Goal: Obtain resource: Download file/media

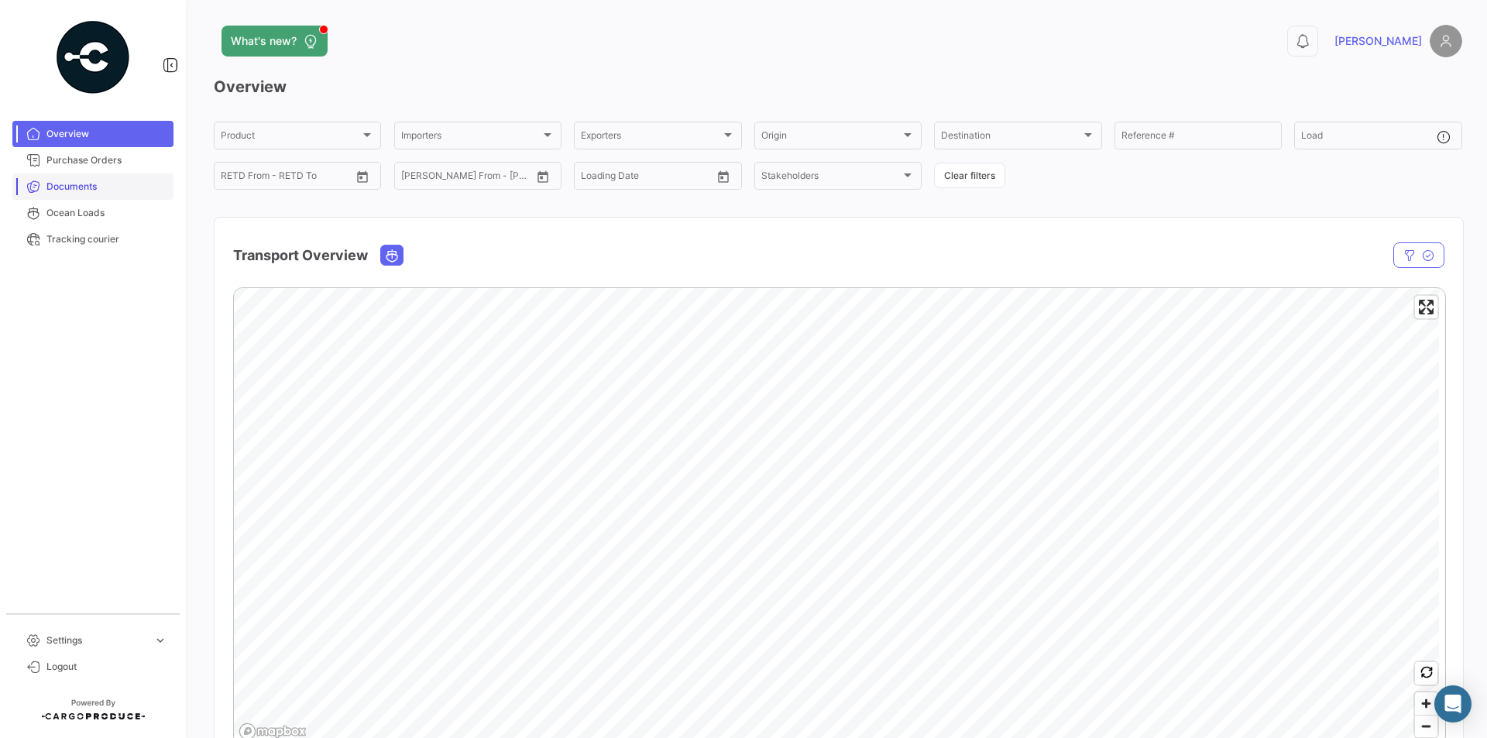
scroll to position [77, 0]
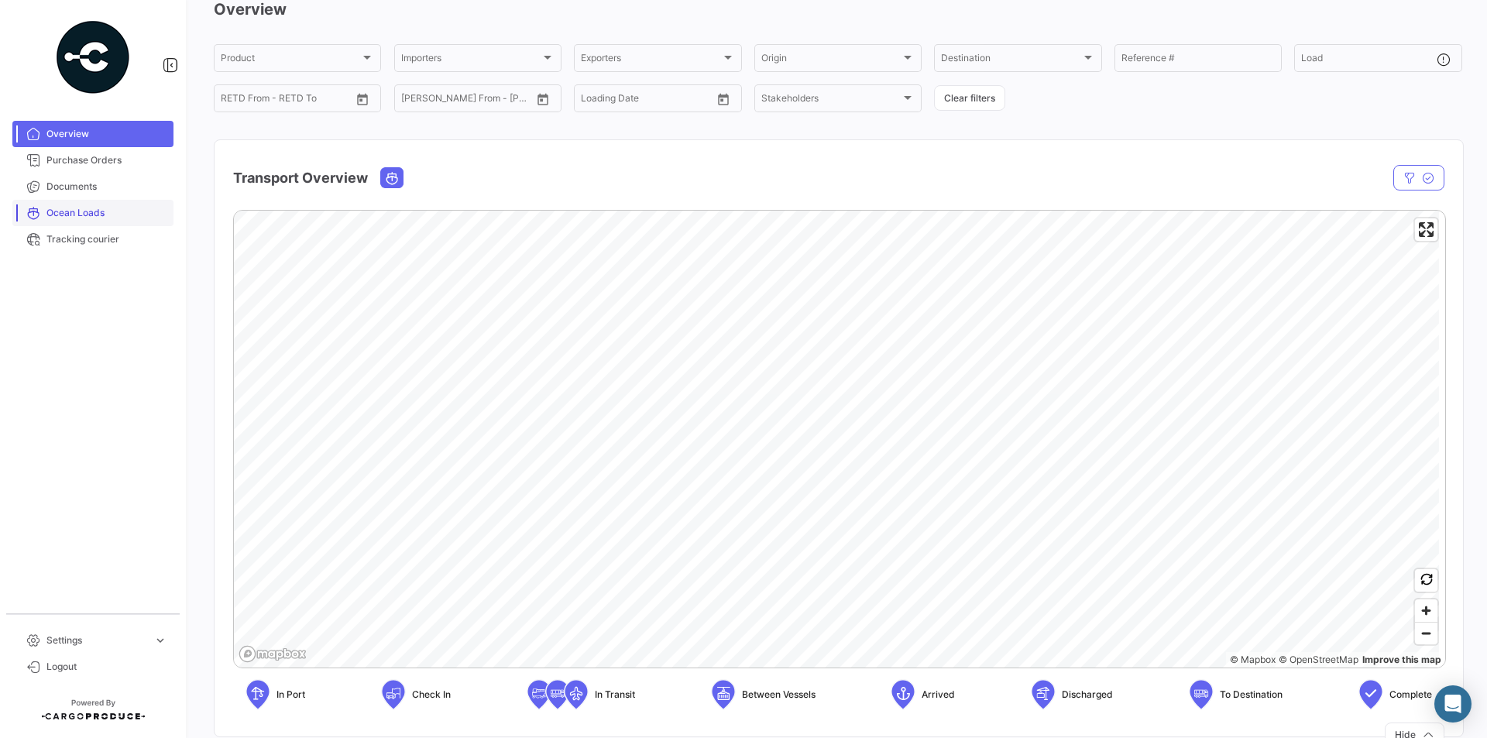
click at [84, 207] on span "Ocean Loads" at bounding box center [106, 213] width 121 height 14
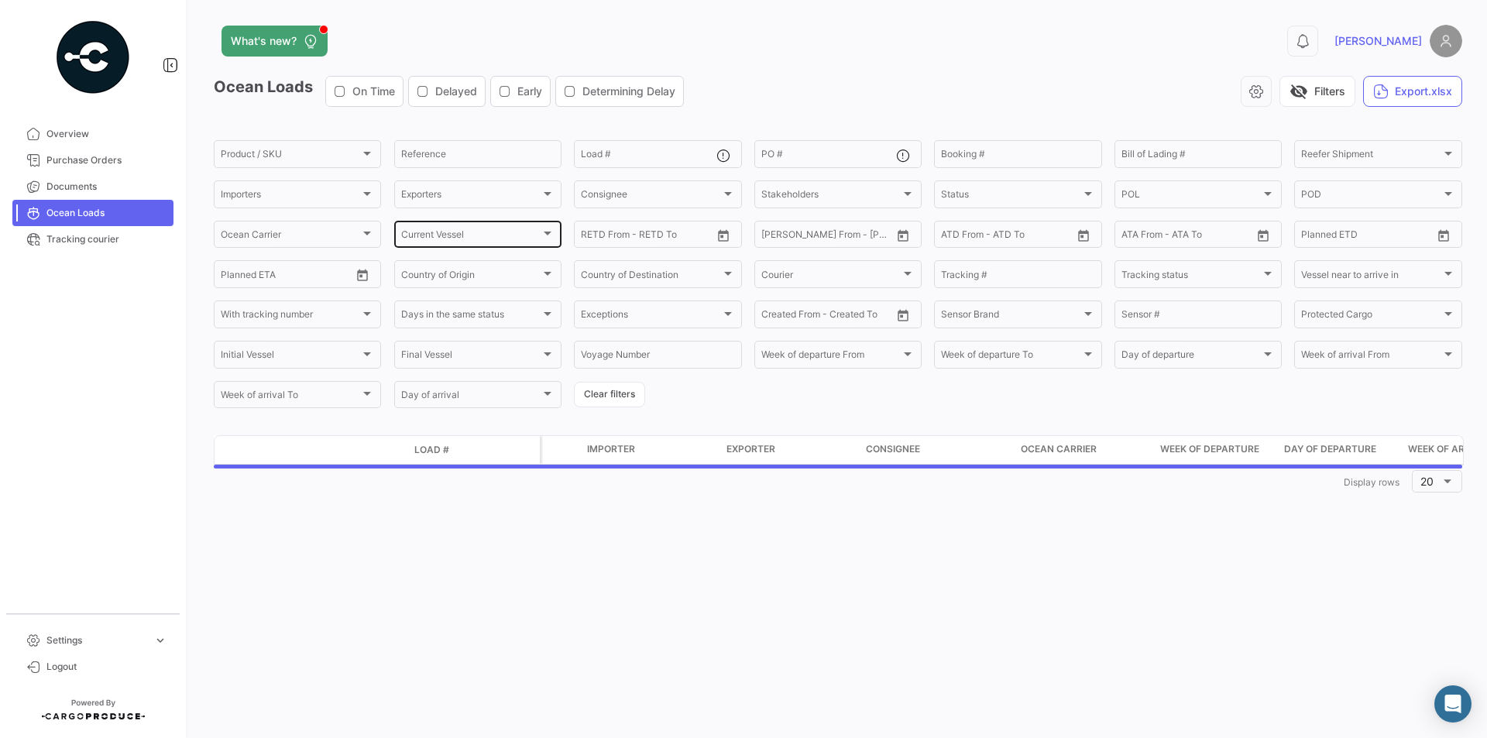
click at [435, 237] on span "Current Vessel" at bounding box center [470, 237] width 139 height 11
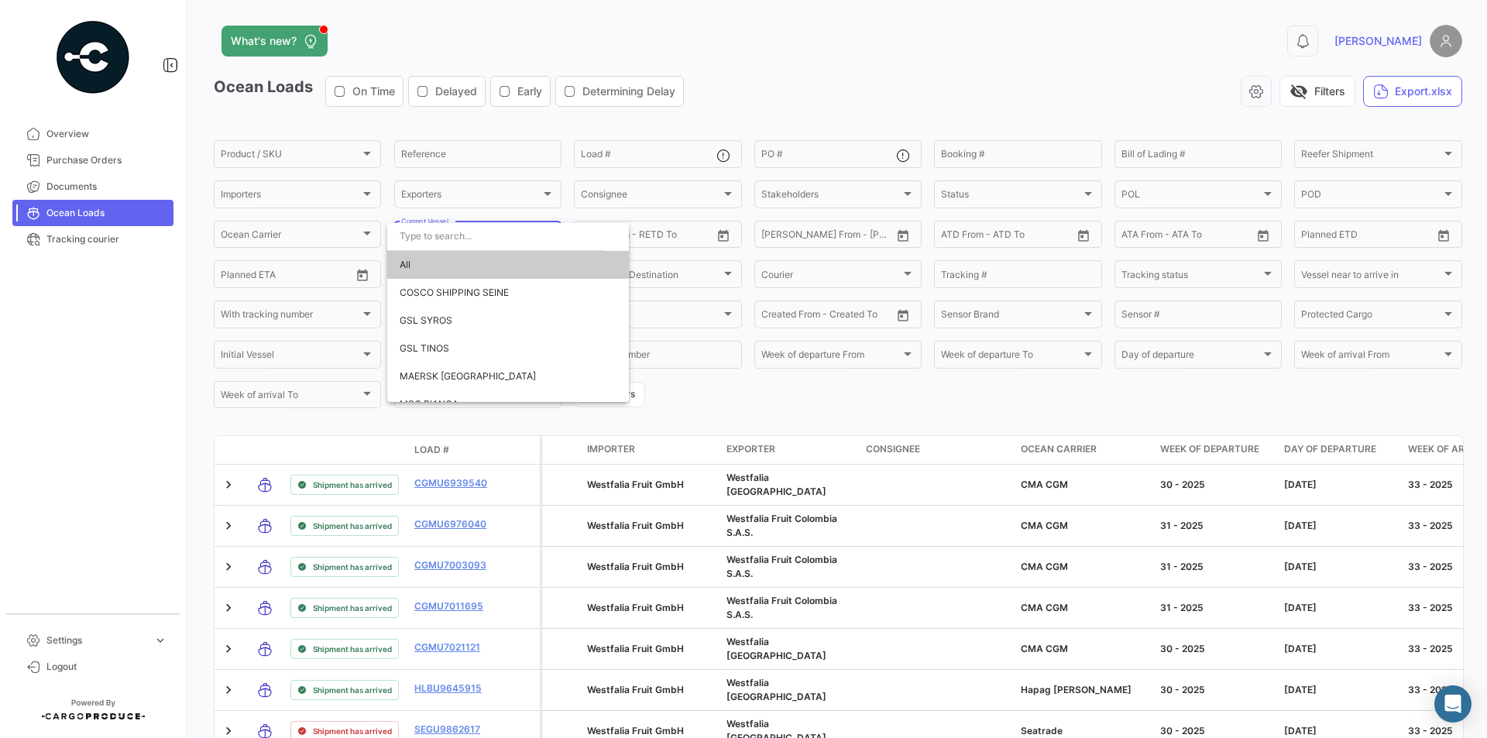
click at [448, 197] on div at bounding box center [743, 369] width 1487 height 738
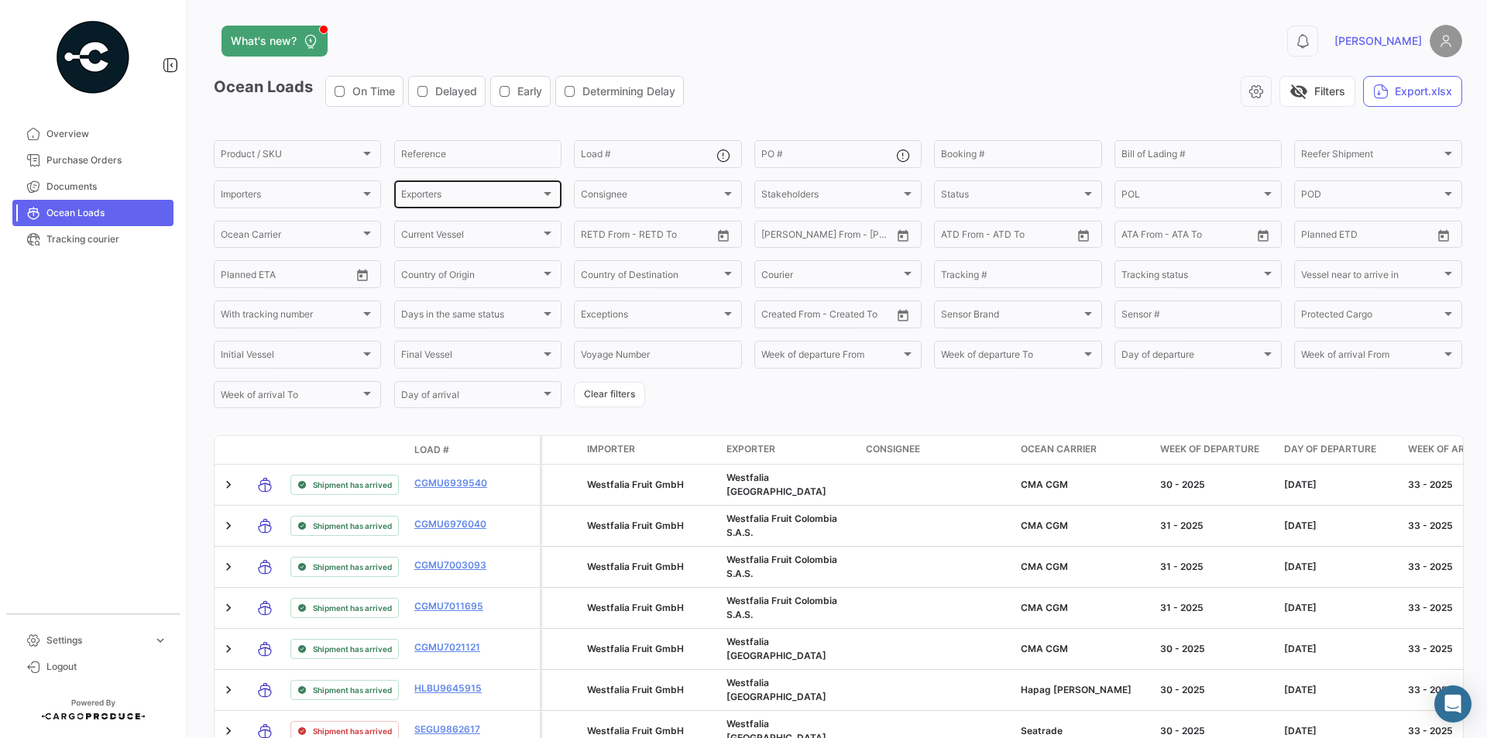
click at [448, 204] on div "Exporters Exporters" at bounding box center [477, 193] width 153 height 30
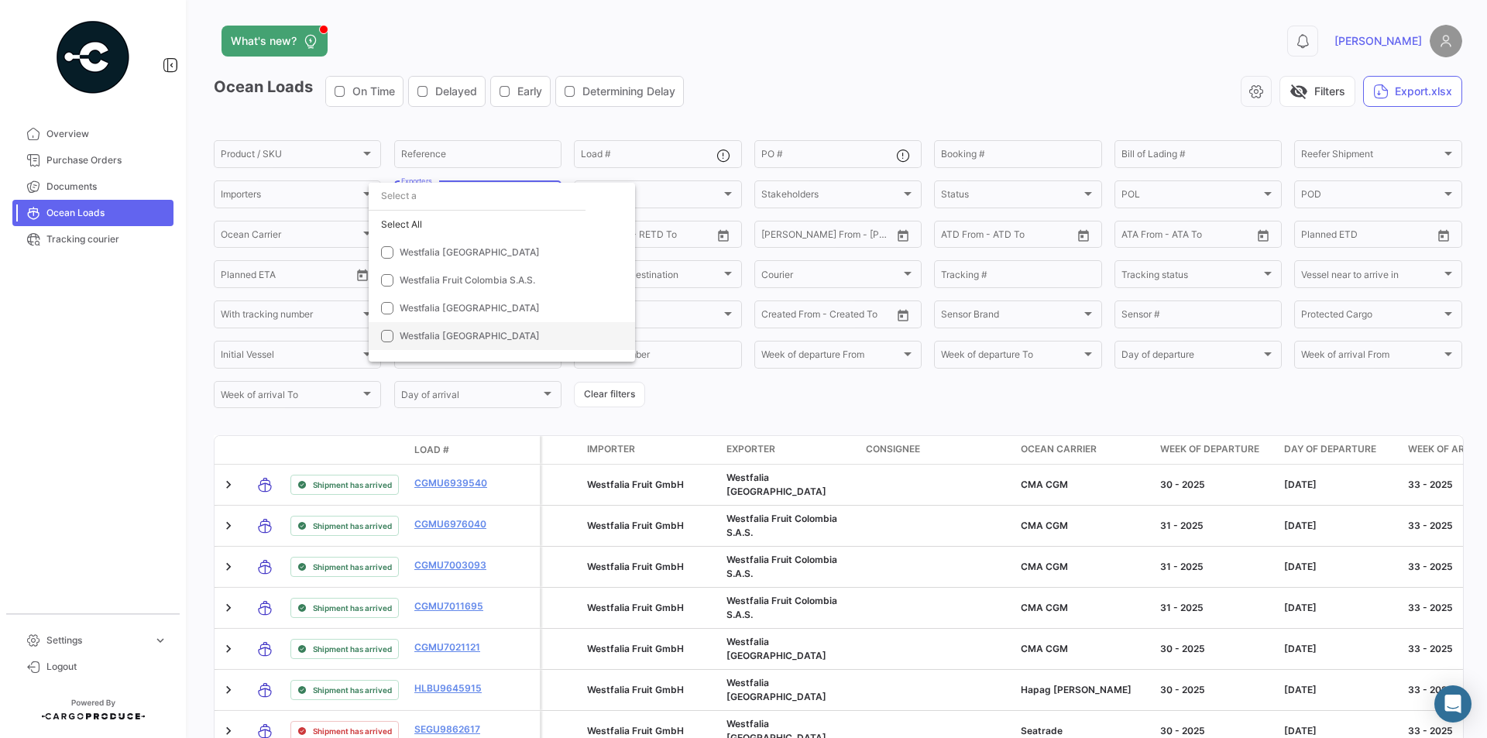
click at [426, 334] on span "Westfalia [GEOGRAPHIC_DATA]" at bounding box center [470, 336] width 140 height 12
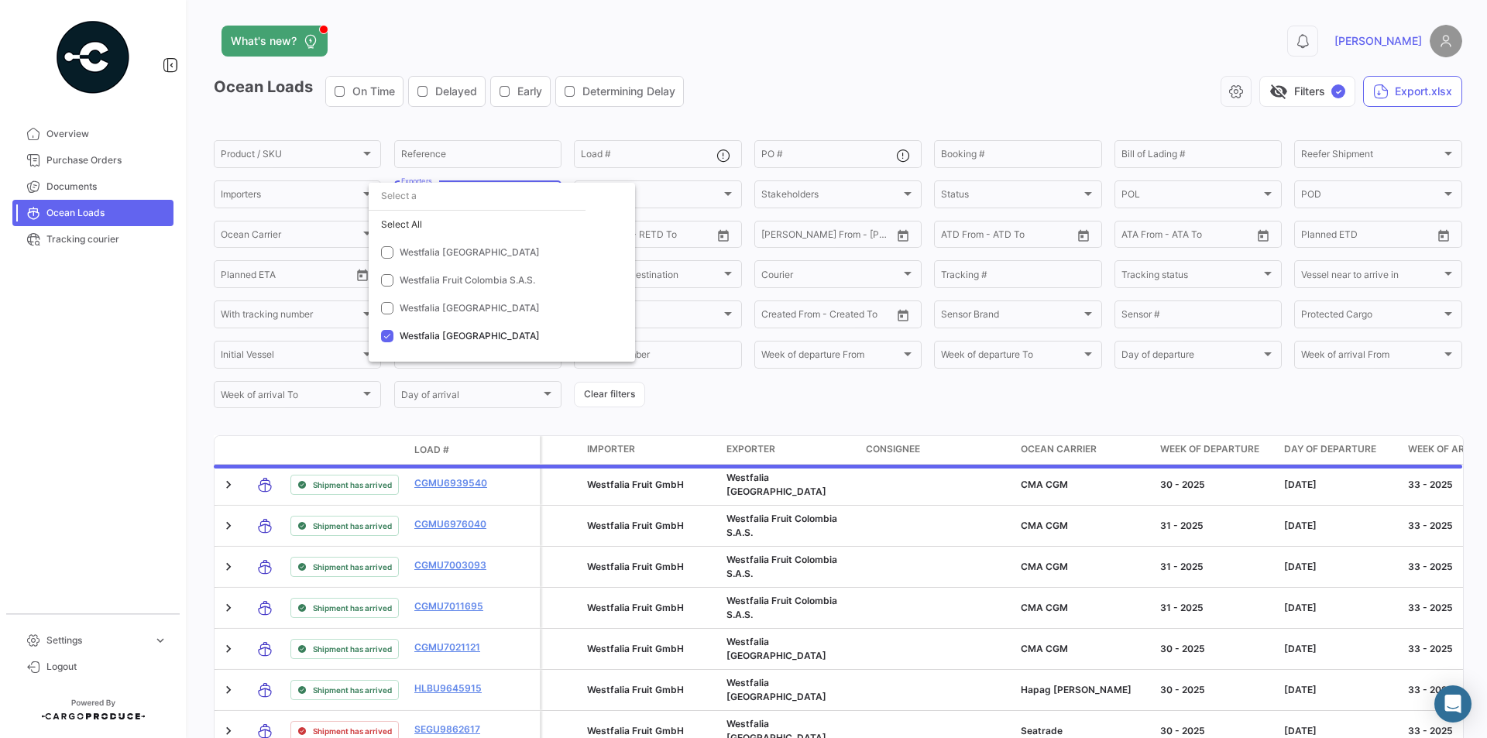
click at [689, 392] on div at bounding box center [743, 369] width 1487 height 738
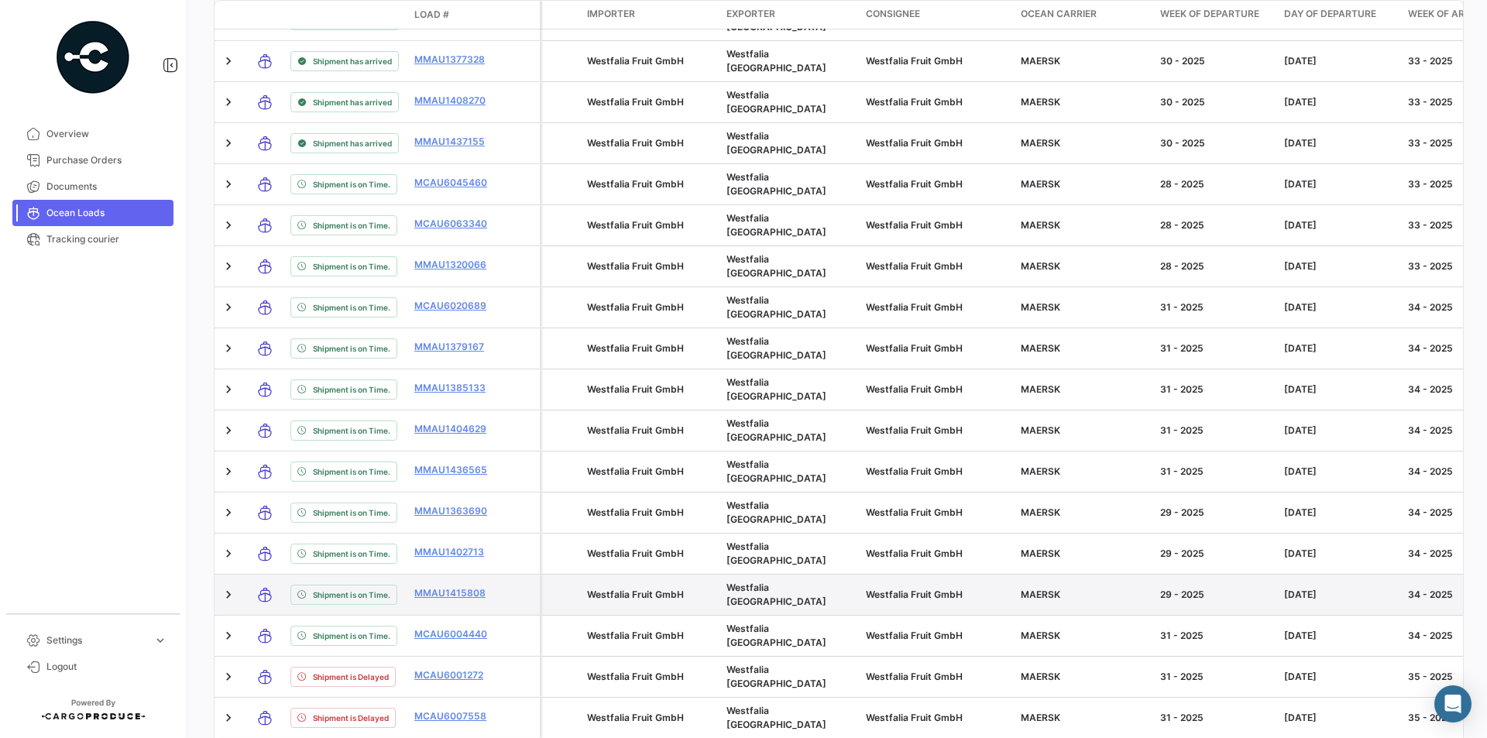
scroll to position [609, 0]
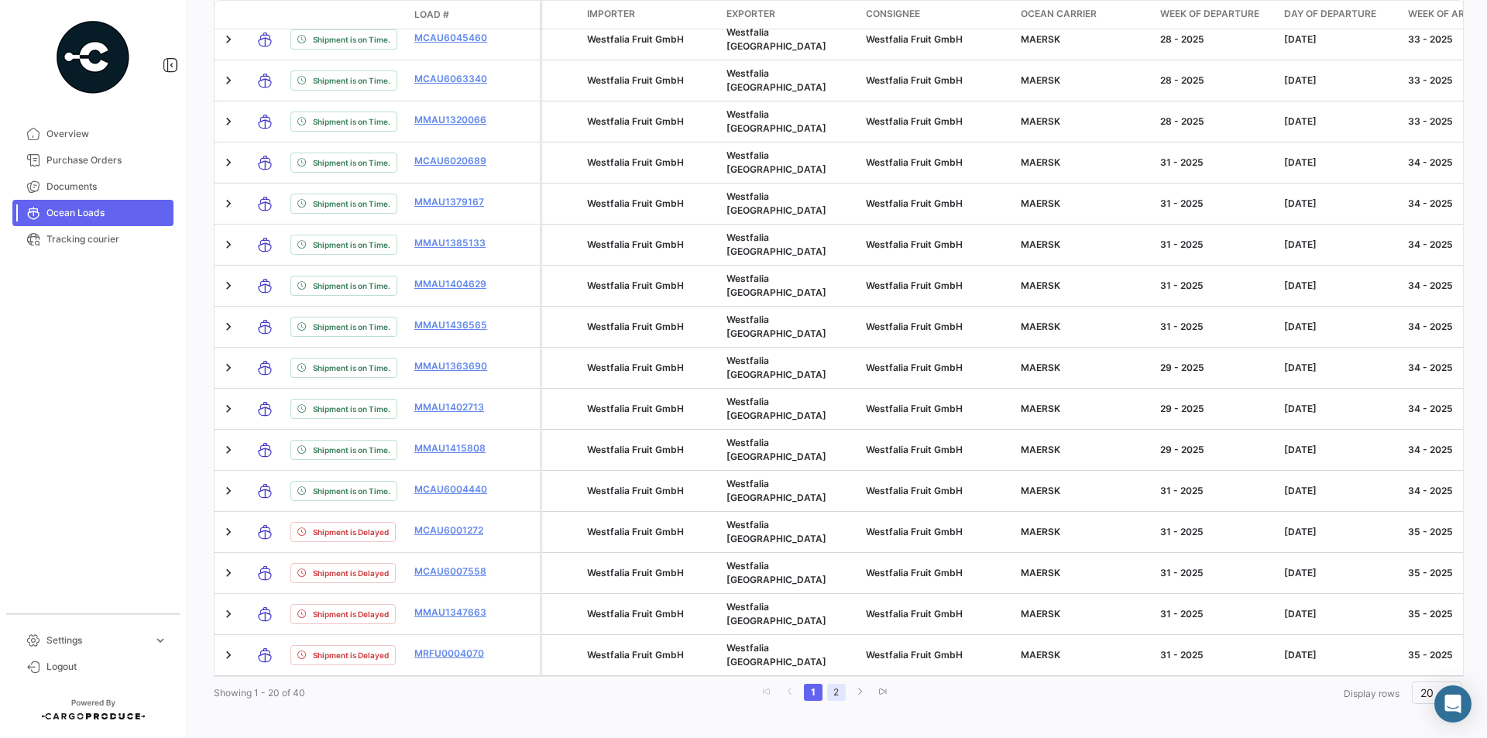
click at [836, 684] on link "2" at bounding box center [836, 692] width 19 height 17
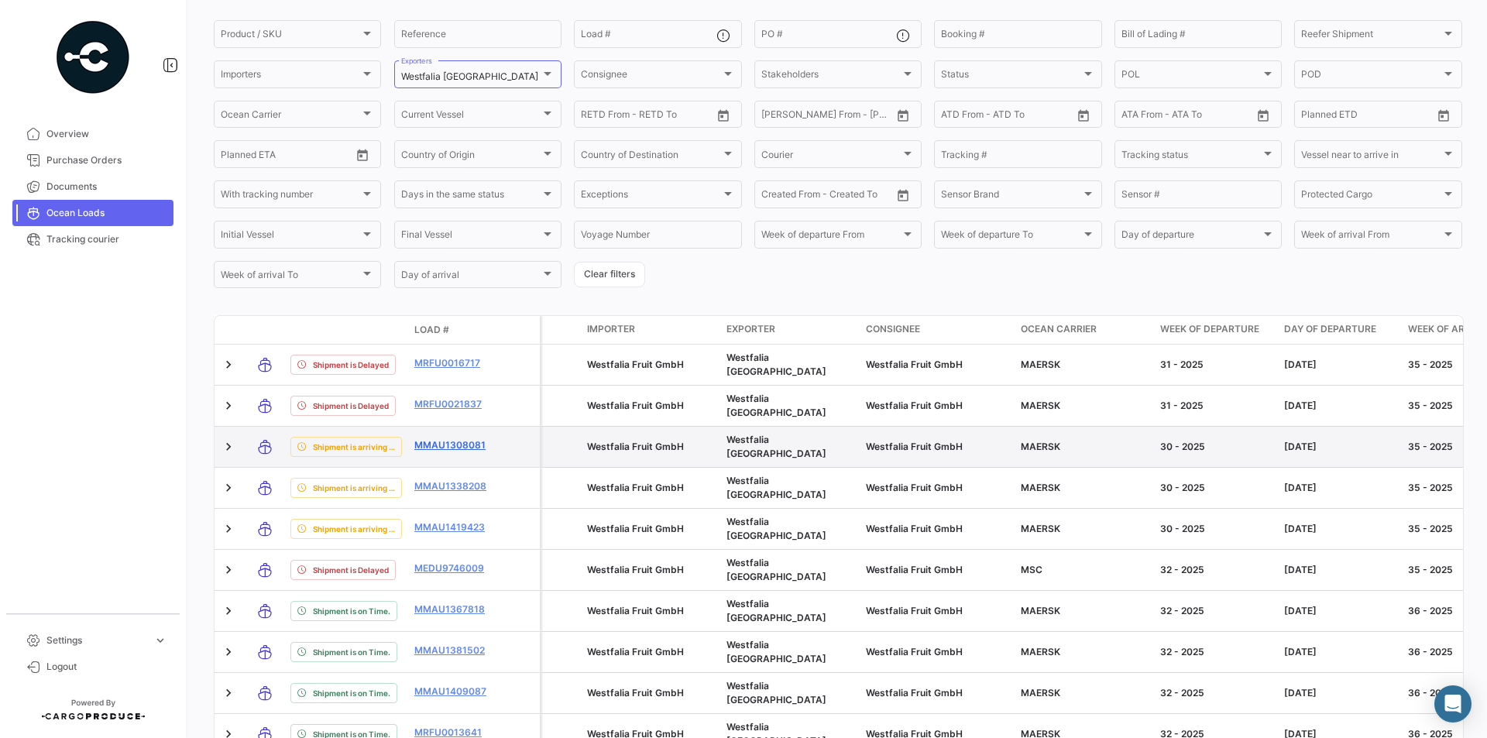
scroll to position [197, 0]
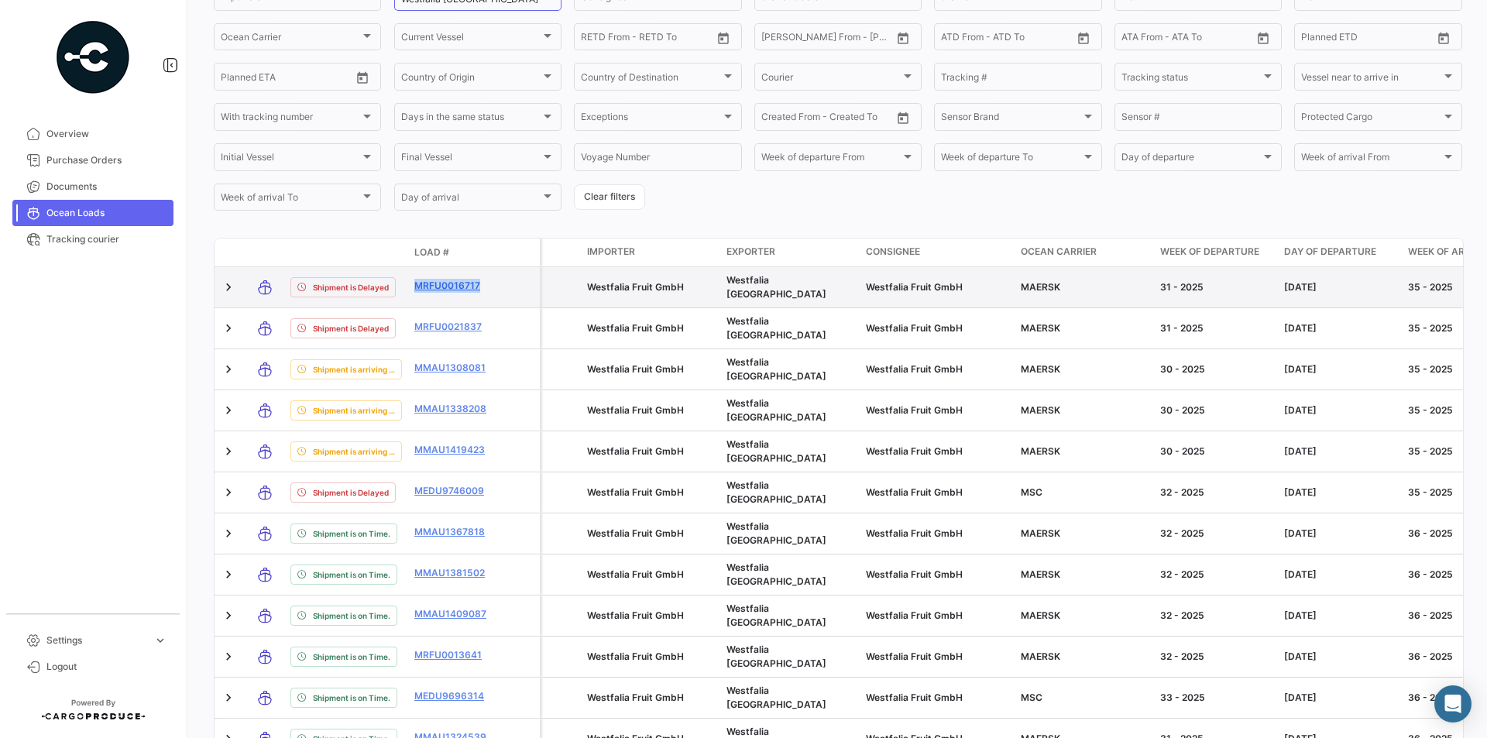
drag, startPoint x: 410, startPoint y: 283, endPoint x: 481, endPoint y: 283, distance: 70.5
click at [481, 283] on datatable-body-cell "MRFU0016717" at bounding box center [454, 287] width 93 height 40
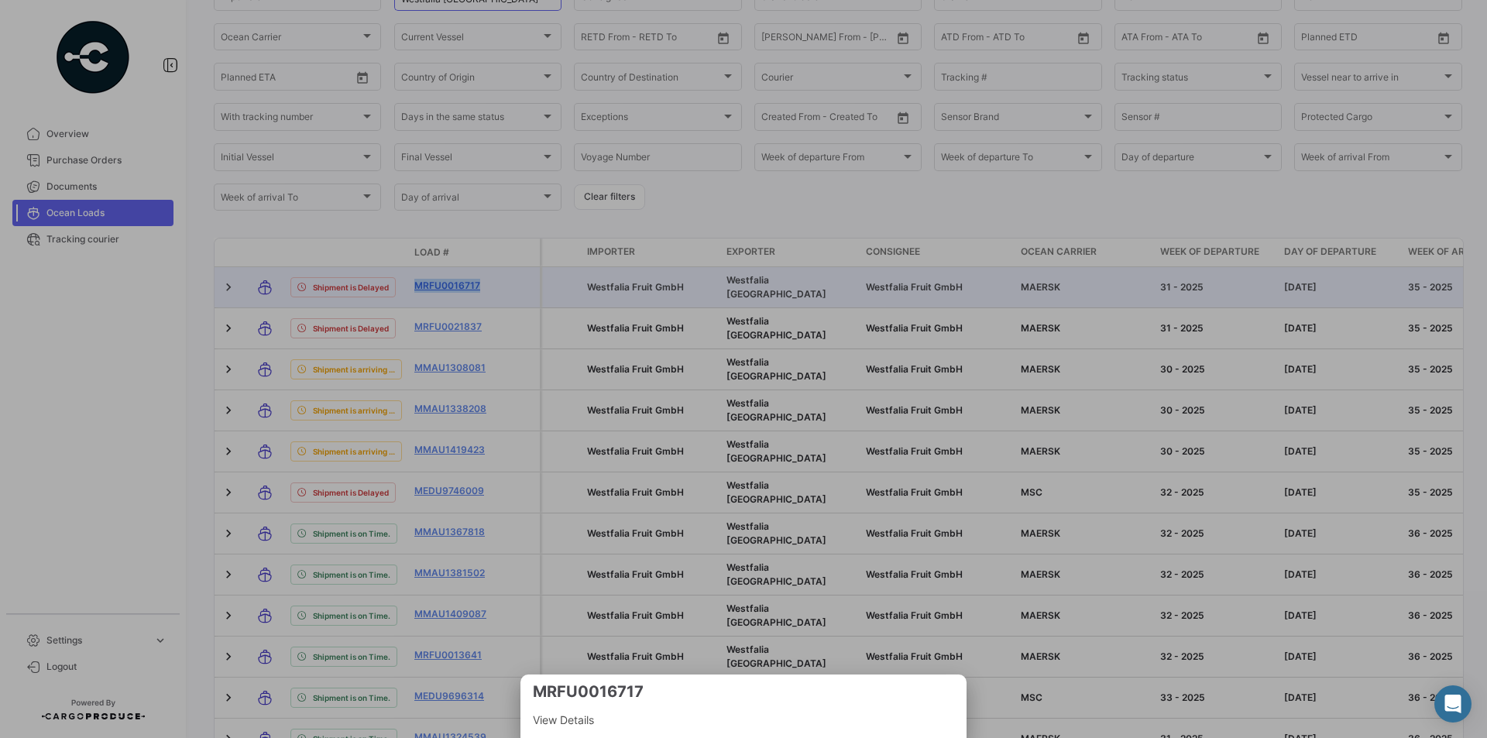
copy link "MRFU0016717"
click at [467, 284] on div at bounding box center [743, 369] width 1487 height 738
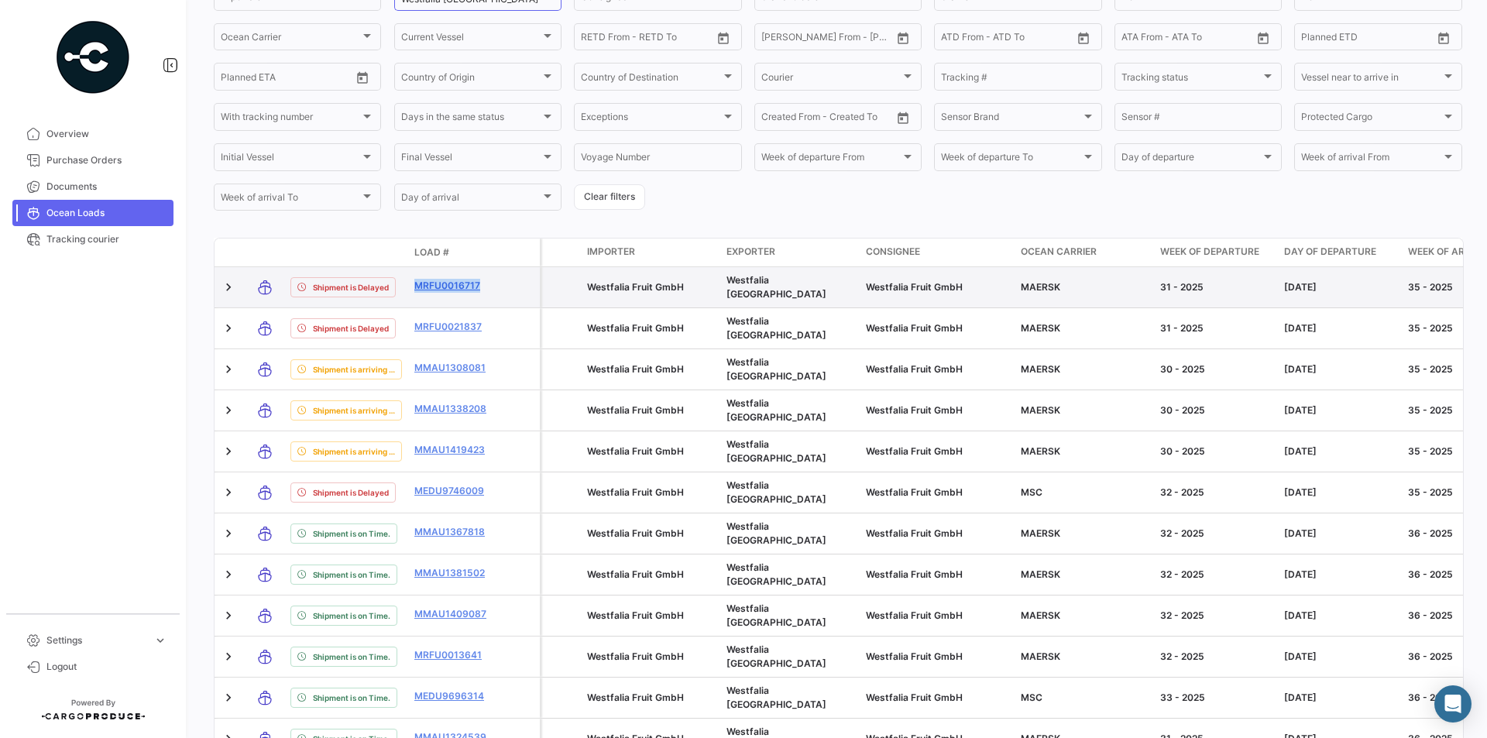
click at [464, 284] on link "MRFU0016717" at bounding box center [454, 286] width 81 height 14
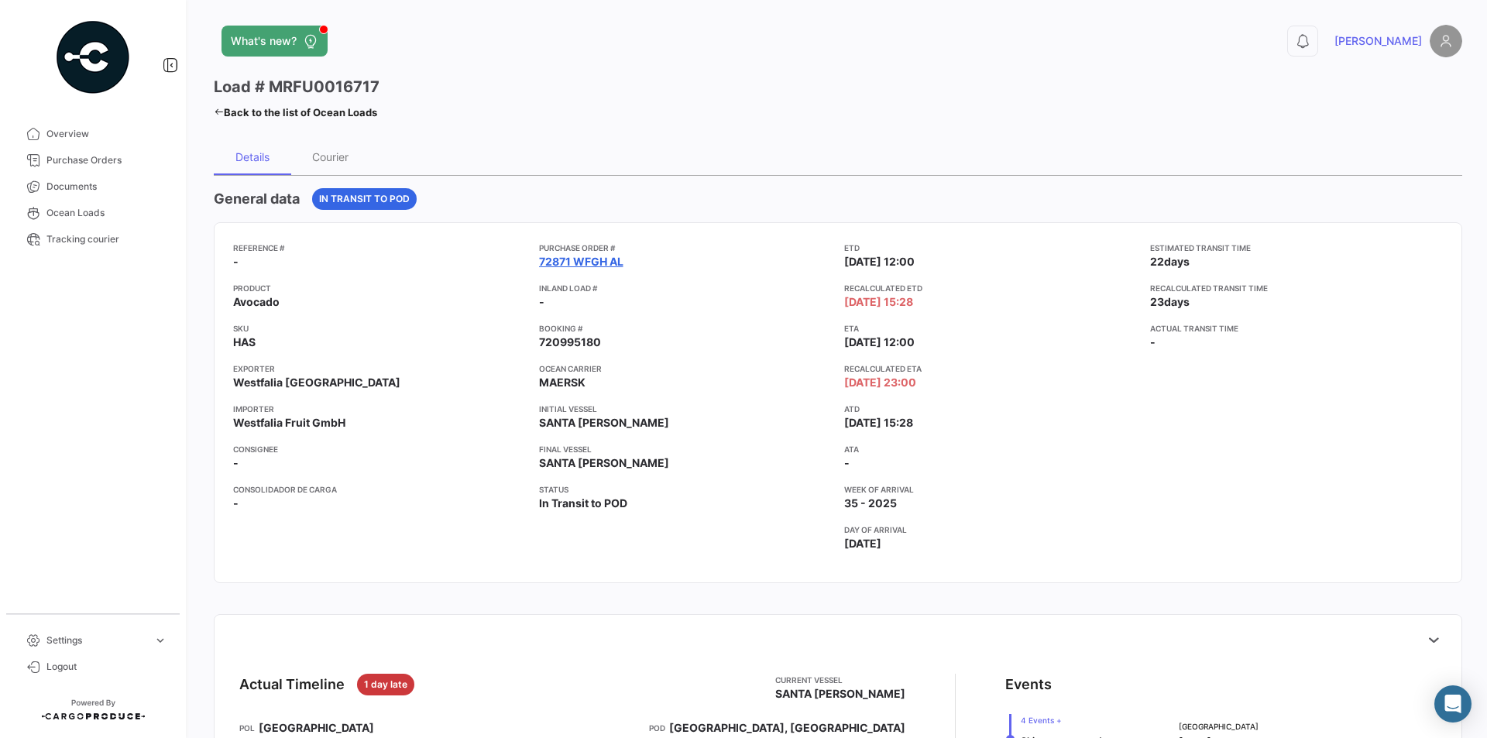
click at [554, 259] on link "72871 WFGH AL" at bounding box center [581, 261] width 84 height 15
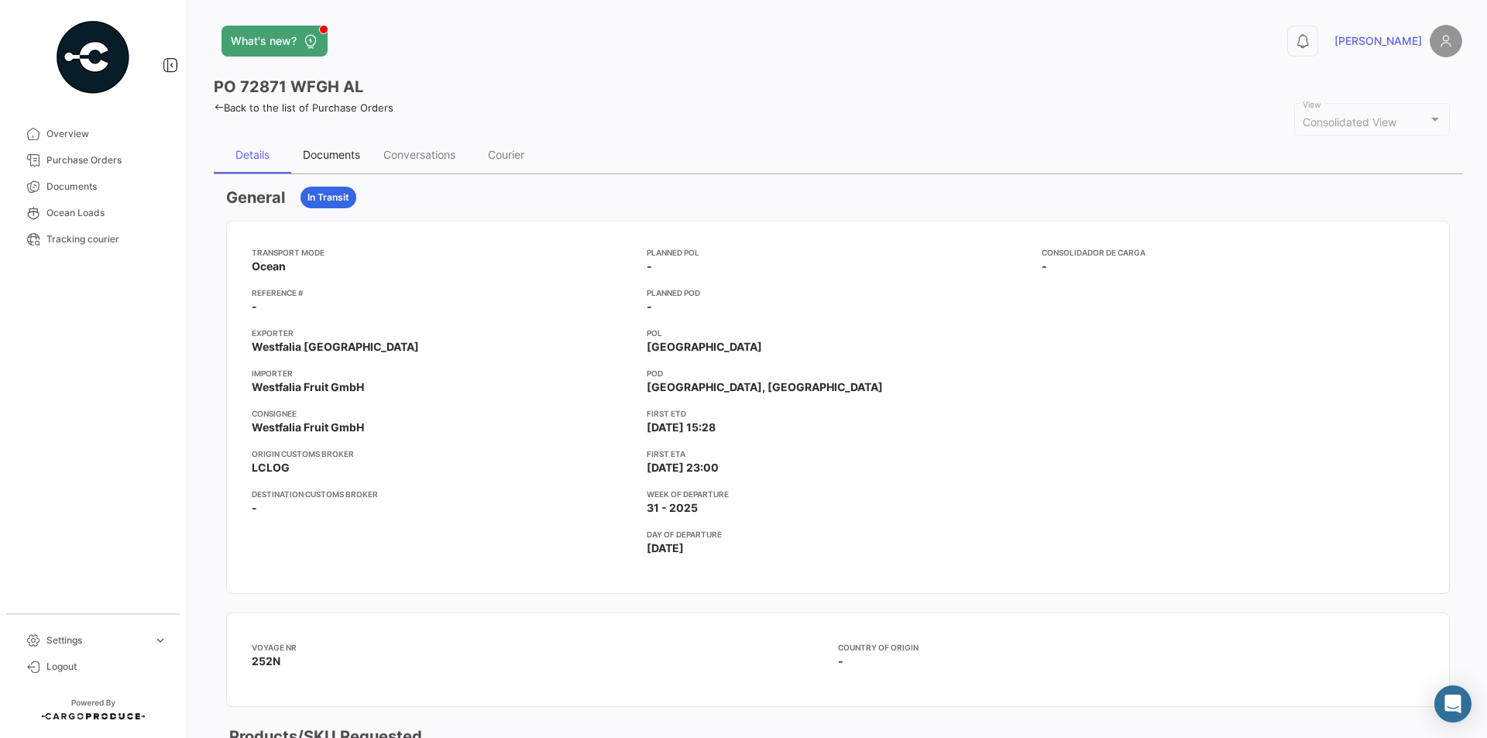
click at [337, 149] on div "Documents" at bounding box center [331, 154] width 57 height 13
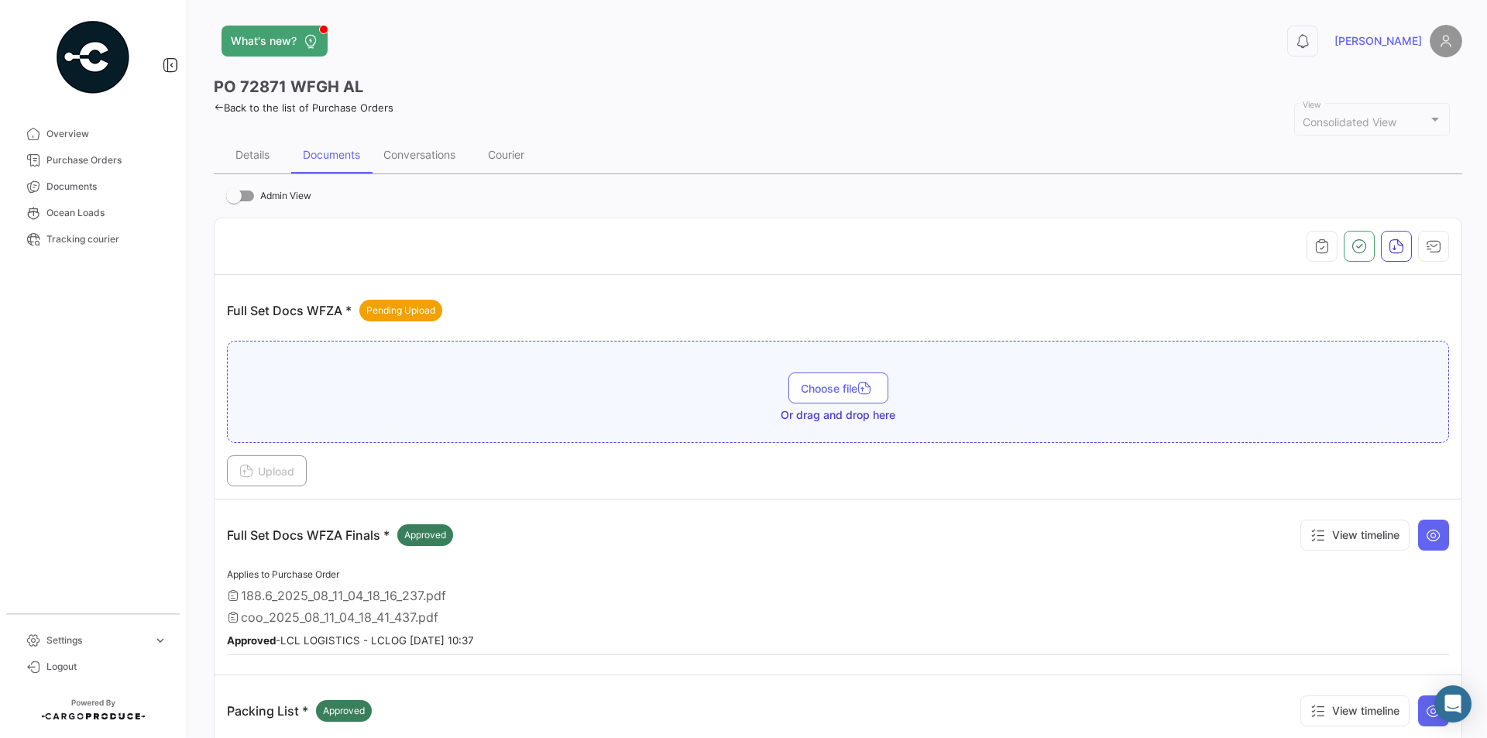
scroll to position [232, 0]
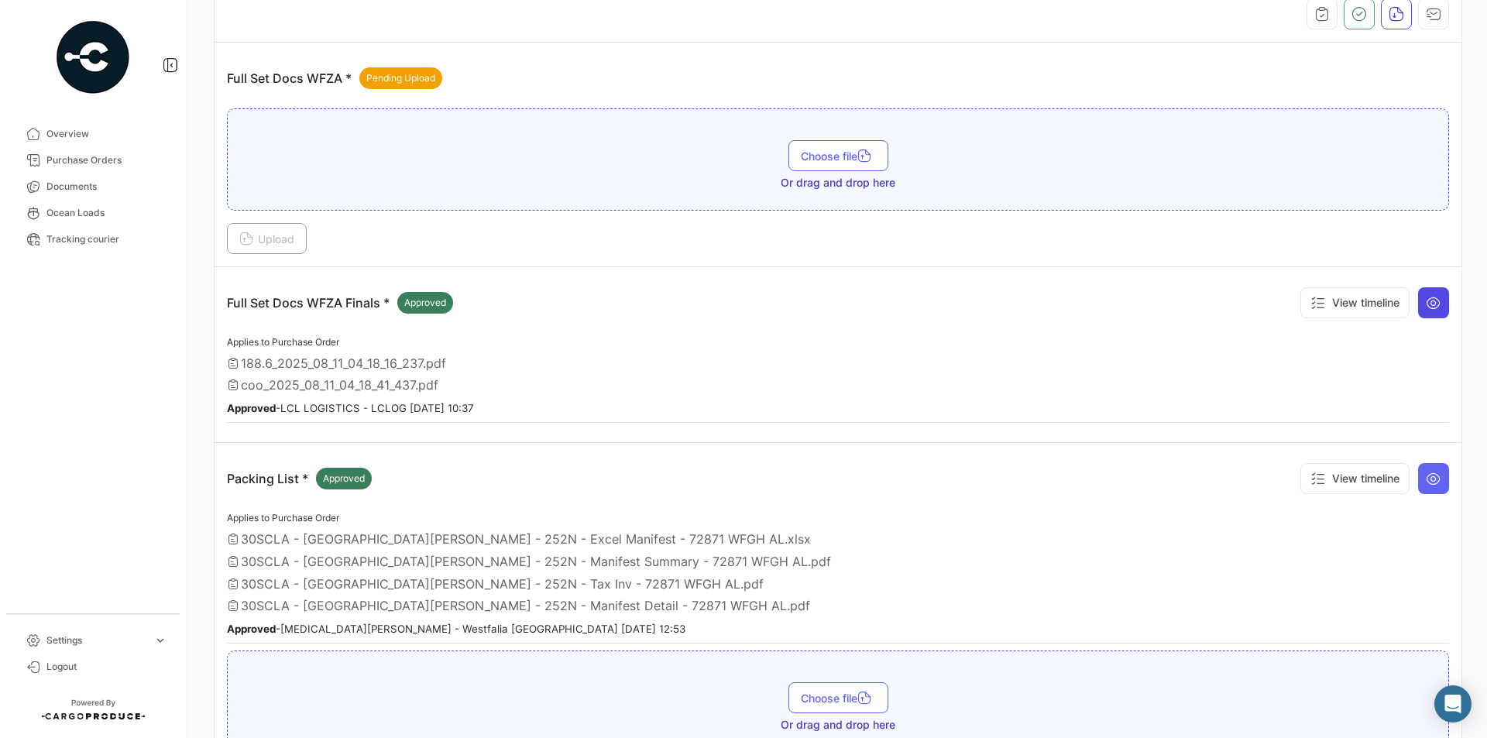
click at [1431, 299] on icon at bounding box center [1433, 302] width 15 height 15
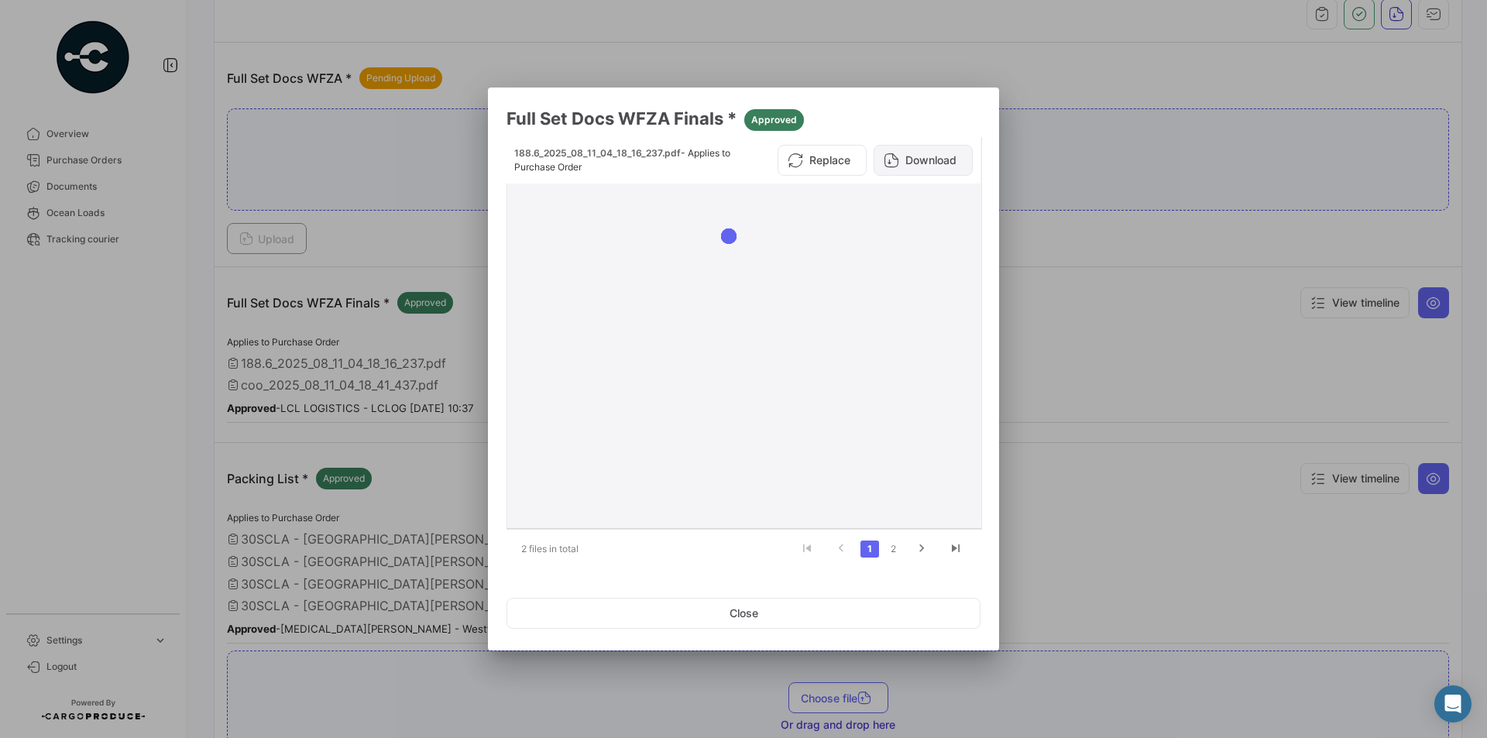
click at [915, 160] on button "Download" at bounding box center [923, 160] width 99 height 31
click at [891, 549] on link "2" at bounding box center [893, 549] width 19 height 17
click at [905, 163] on button "Download" at bounding box center [923, 160] width 99 height 31
click at [860, 613] on button "Close" at bounding box center [743, 613] width 474 height 31
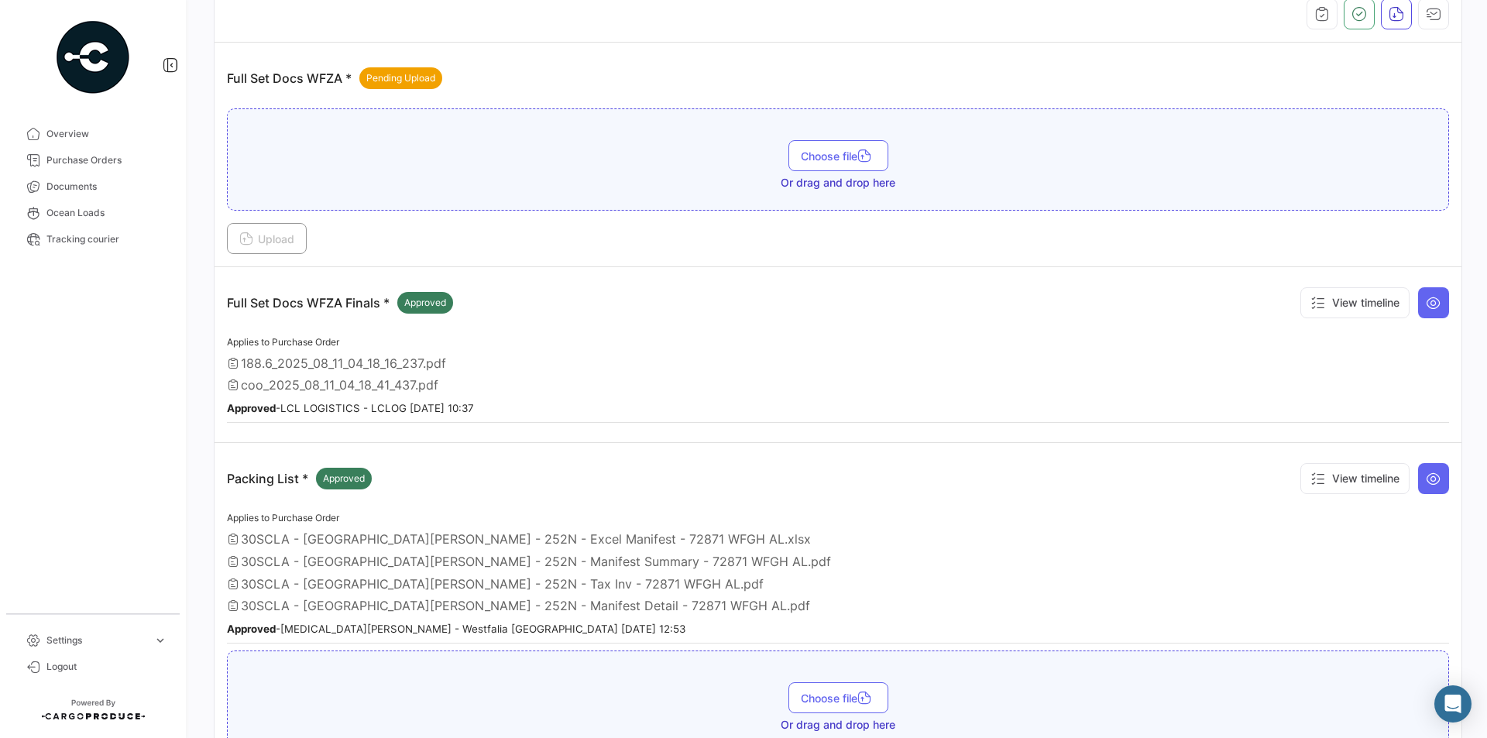
scroll to position [310, 0]
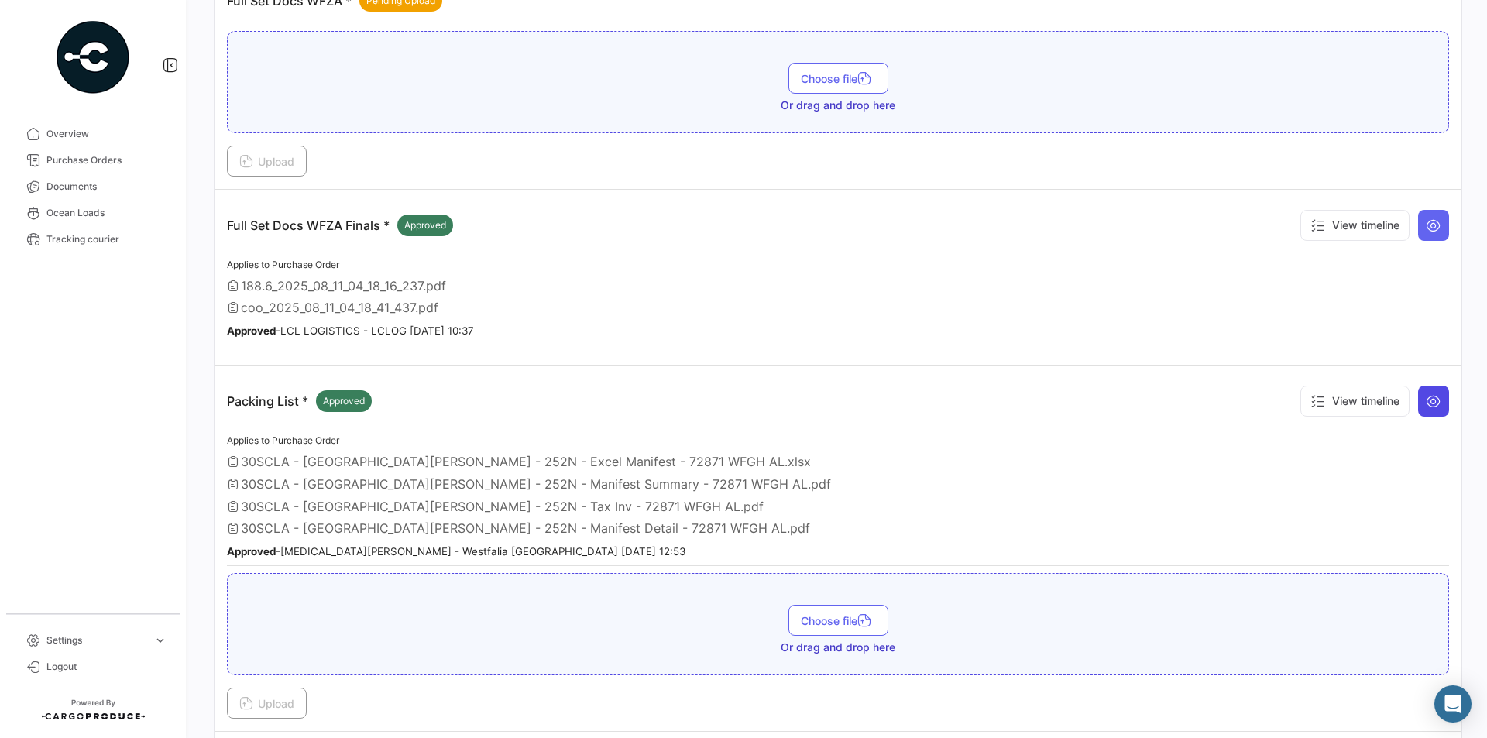
click at [1426, 403] on icon at bounding box center [1433, 400] width 15 height 15
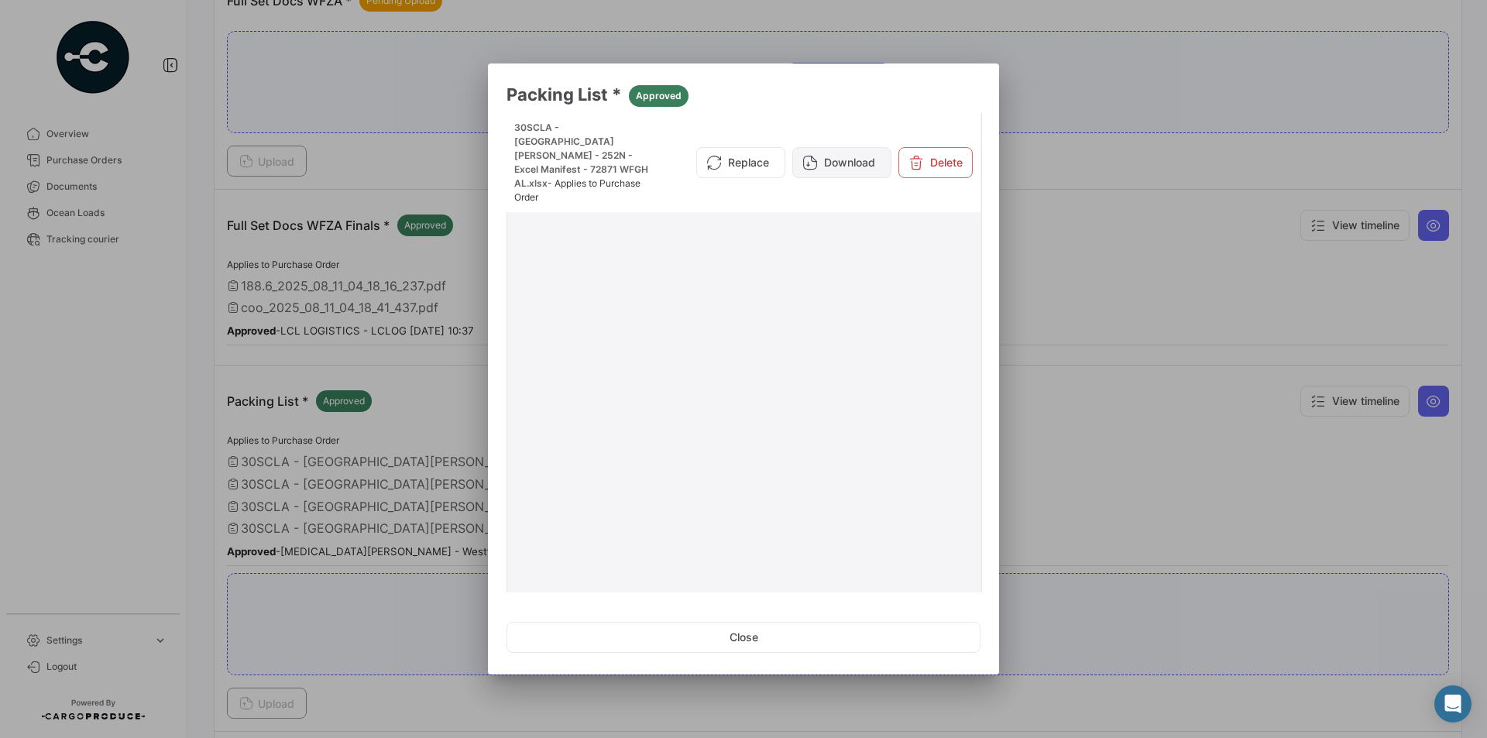
click at [835, 151] on button "Download" at bounding box center [841, 162] width 99 height 31
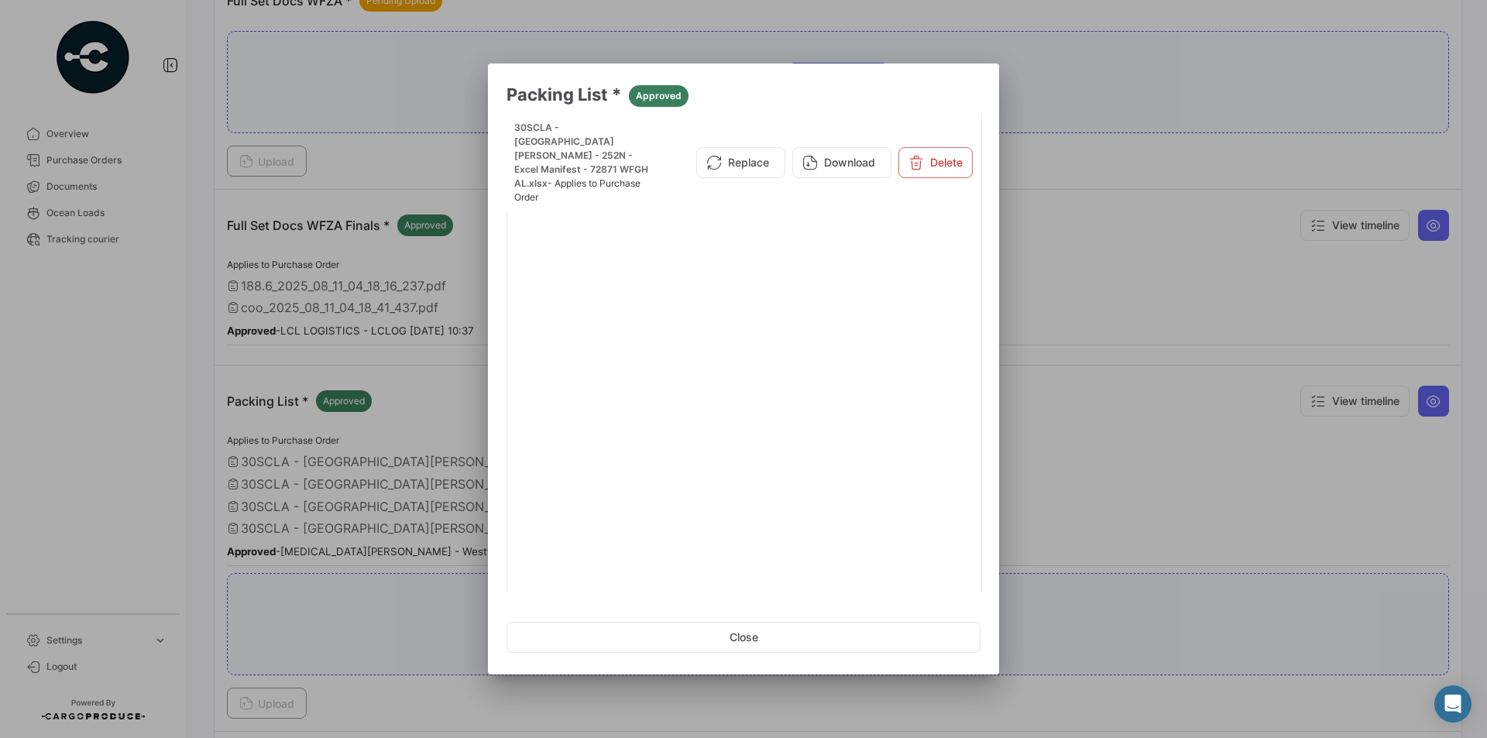
scroll to position [210, 0]
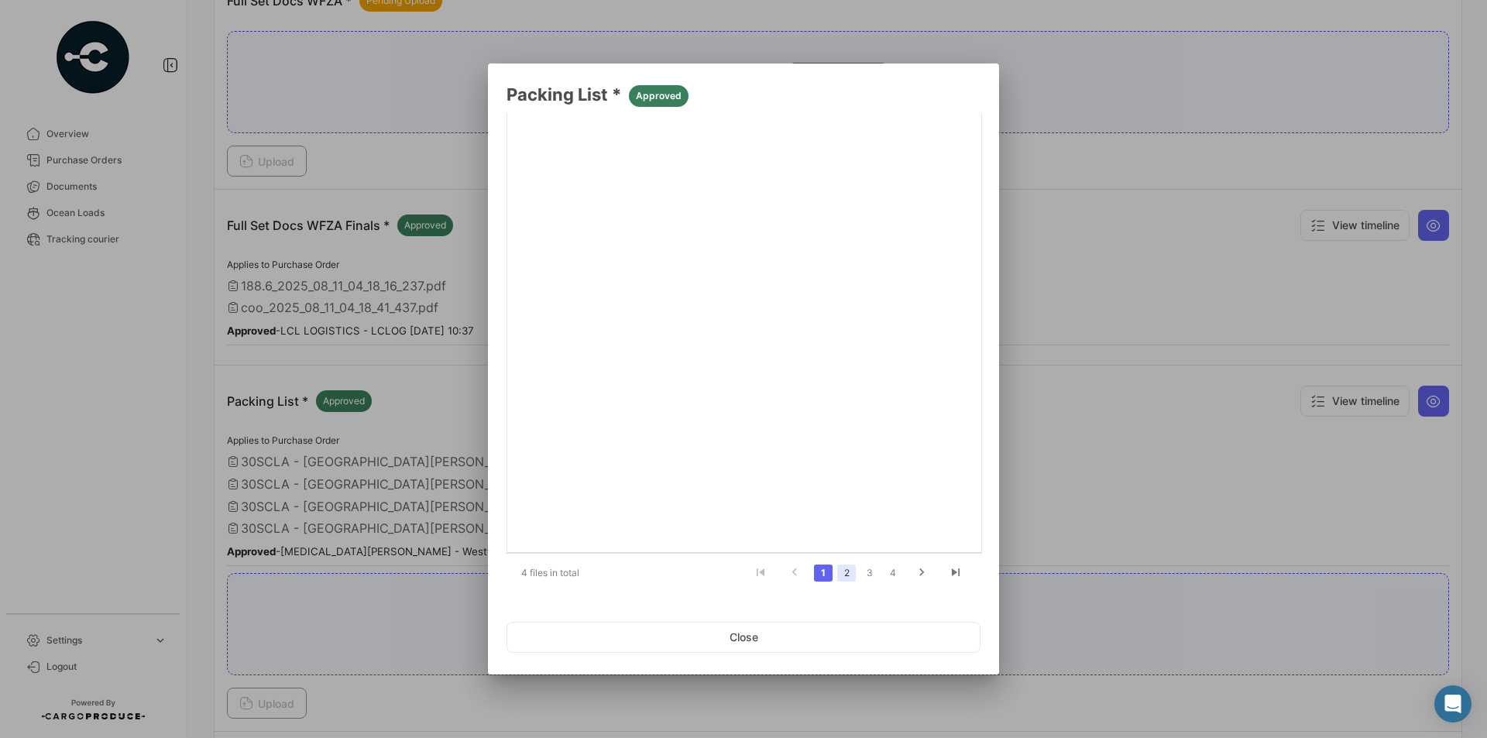
click at [837, 575] on link "2" at bounding box center [846, 573] width 19 height 17
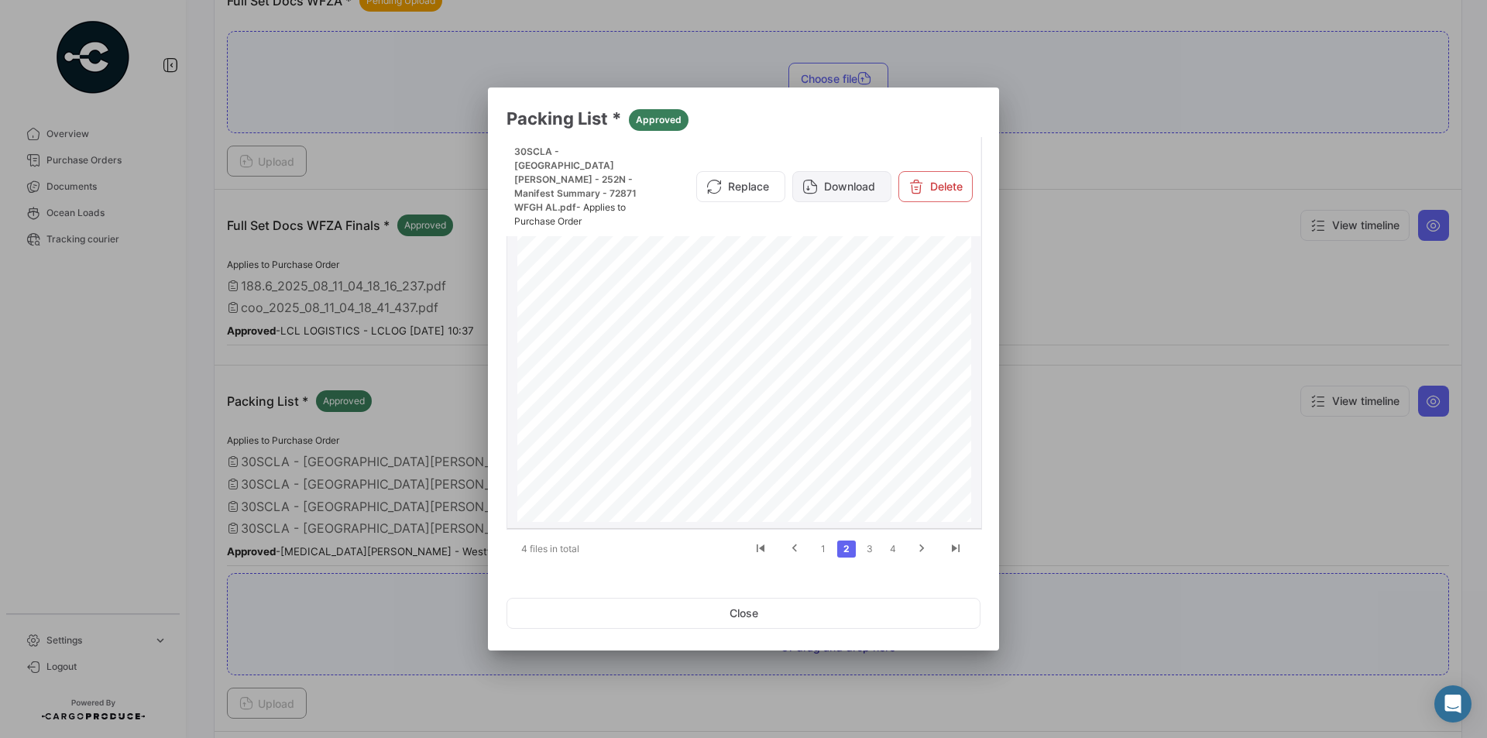
click at [822, 173] on button "Download" at bounding box center [841, 186] width 99 height 31
click at [873, 549] on link "3" at bounding box center [869, 549] width 19 height 17
click at [871, 175] on button "Download" at bounding box center [841, 179] width 99 height 31
click at [888, 548] on link "4" at bounding box center [893, 549] width 19 height 17
click at [839, 173] on button "Download" at bounding box center [841, 186] width 99 height 31
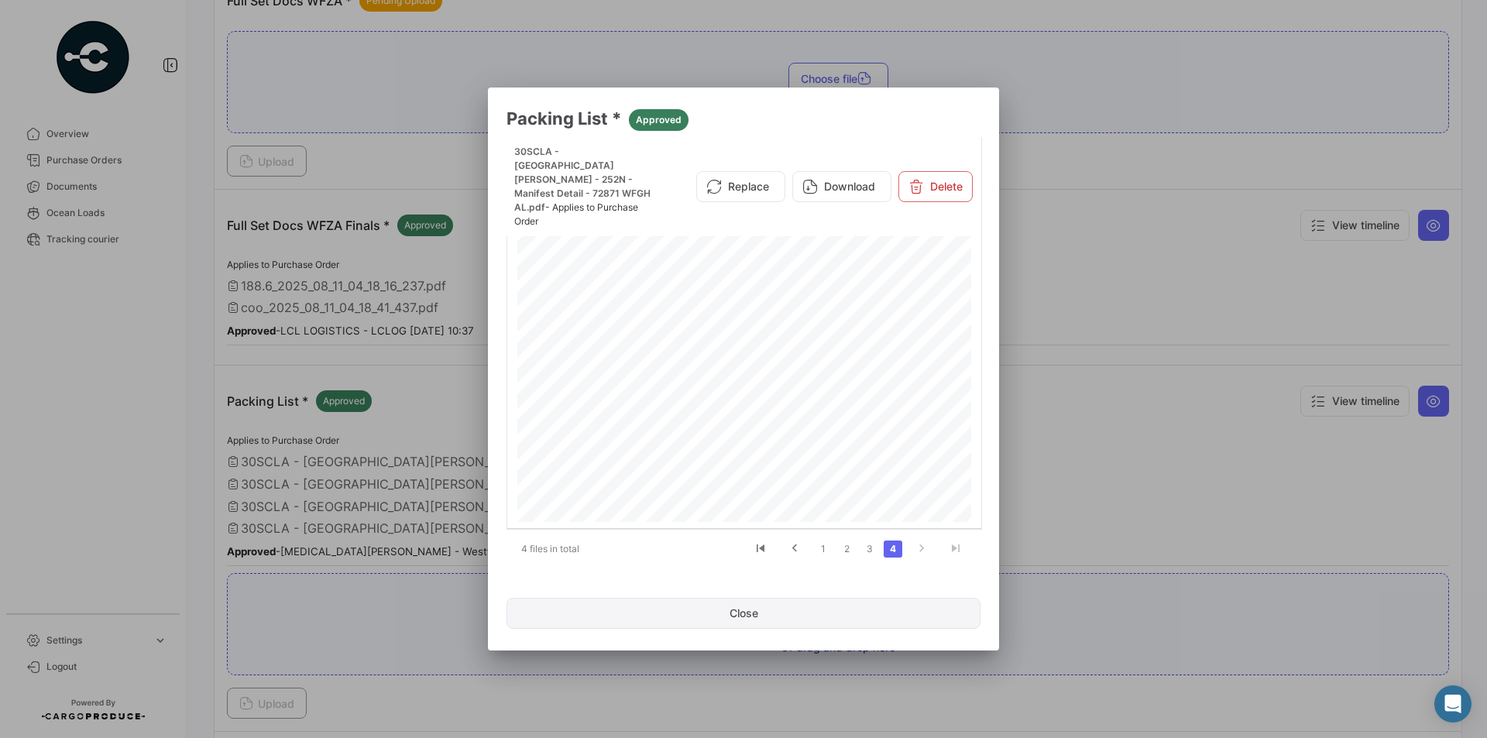
click at [863, 609] on button "Close" at bounding box center [743, 613] width 474 height 31
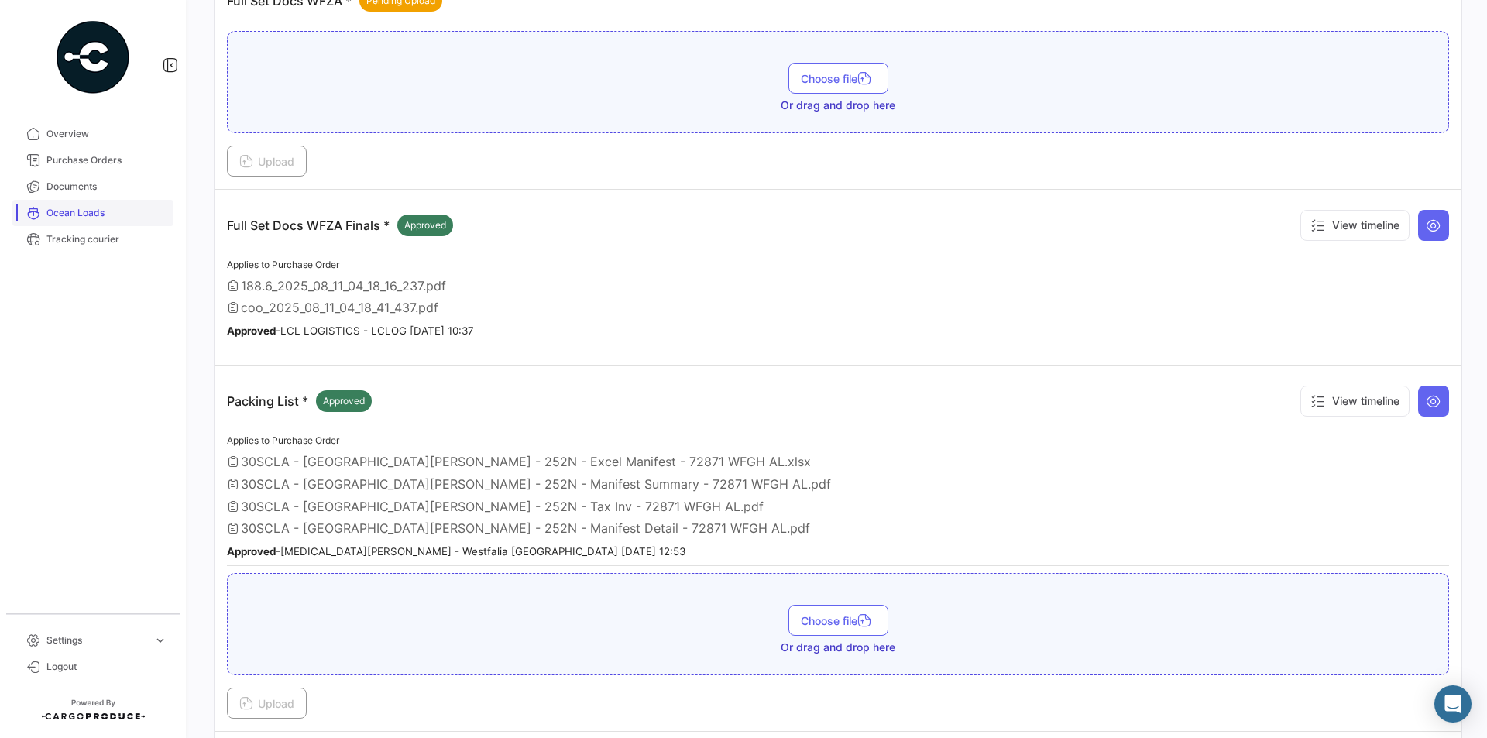
click at [80, 203] on link "Ocean Loads" at bounding box center [92, 213] width 161 height 26
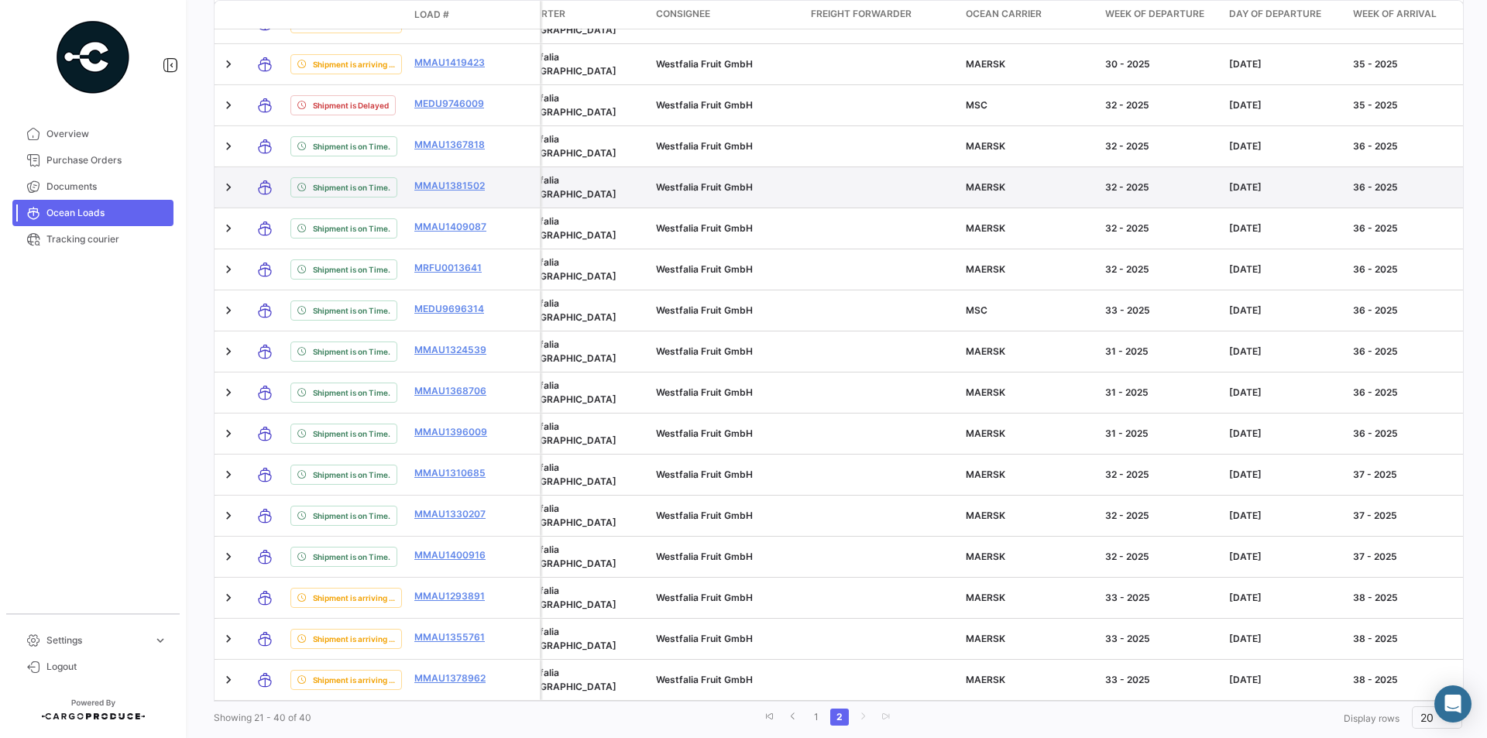
scroll to position [275, 0]
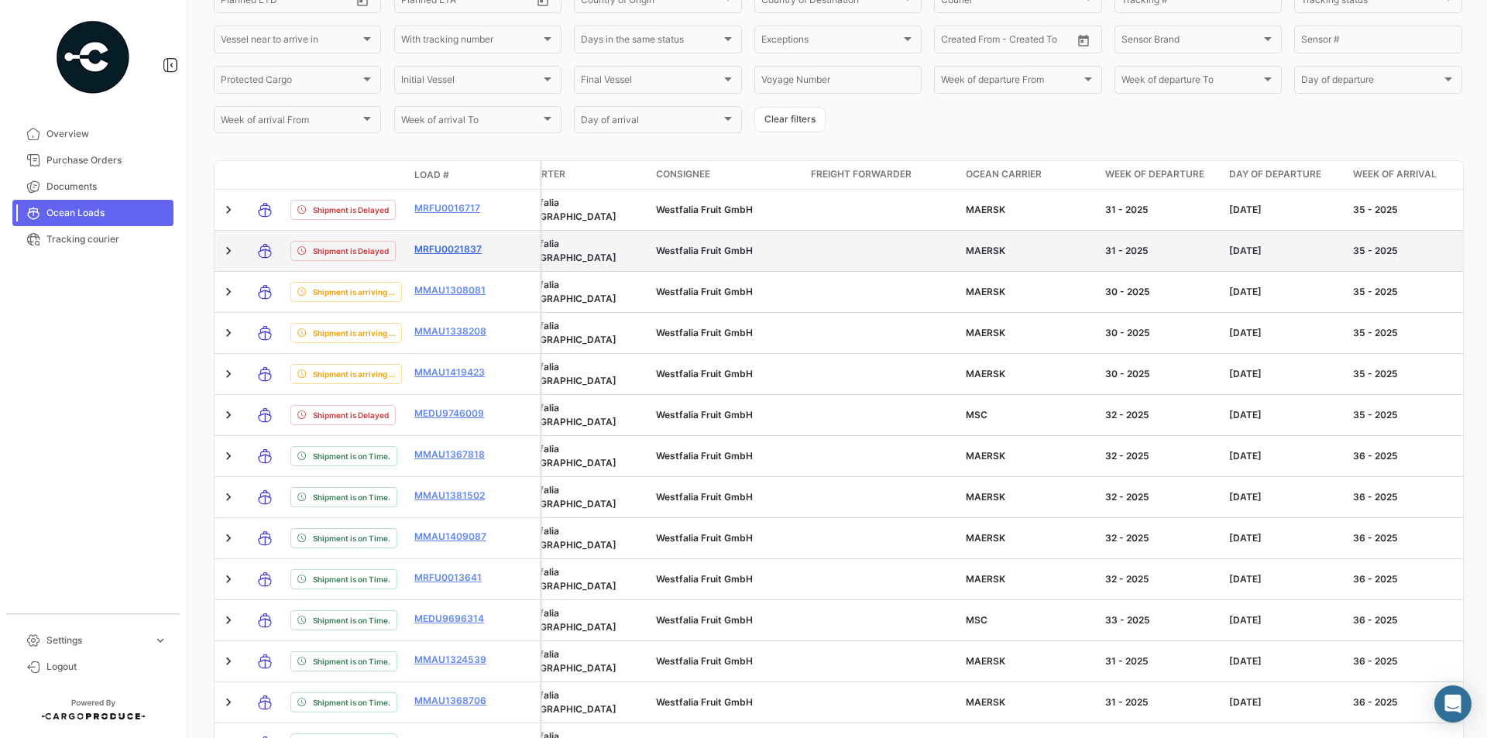
drag, startPoint x: 410, startPoint y: 248, endPoint x: 484, endPoint y: 247, distance: 74.3
click at [484, 247] on datatable-body-cell "MRFU0021837" at bounding box center [454, 251] width 93 height 40
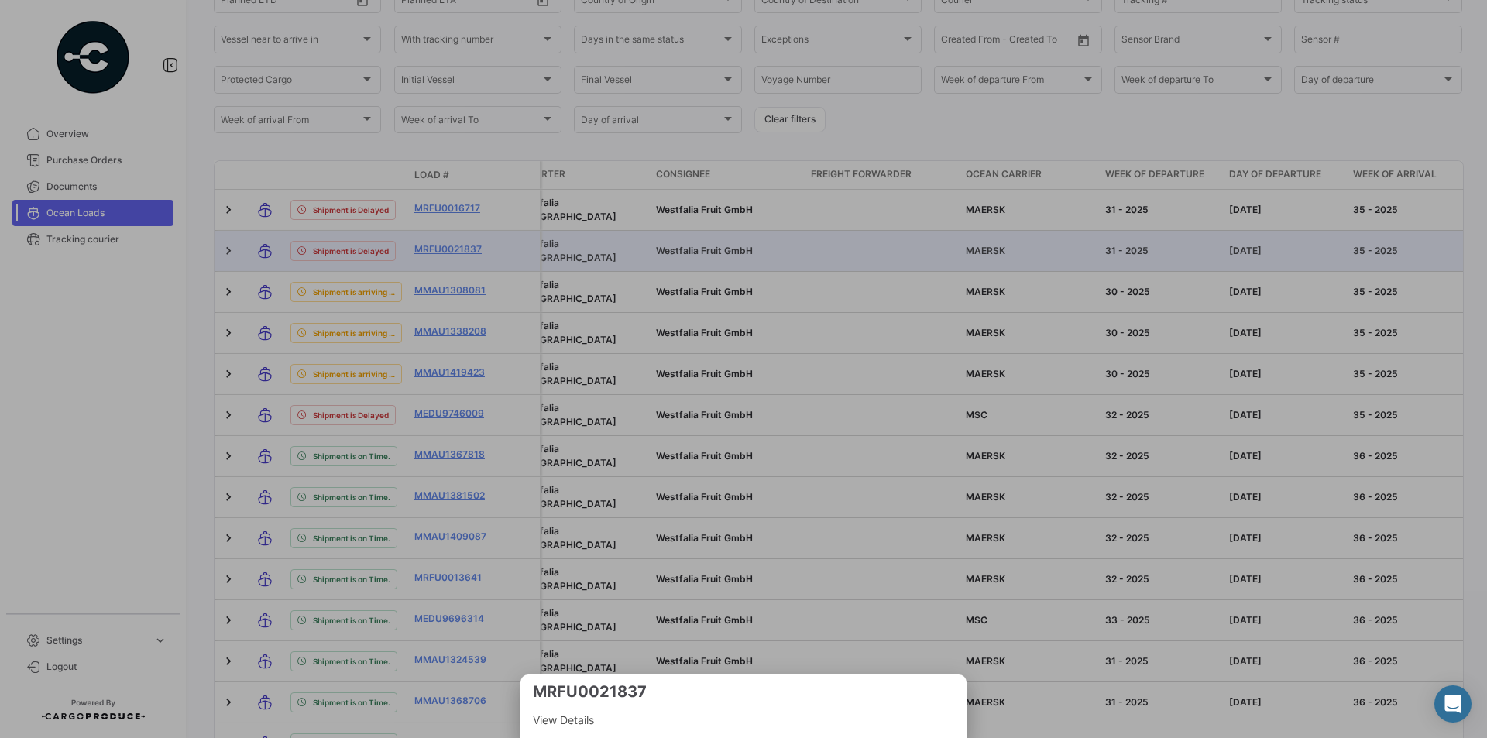
copy link "MRFU0021837"
click at [489, 246] on div at bounding box center [743, 369] width 1487 height 738
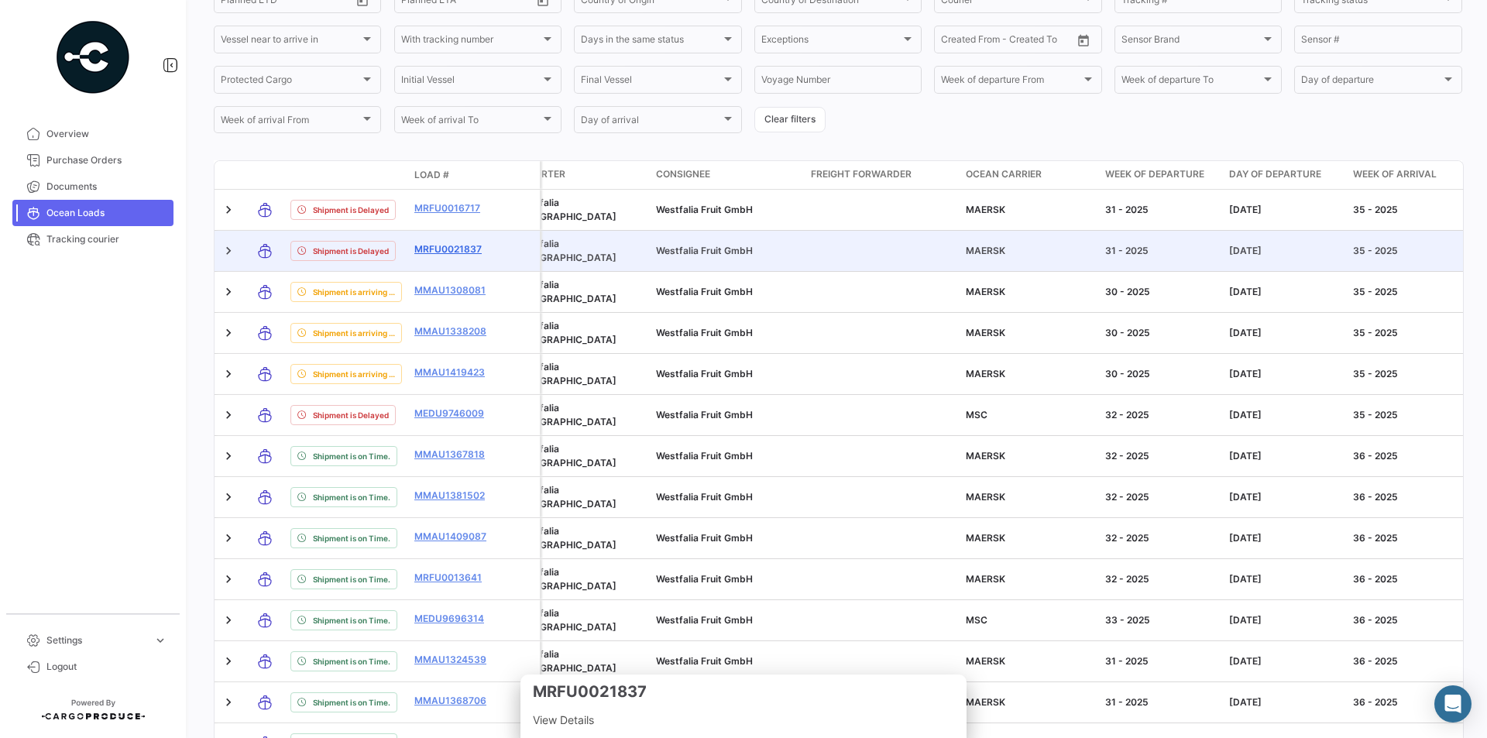
click at [465, 250] on link "MRFU0021837" at bounding box center [454, 249] width 81 height 14
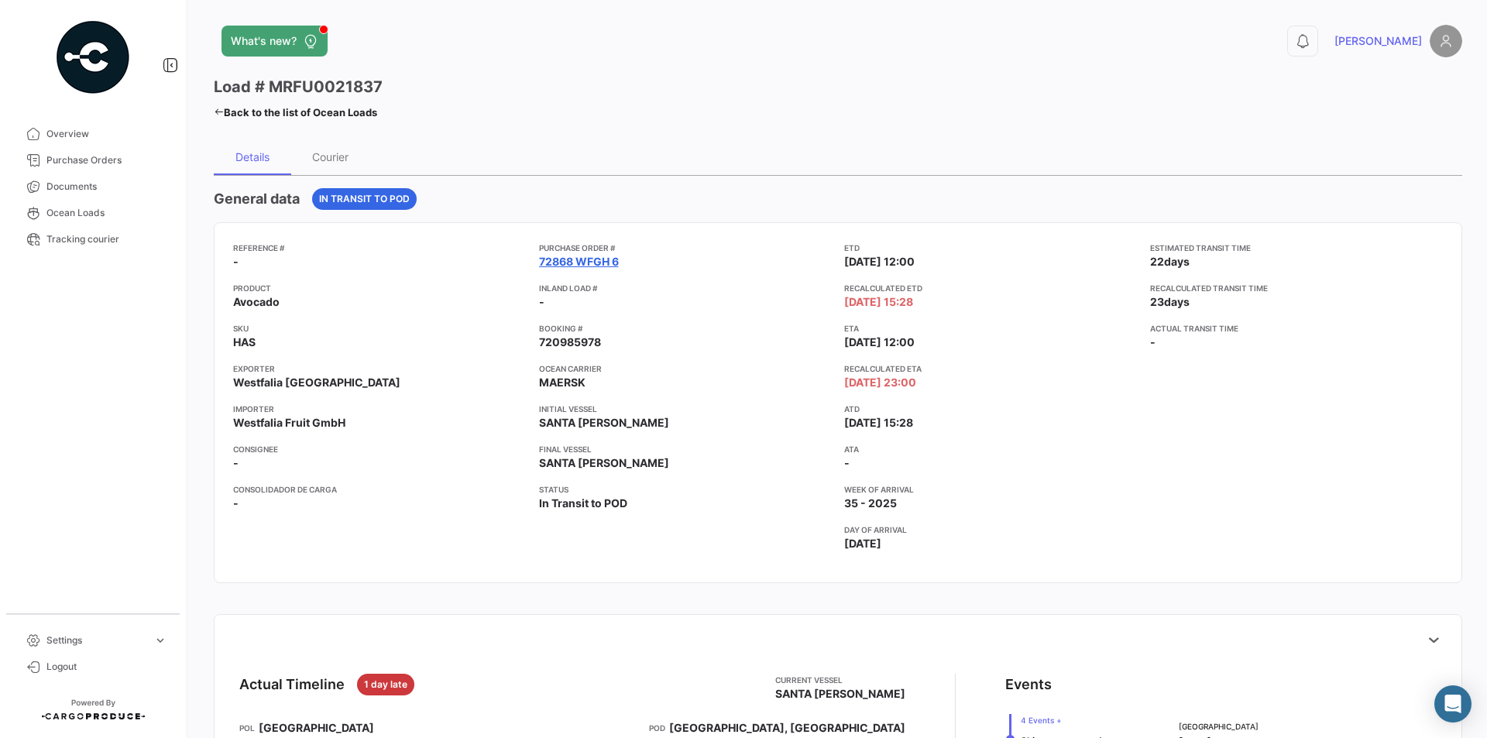
click at [569, 265] on link "72868 WFGH 6" at bounding box center [579, 261] width 80 height 15
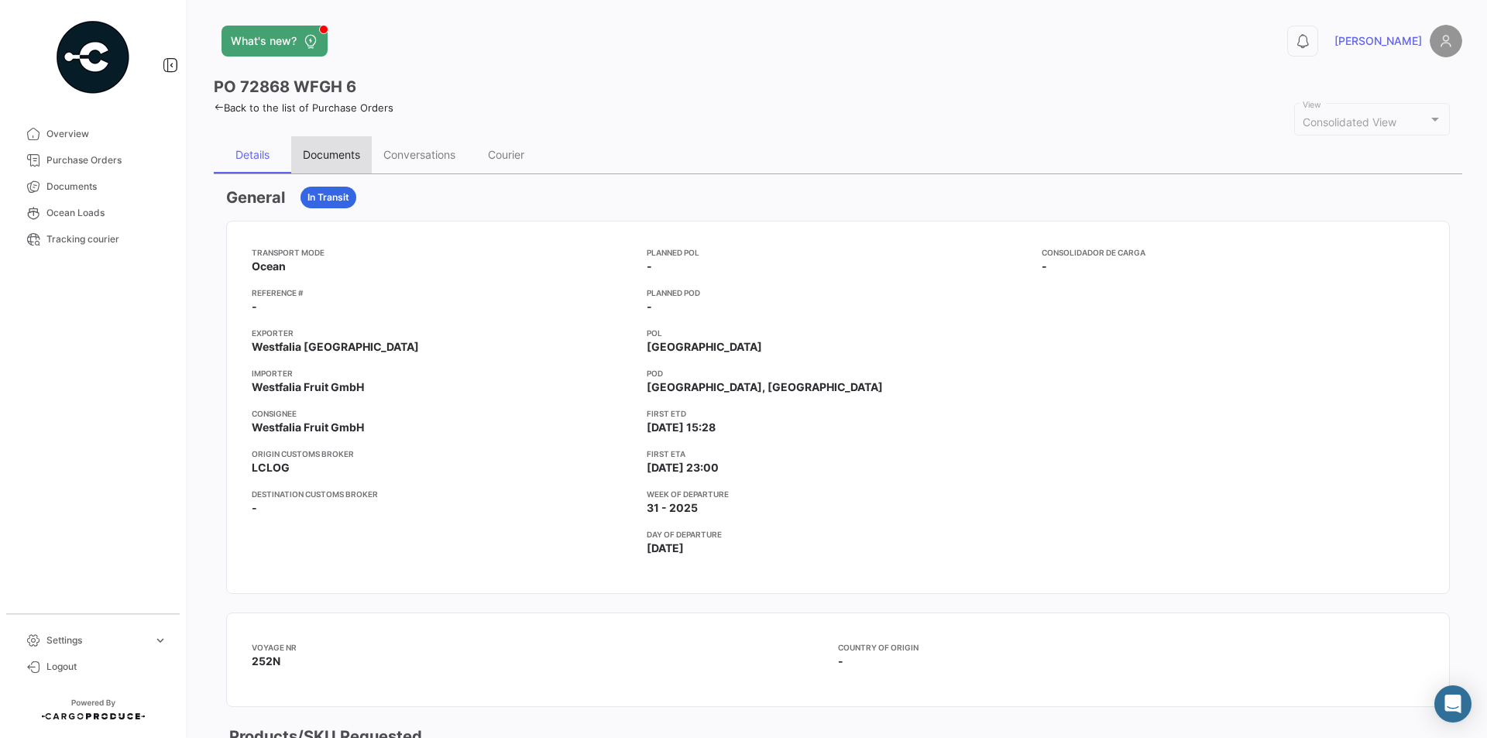
click at [329, 151] on div "Documents" at bounding box center [331, 154] width 57 height 13
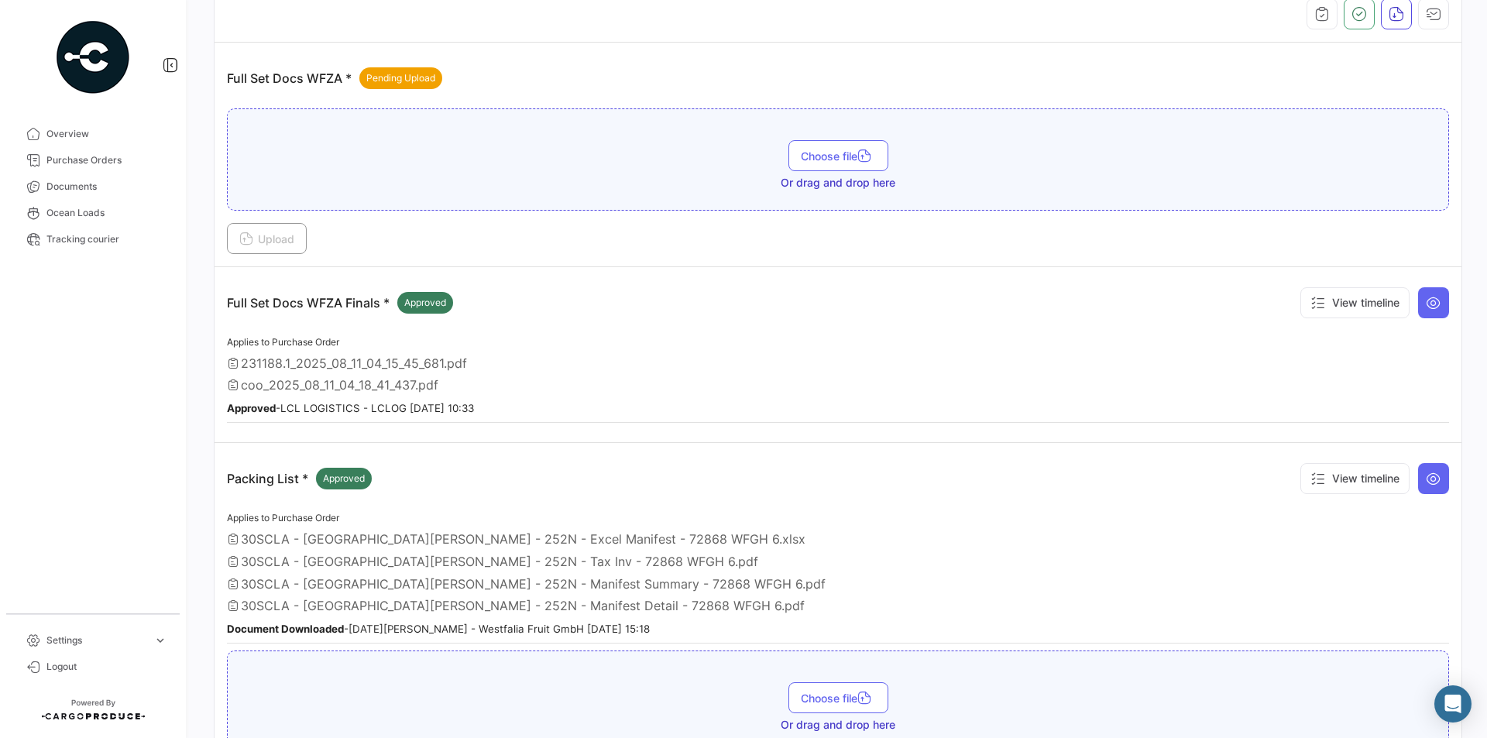
scroll to position [387, 0]
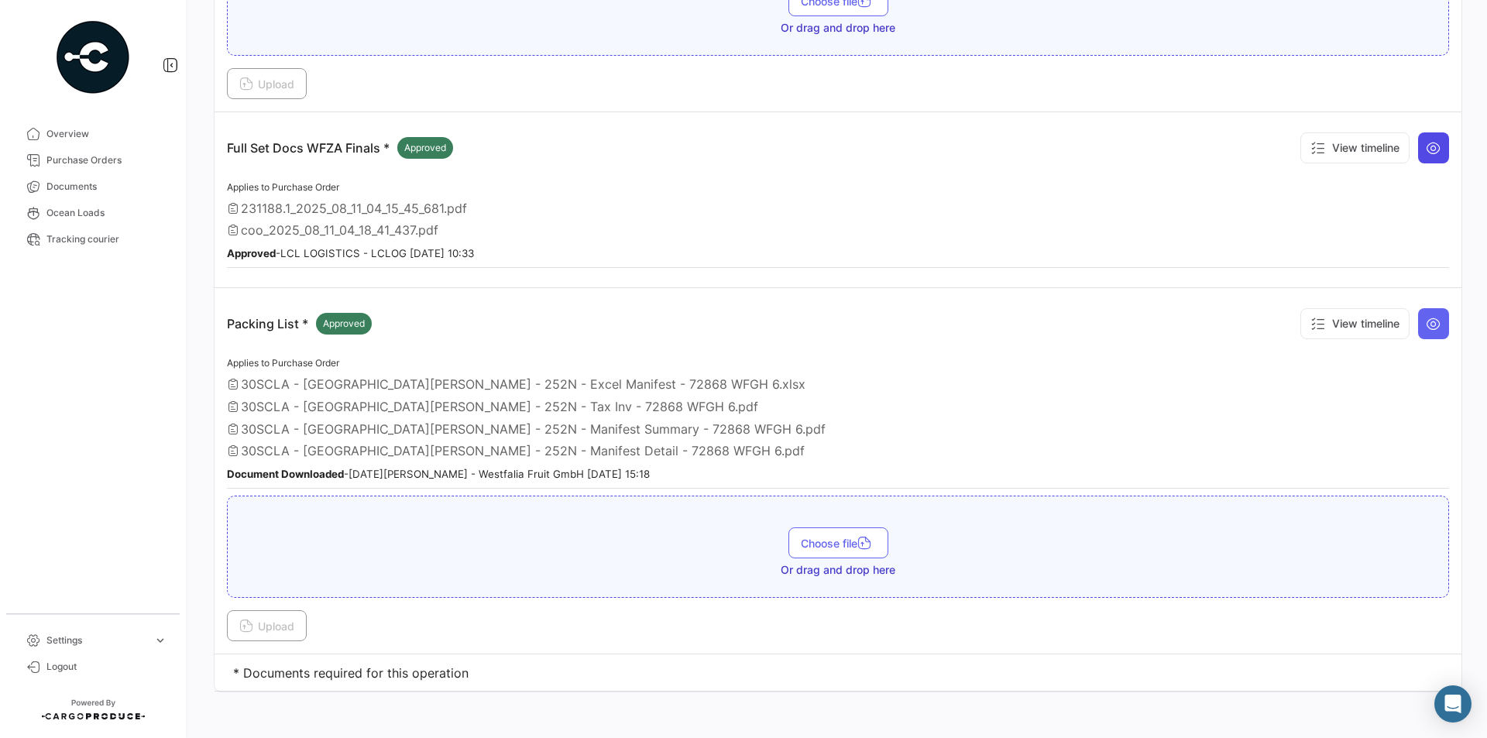
click at [1426, 160] on button at bounding box center [1433, 147] width 31 height 31
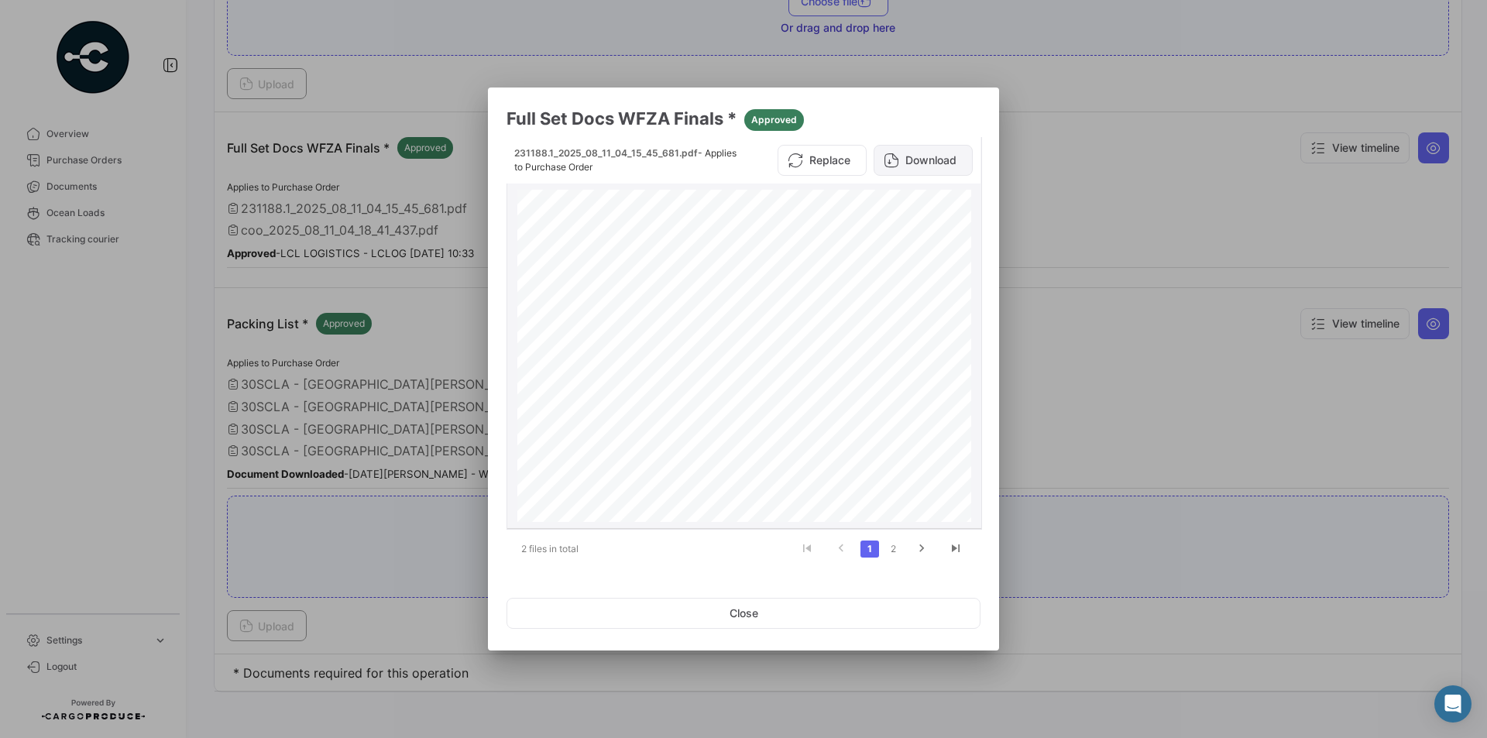
click at [939, 162] on button "Download" at bounding box center [923, 160] width 99 height 31
click at [900, 552] on link "2" at bounding box center [893, 549] width 19 height 17
click at [948, 160] on button "Download" at bounding box center [923, 160] width 99 height 31
click at [764, 606] on button "Close" at bounding box center [743, 613] width 474 height 31
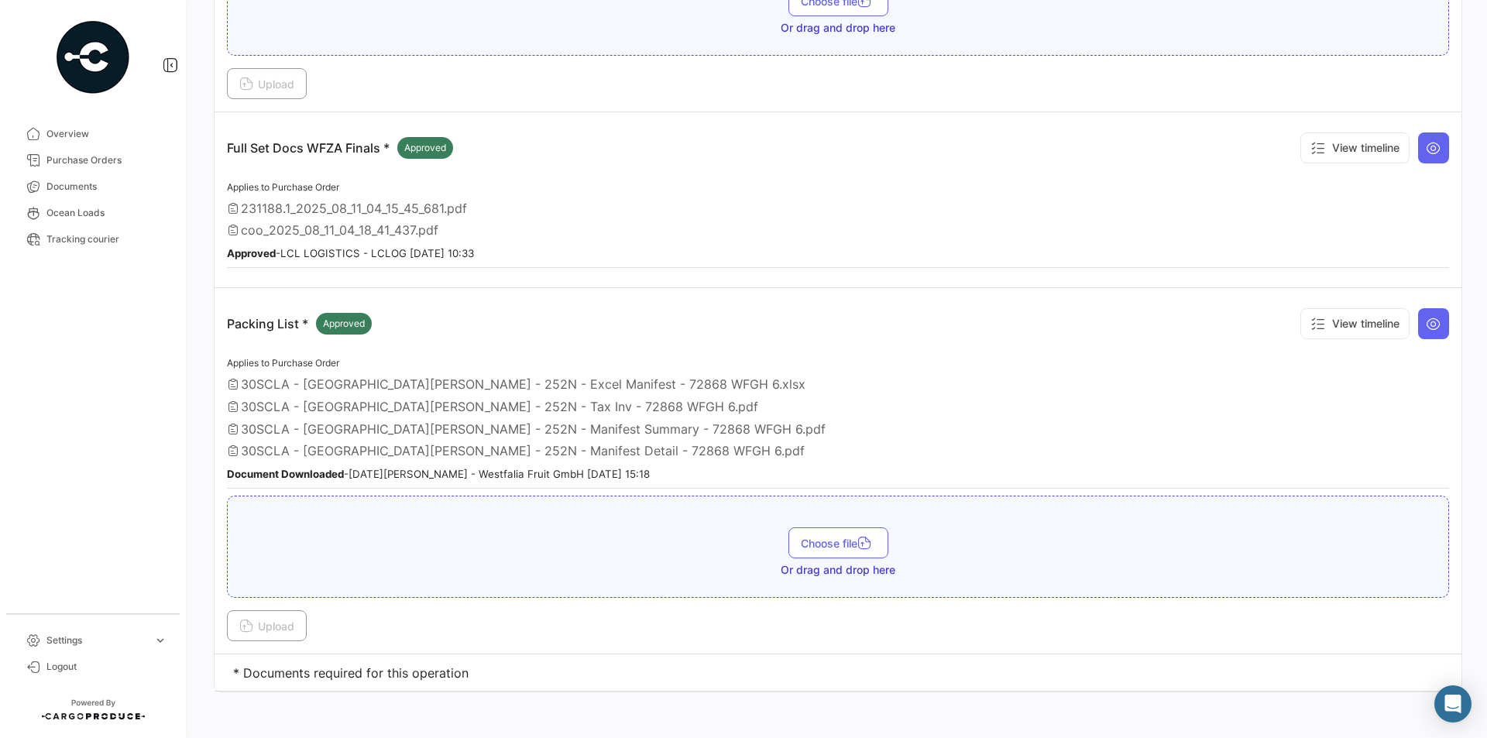
scroll to position [391, 0]
click at [1426, 313] on icon at bounding box center [1433, 319] width 15 height 15
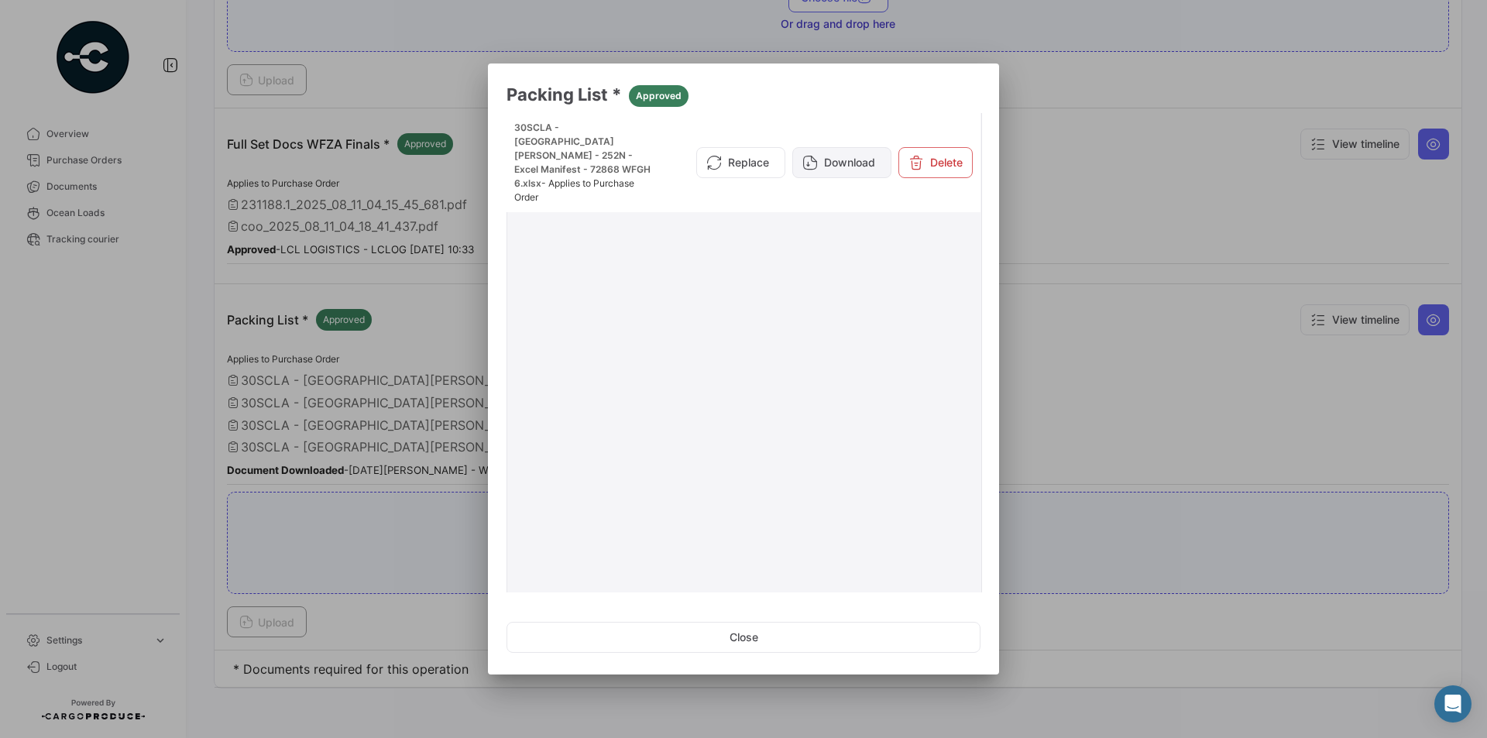
click at [819, 149] on button "Download" at bounding box center [841, 162] width 99 height 31
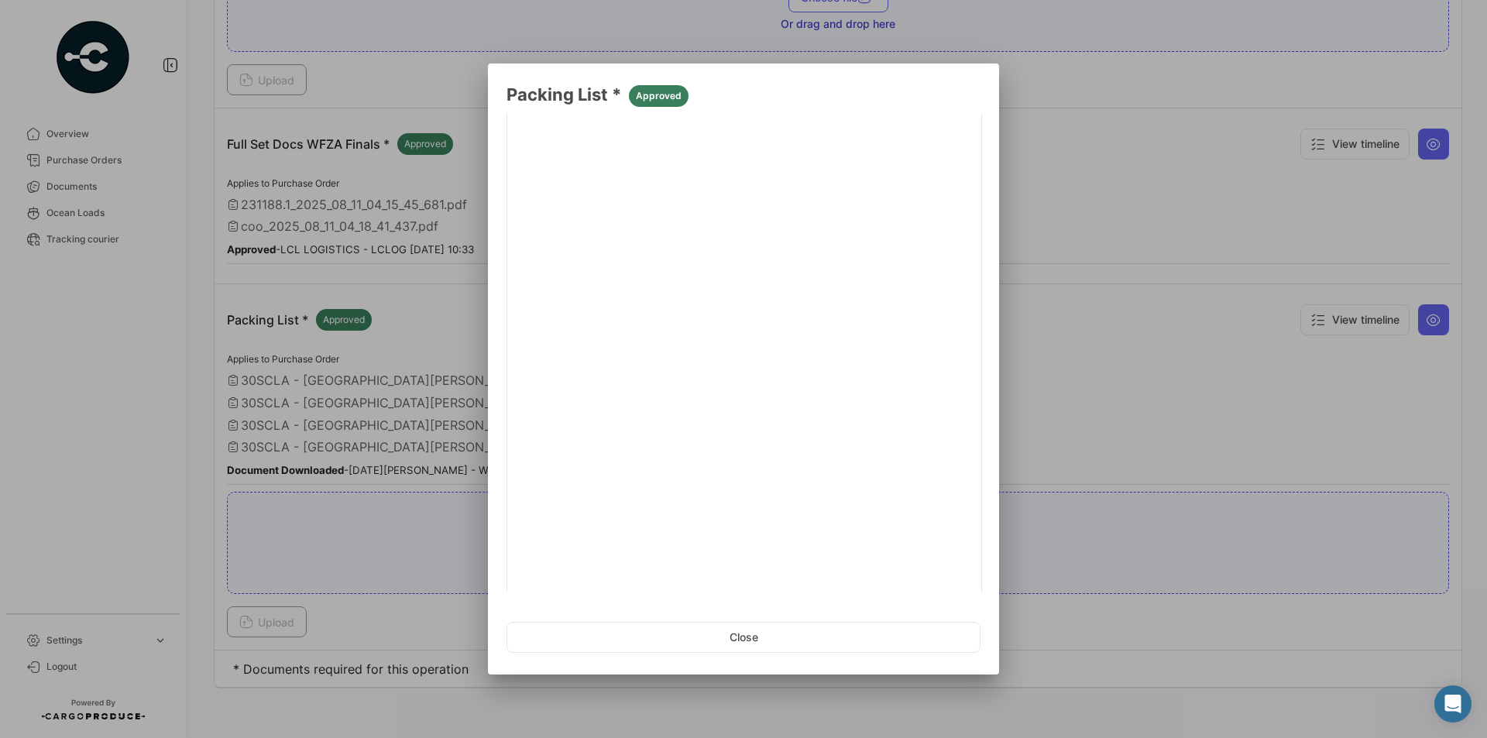
scroll to position [210, 0]
click at [837, 571] on link "2" at bounding box center [846, 573] width 19 height 17
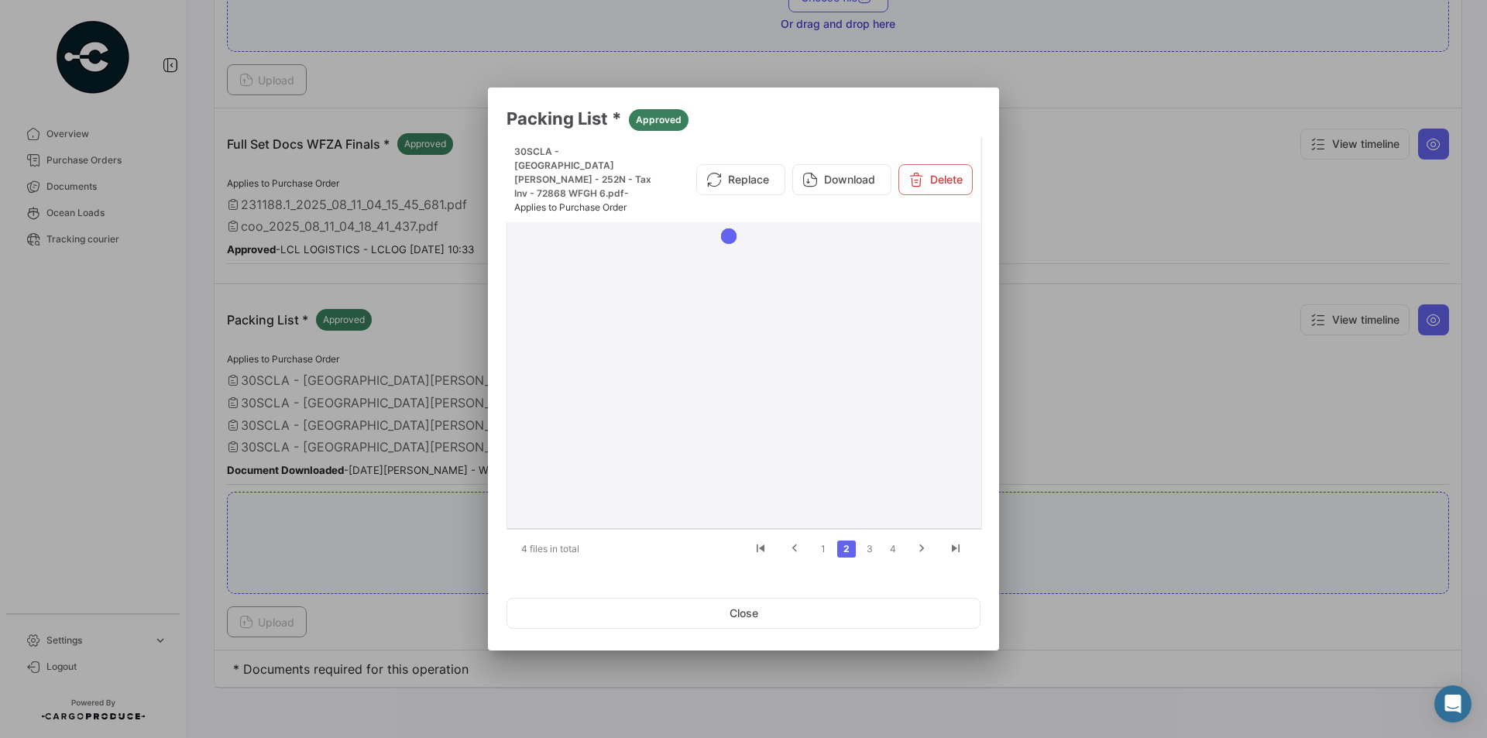
scroll to position [0, 0]
click at [840, 164] on button "Download" at bounding box center [841, 179] width 99 height 31
click at [868, 551] on link "3" at bounding box center [869, 549] width 19 height 17
click at [836, 175] on button "Download" at bounding box center [841, 186] width 99 height 31
click at [899, 548] on link "4" at bounding box center [893, 549] width 19 height 17
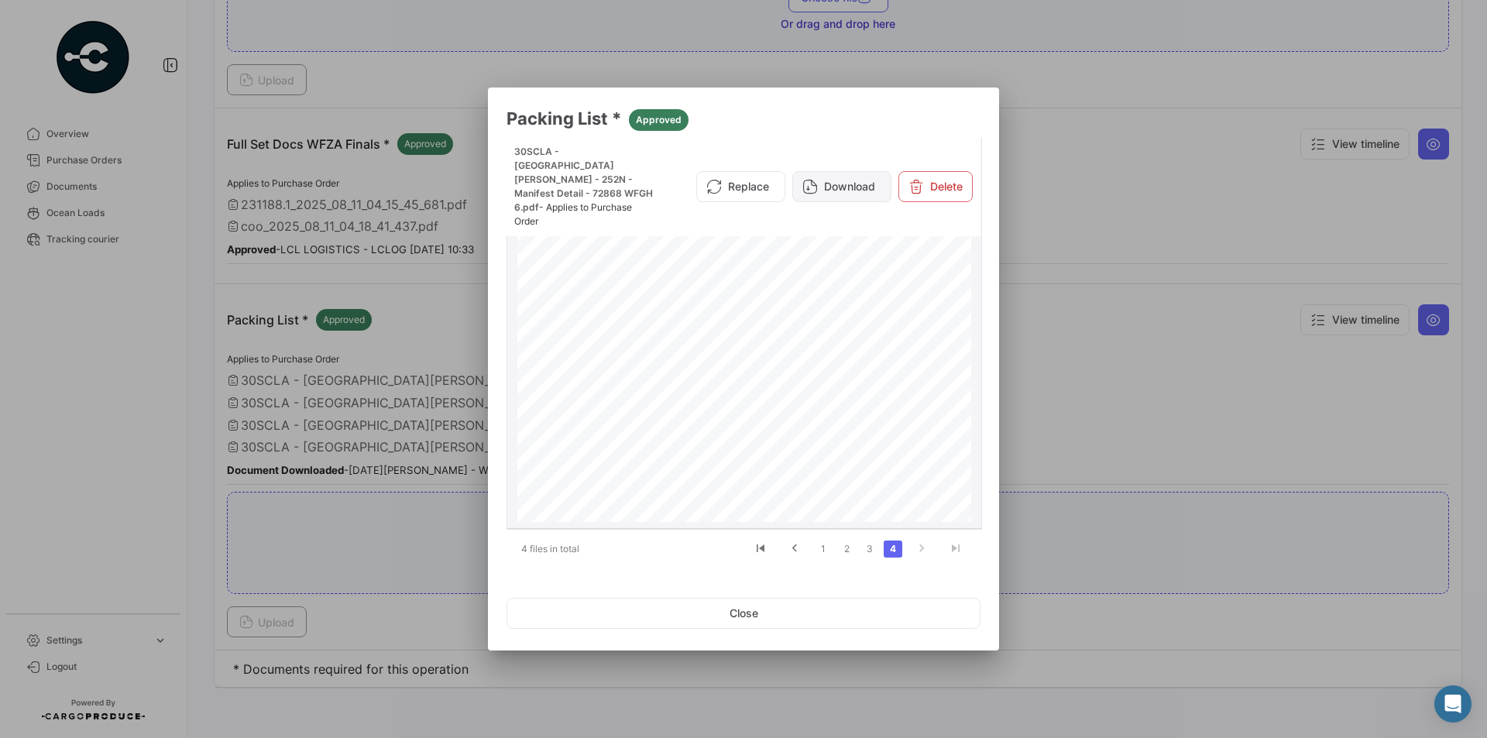
click at [836, 171] on button "Download" at bounding box center [841, 186] width 99 height 31
click at [785, 617] on button "Close" at bounding box center [743, 613] width 474 height 31
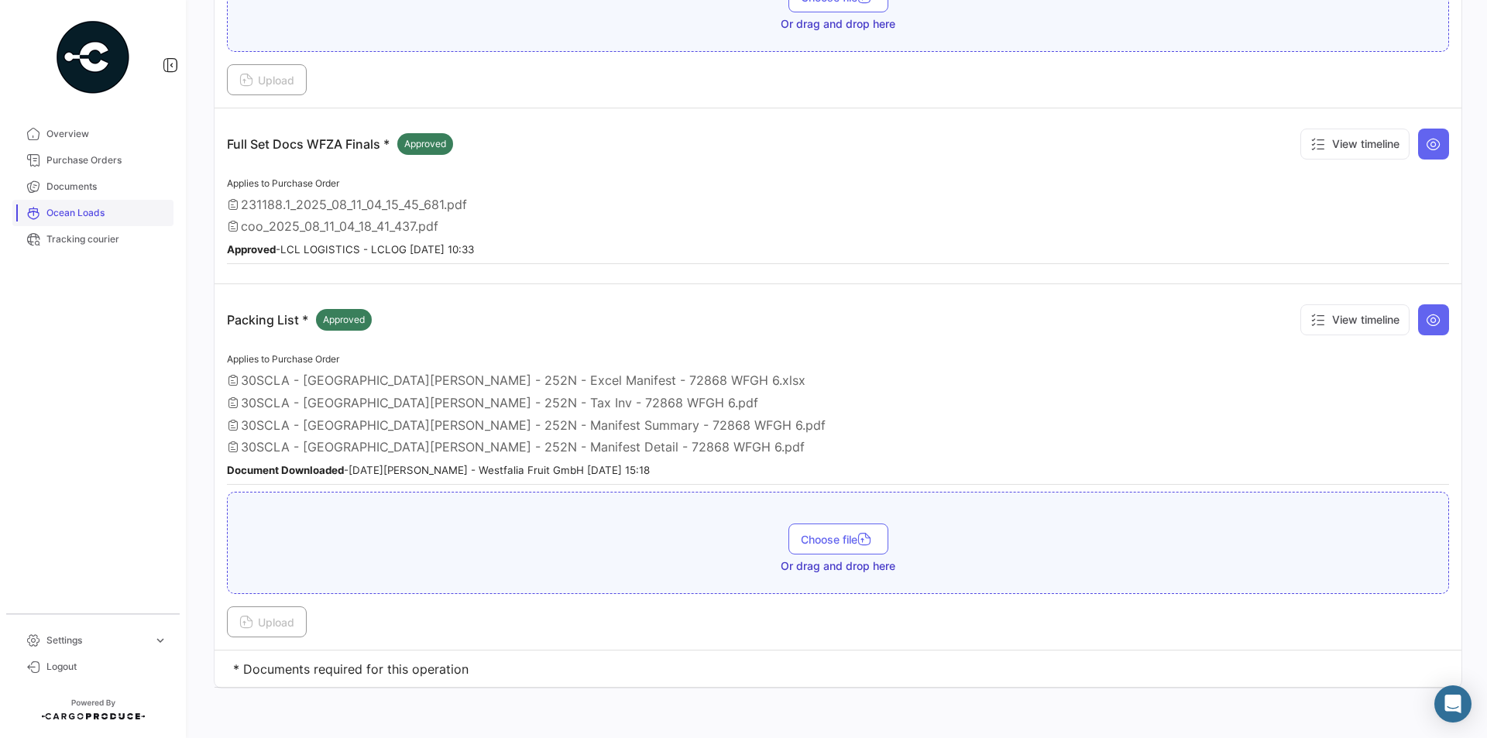
click at [92, 212] on span "Ocean Loads" at bounding box center [106, 213] width 121 height 14
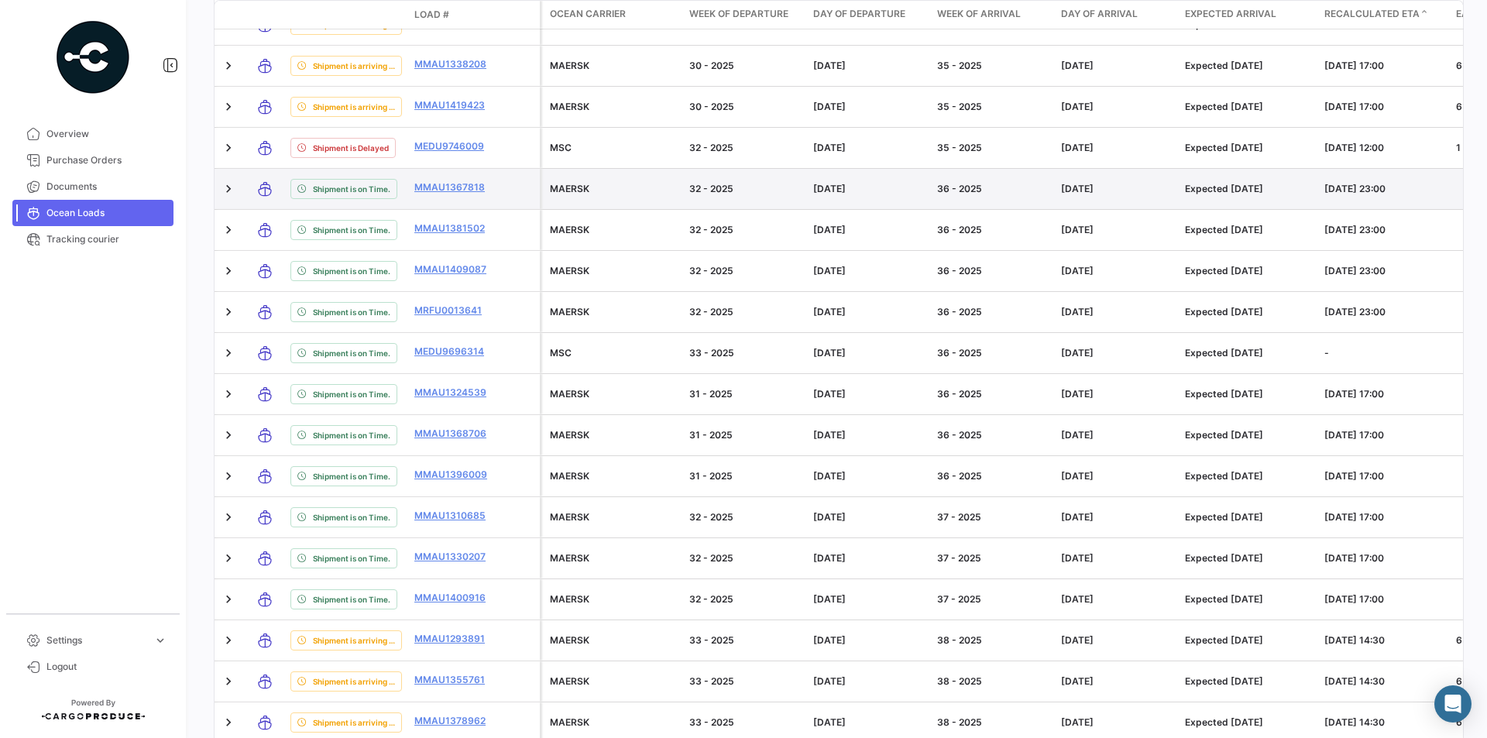
scroll to position [310, 0]
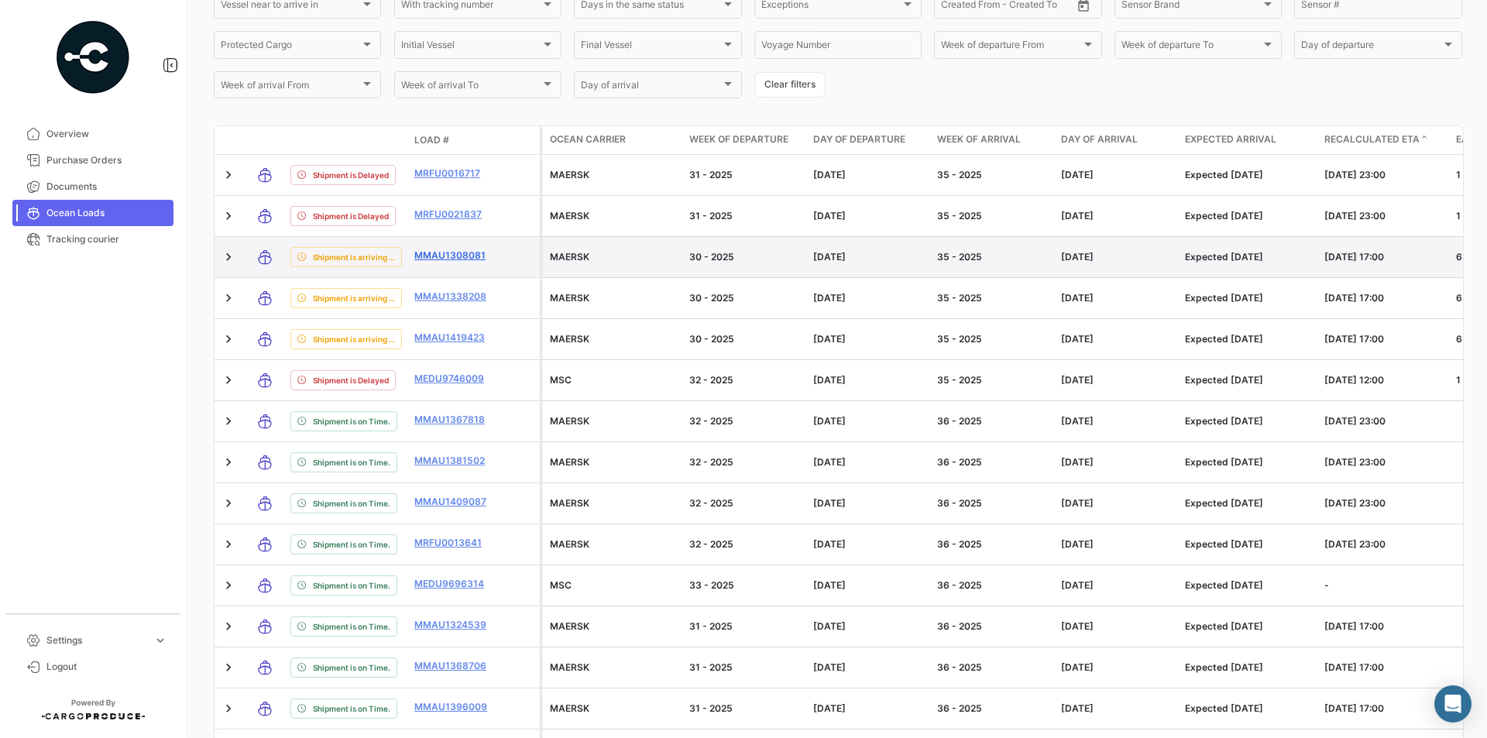
drag, startPoint x: 426, startPoint y: 256, endPoint x: 488, endPoint y: 259, distance: 62.0
click at [488, 259] on datatable-body-cell "MMAU1308081" at bounding box center [454, 257] width 93 height 40
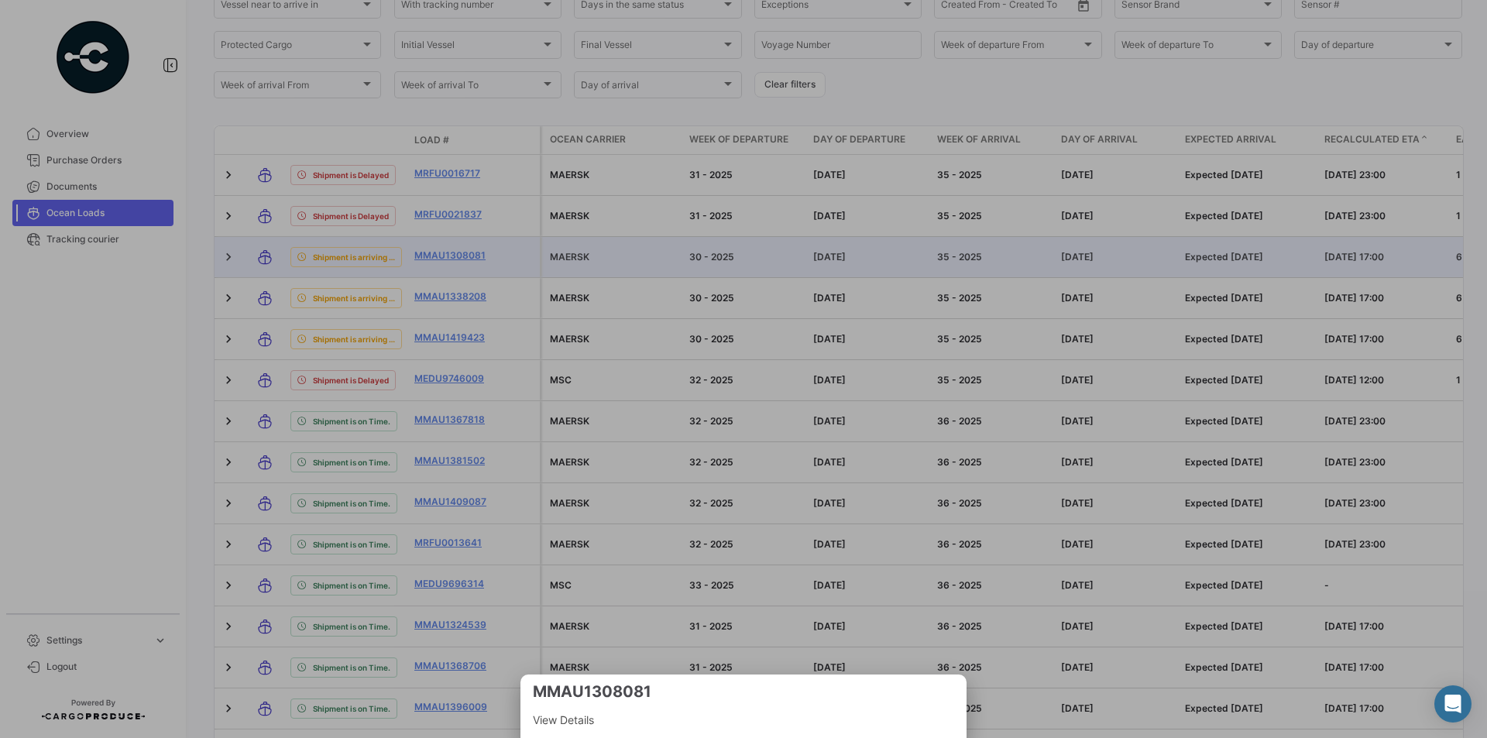
click at [457, 256] on div at bounding box center [743, 369] width 1487 height 738
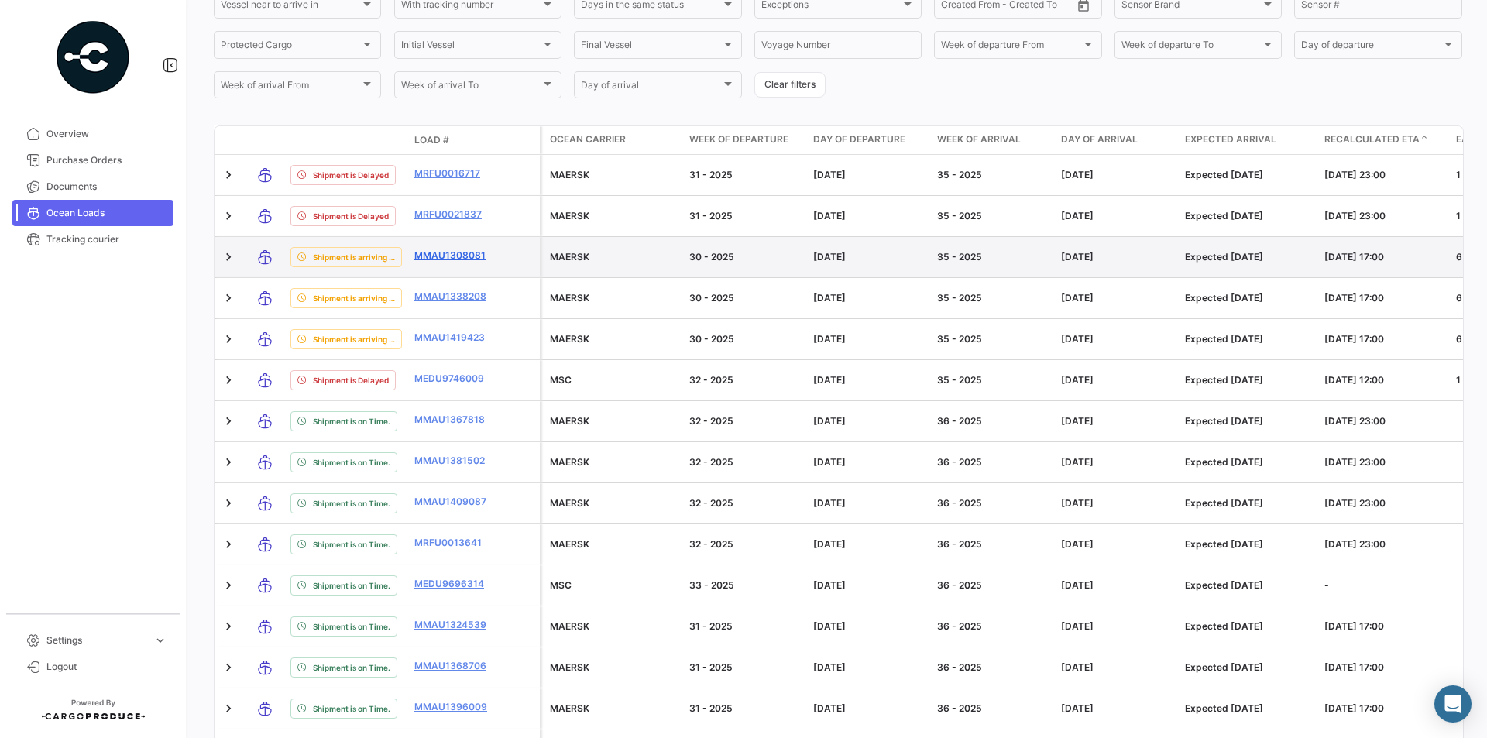
click at [459, 256] on link "MMAU1308081" at bounding box center [454, 256] width 81 height 14
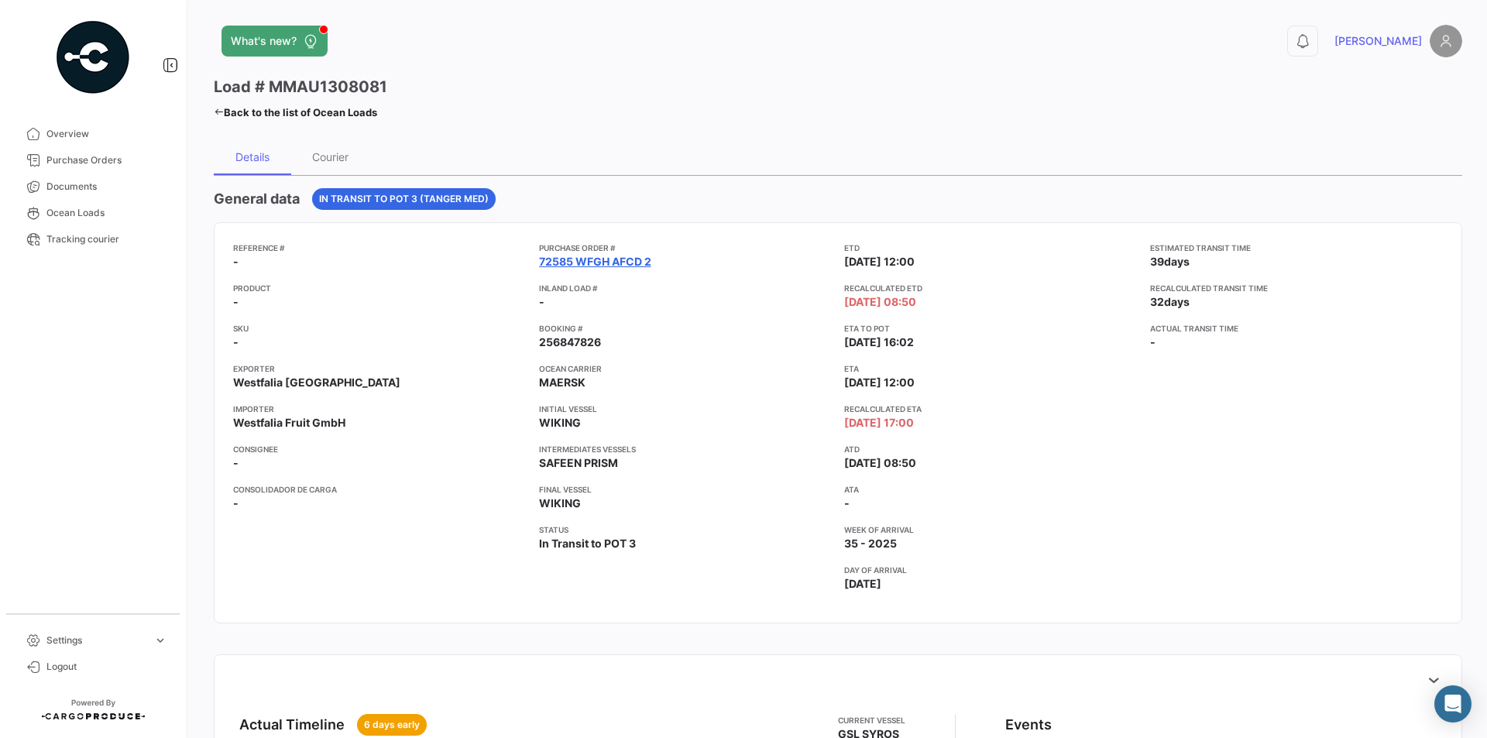
click at [614, 258] on link "72585 WFGH AFCD 2" at bounding box center [595, 261] width 112 height 15
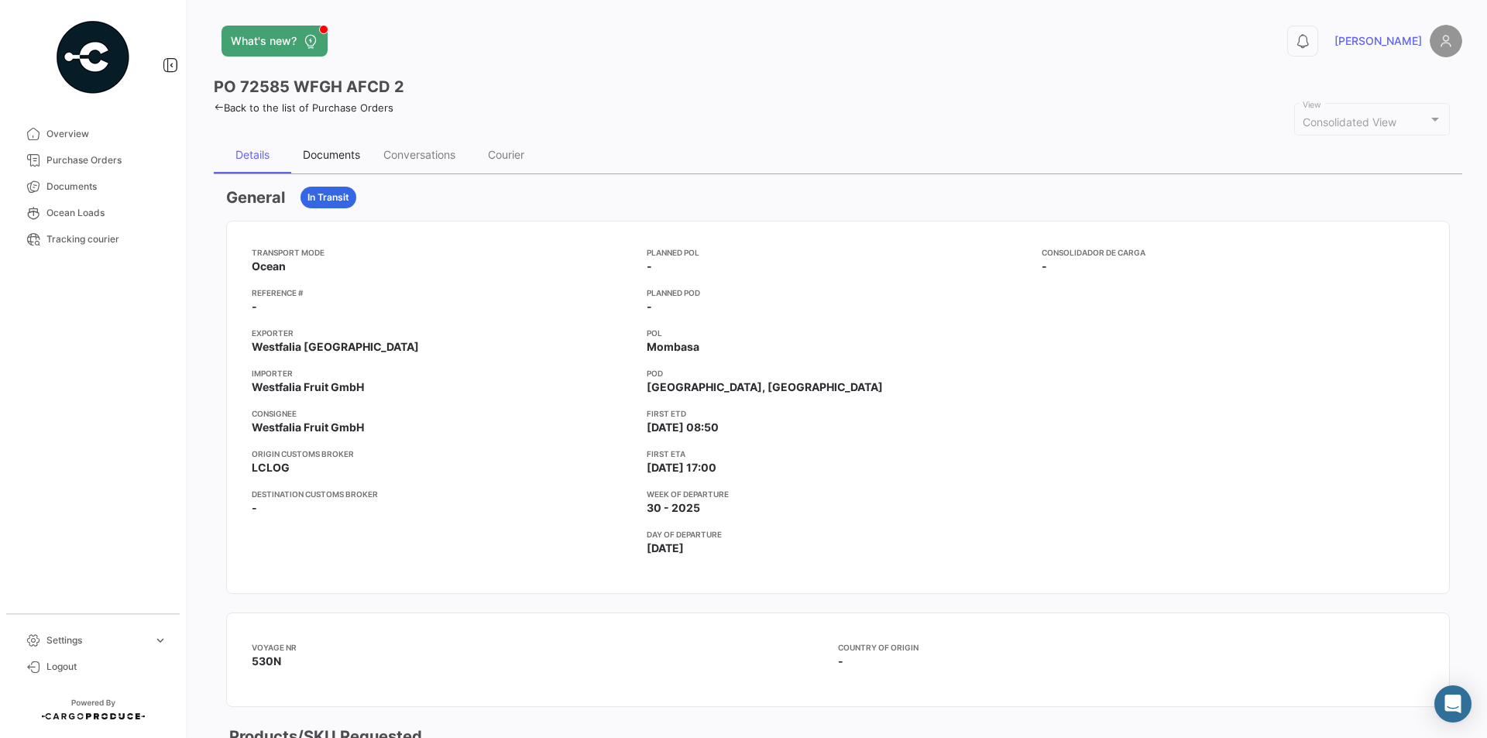
click at [342, 154] on div "Documents" at bounding box center [331, 154] width 57 height 13
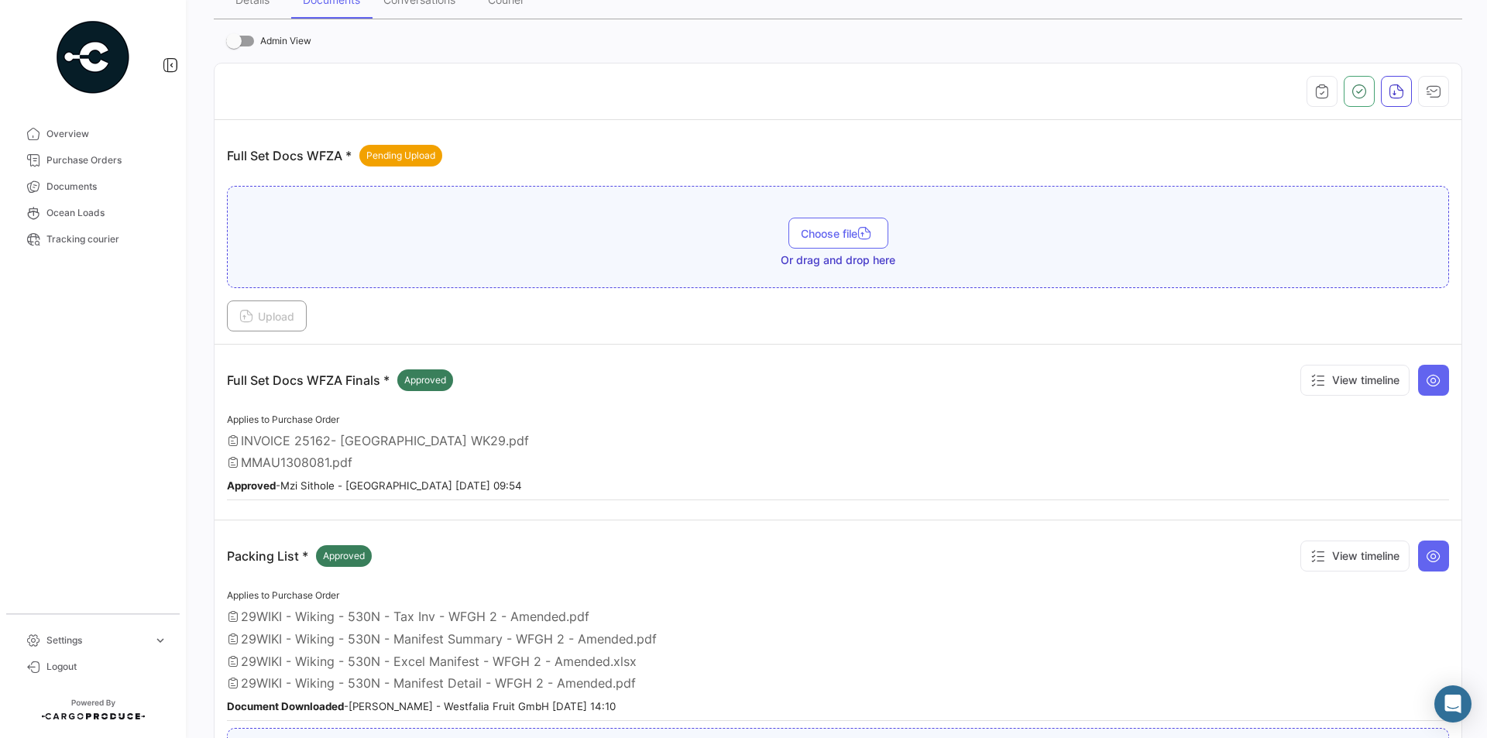
scroll to position [387, 0]
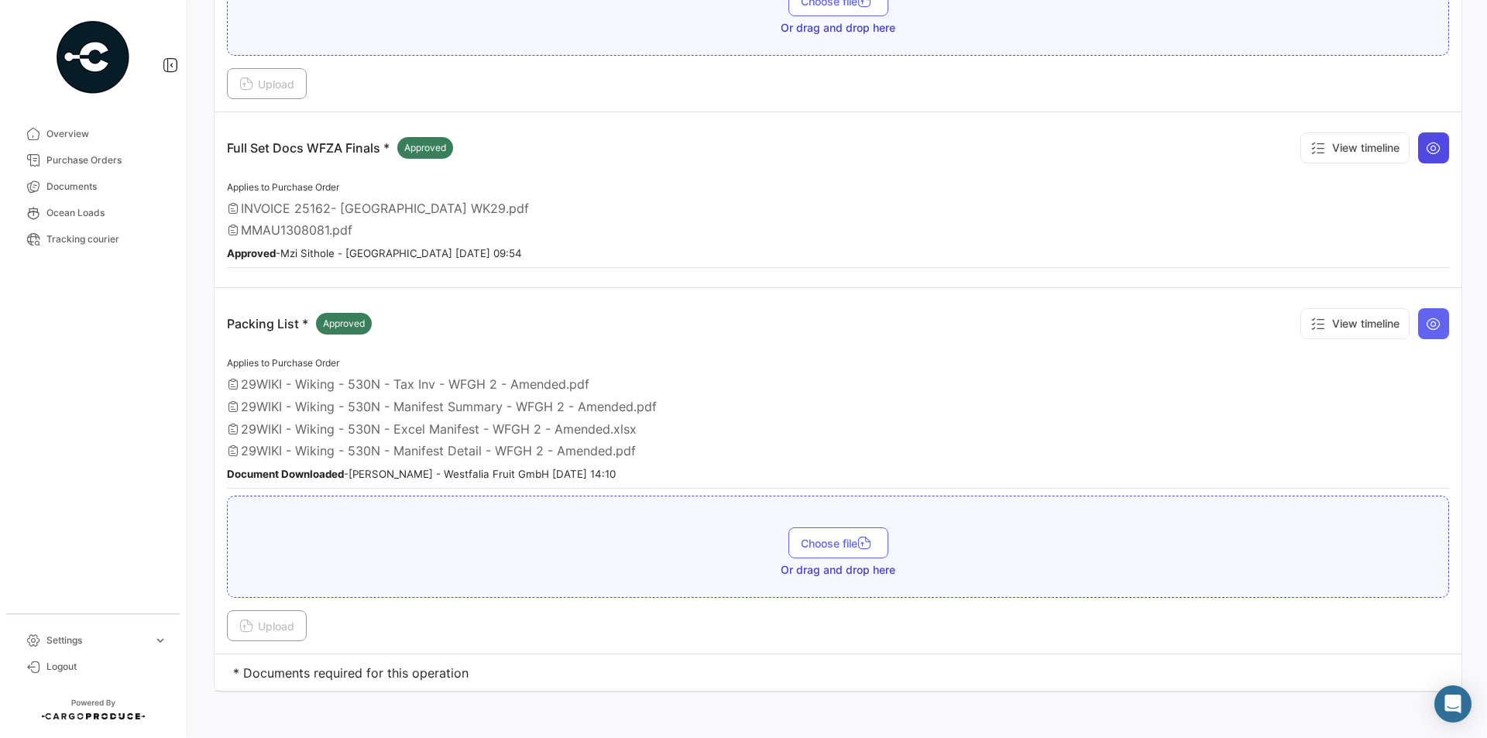
click at [1430, 140] on icon at bounding box center [1433, 147] width 15 height 15
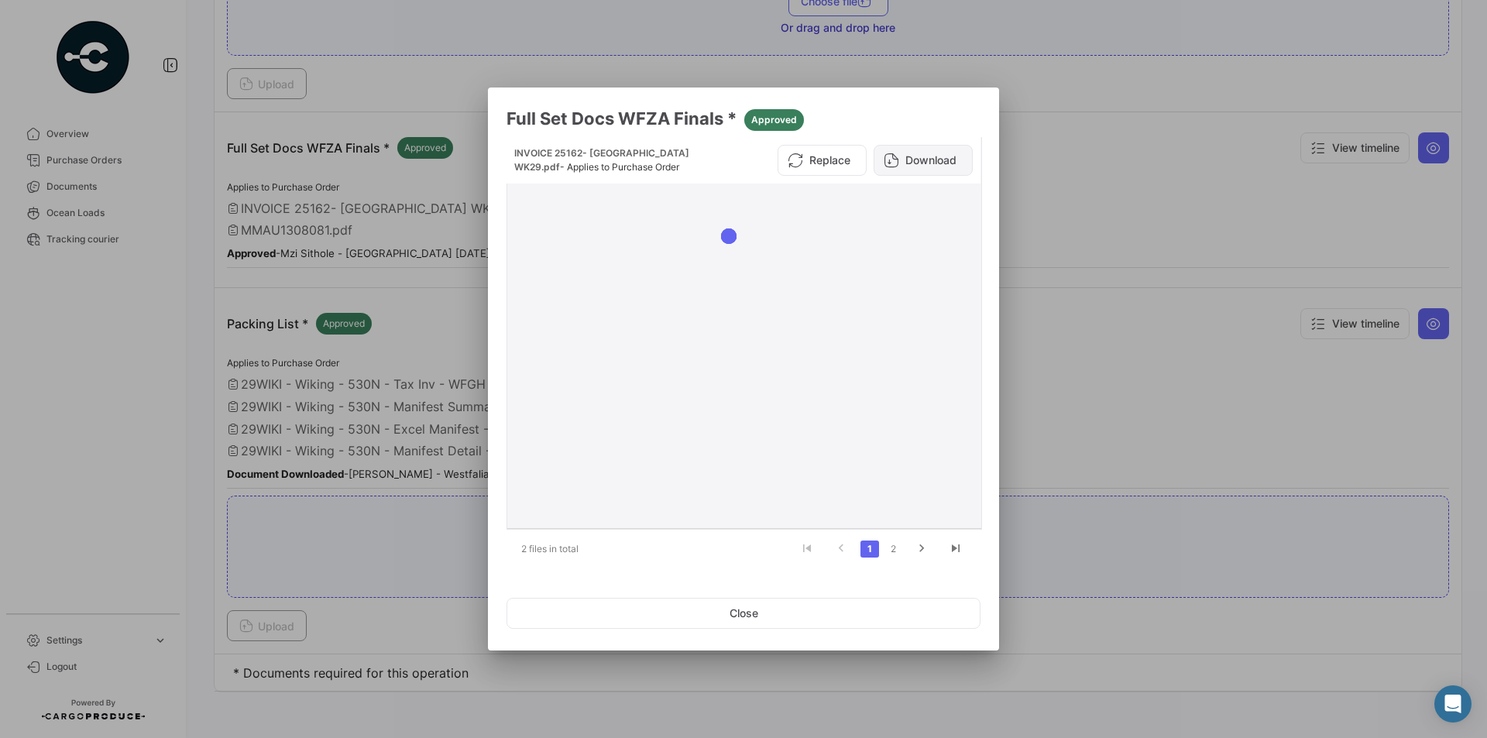
click at [937, 162] on button "Download" at bounding box center [923, 160] width 99 height 31
click at [896, 551] on link "2" at bounding box center [893, 549] width 19 height 17
click at [906, 157] on button "Download" at bounding box center [923, 160] width 99 height 31
click at [748, 603] on button "Close" at bounding box center [743, 613] width 474 height 31
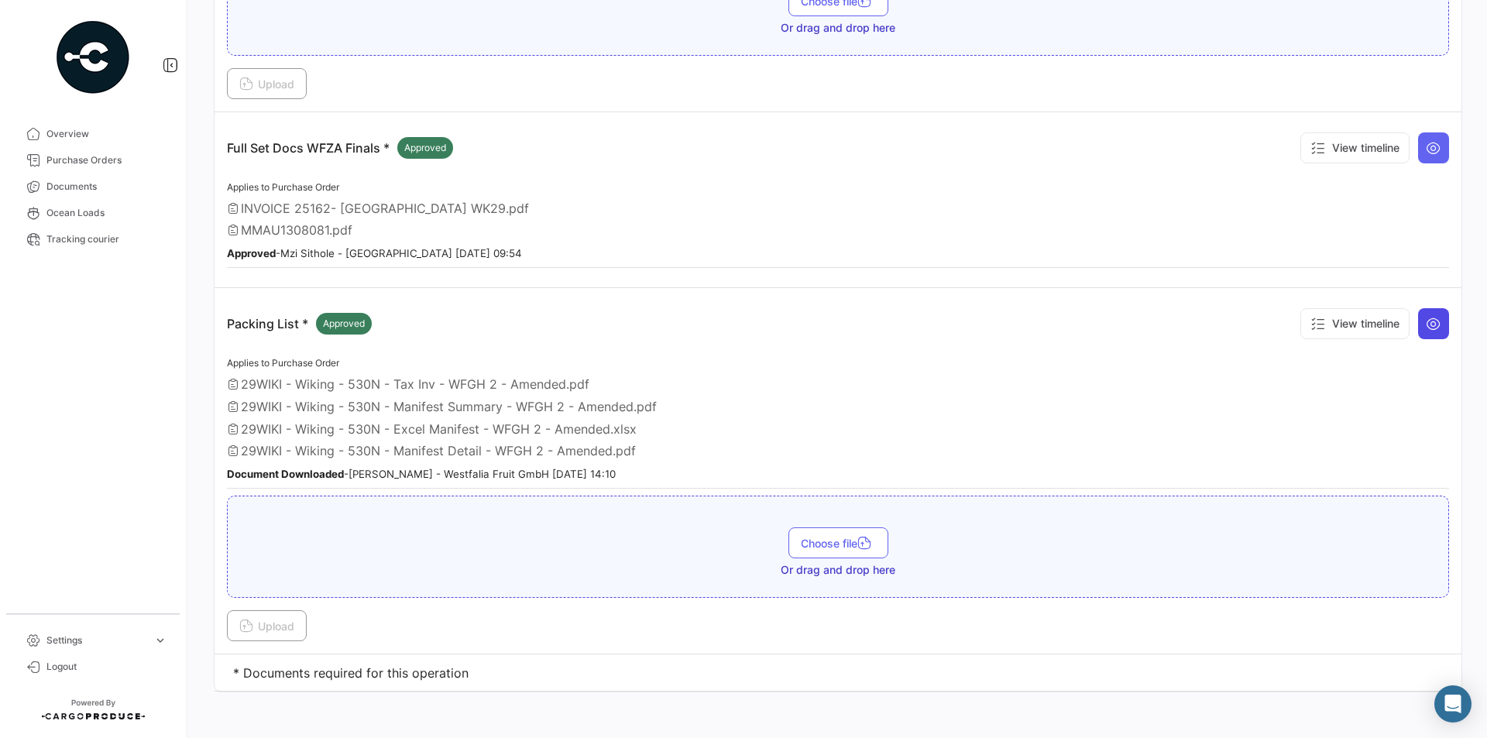
click at [1426, 318] on icon at bounding box center [1433, 323] width 15 height 15
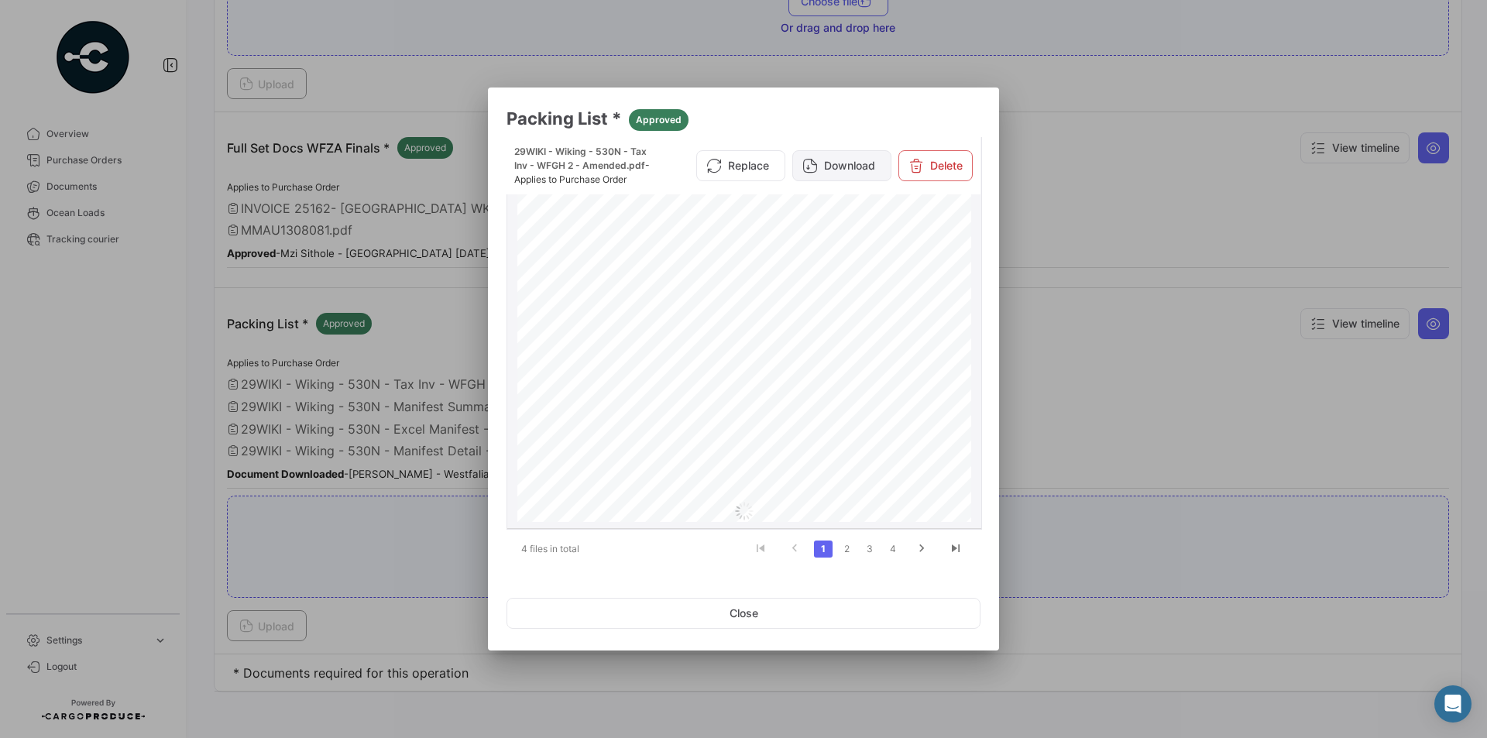
click at [841, 169] on button "Download" at bounding box center [841, 165] width 99 height 31
click at [846, 554] on link "2" at bounding box center [846, 549] width 19 height 17
click at [837, 174] on button "Download" at bounding box center [841, 172] width 99 height 31
click at [868, 548] on link "3" at bounding box center [869, 549] width 19 height 17
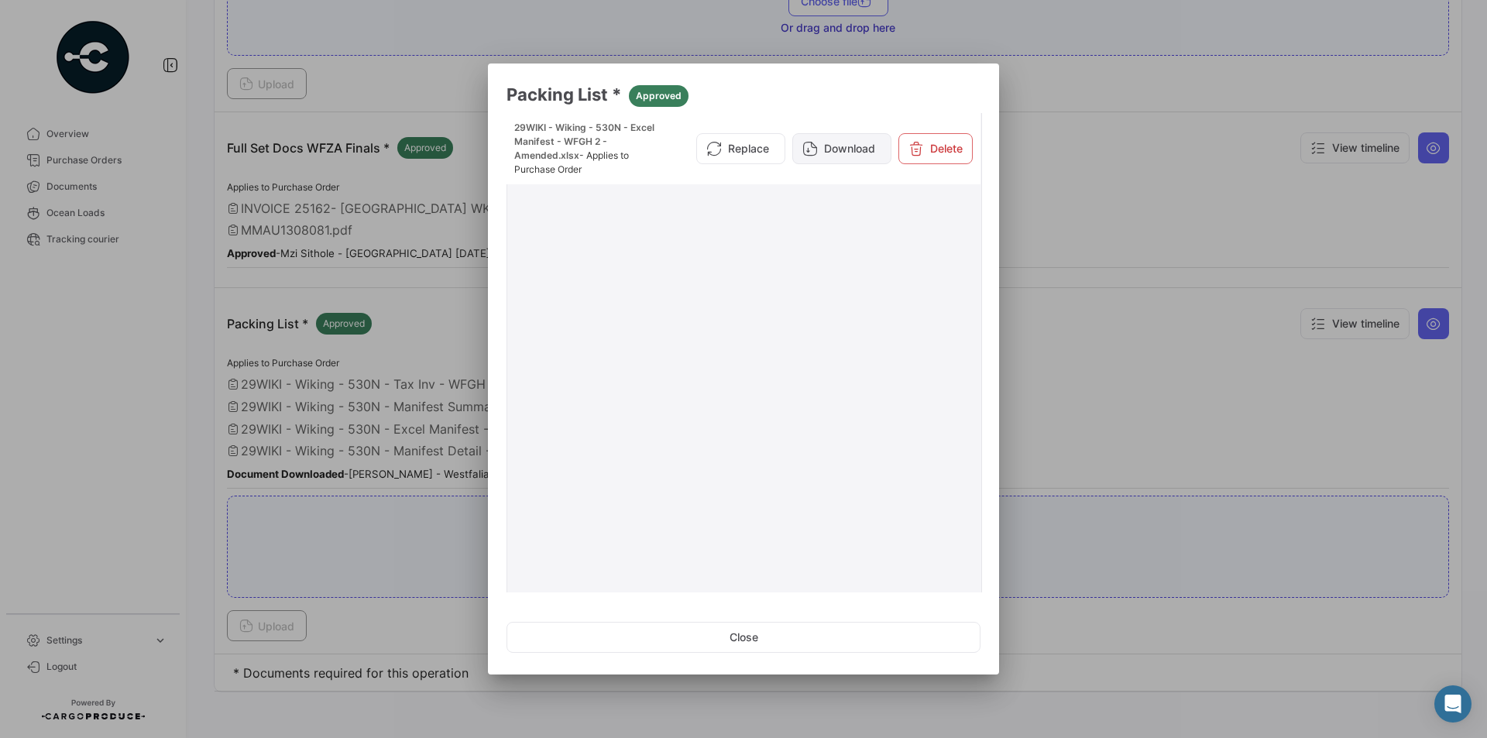
click at [836, 145] on button "Download" at bounding box center [841, 148] width 99 height 31
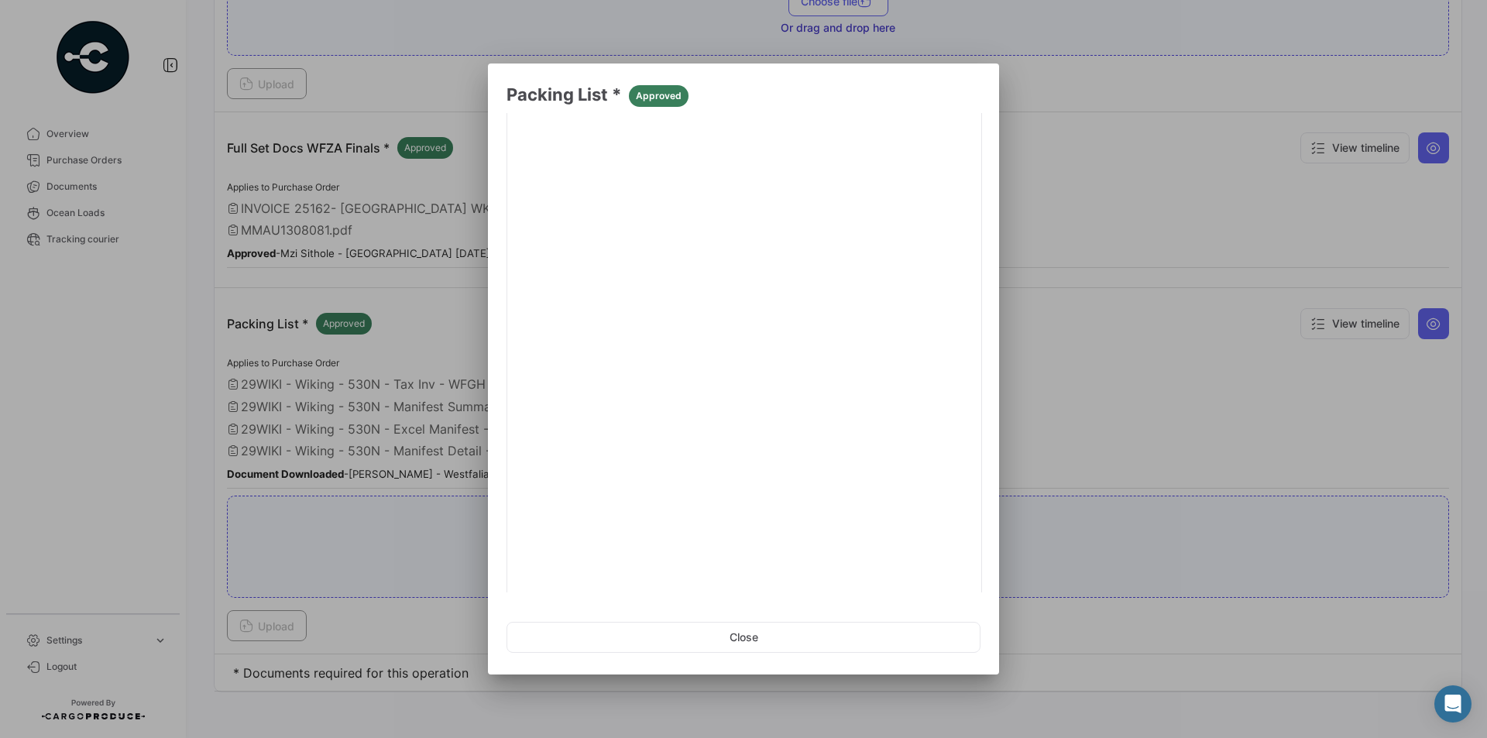
scroll to position [210, 0]
click at [884, 574] on link "4" at bounding box center [893, 573] width 19 height 17
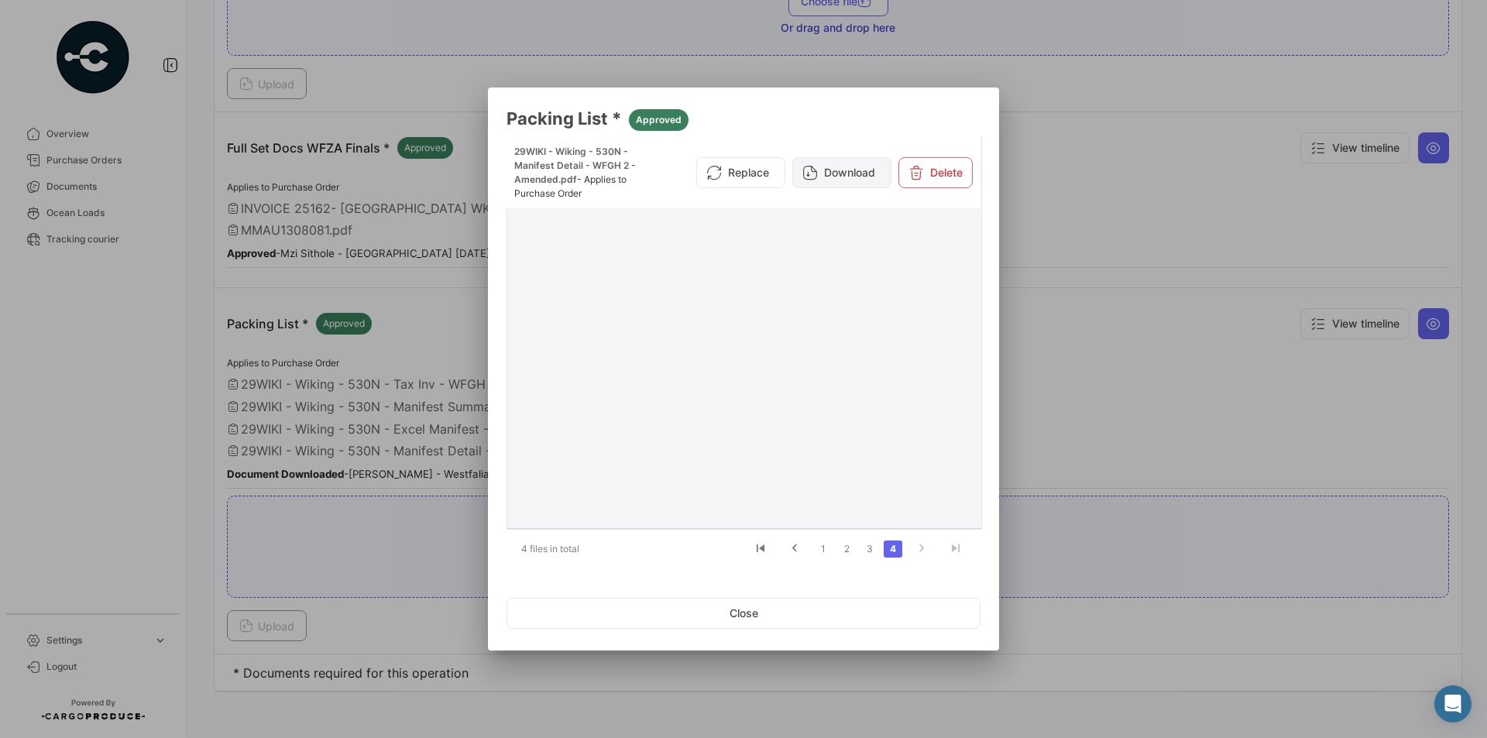
click at [843, 183] on button "Download" at bounding box center [841, 172] width 99 height 31
click at [704, 619] on button "Close" at bounding box center [743, 613] width 474 height 31
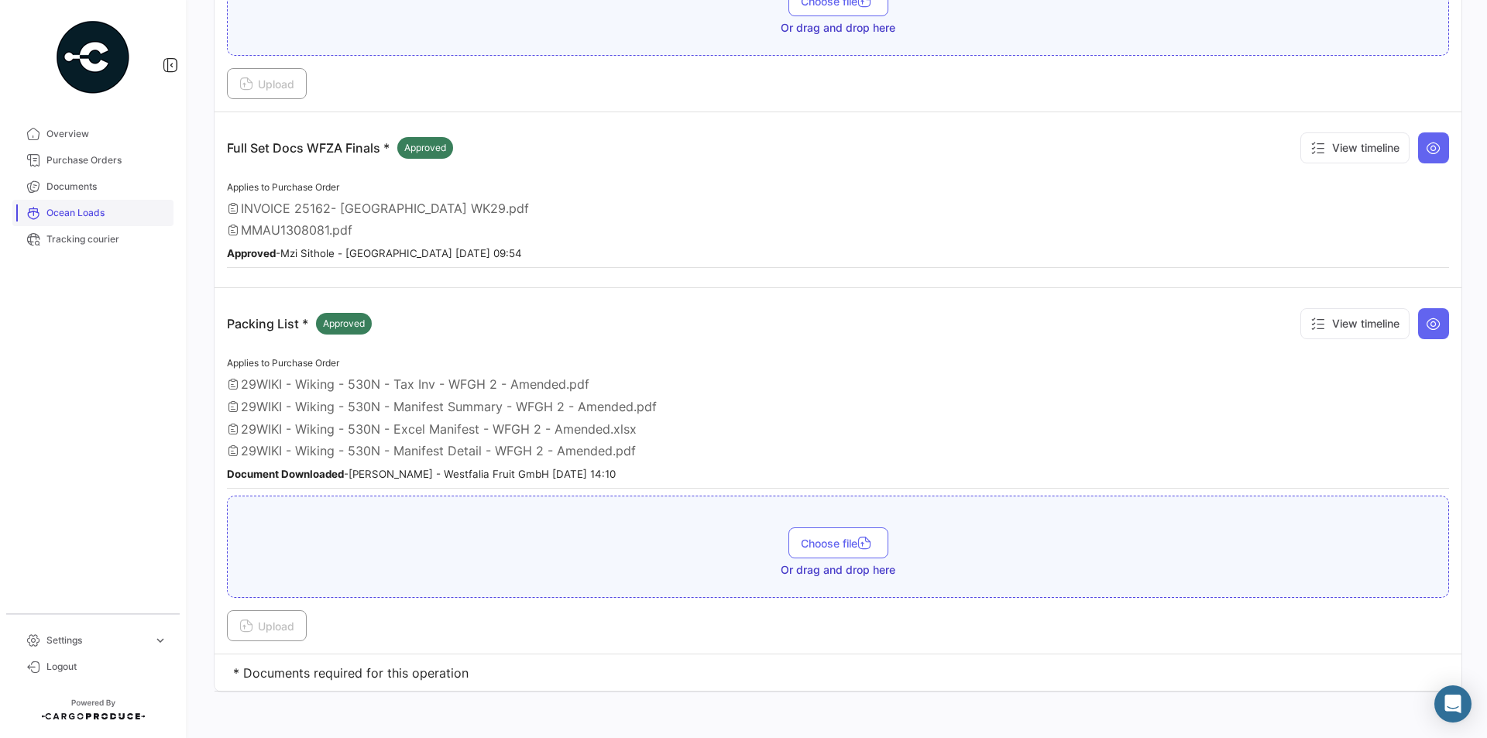
click at [108, 218] on span "Ocean Loads" at bounding box center [106, 213] width 121 height 14
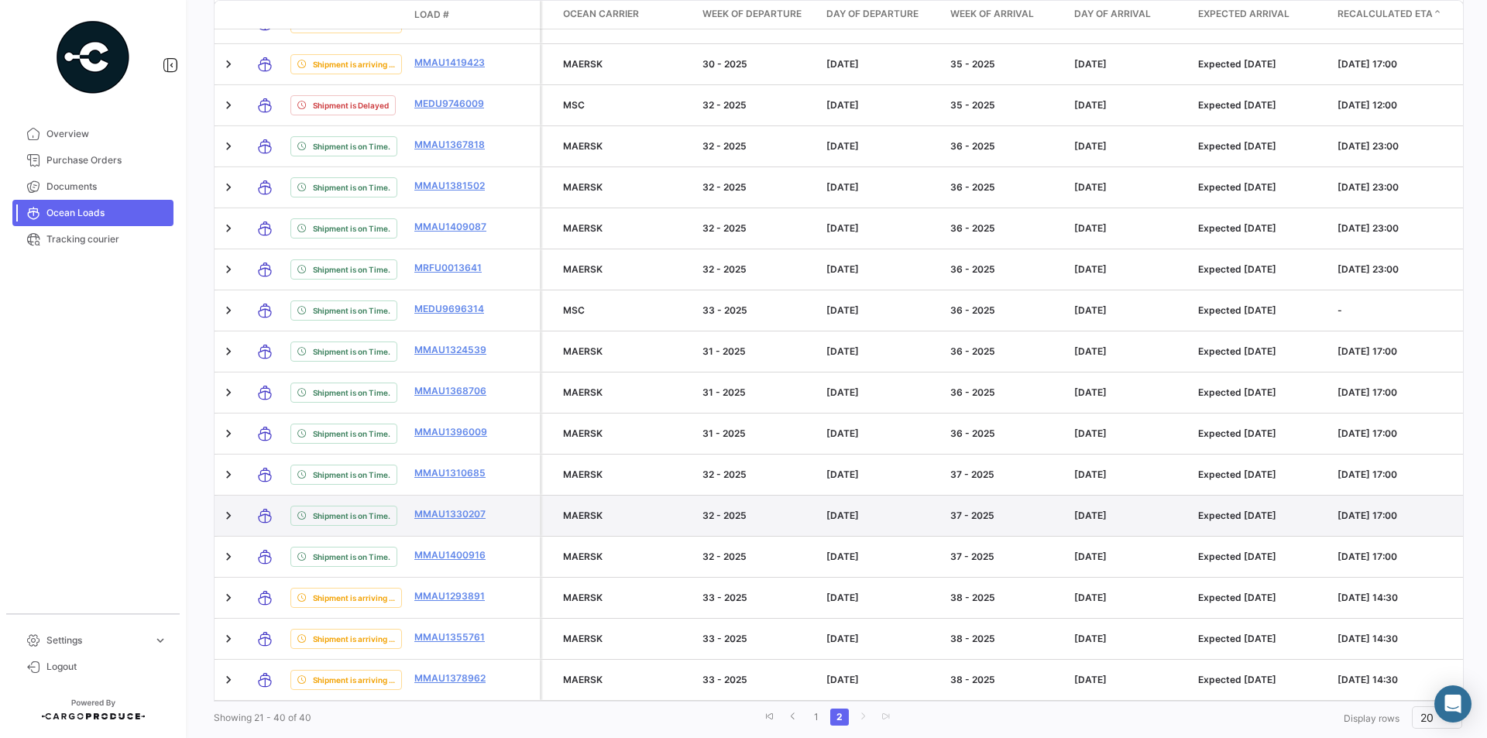
scroll to position [352, 0]
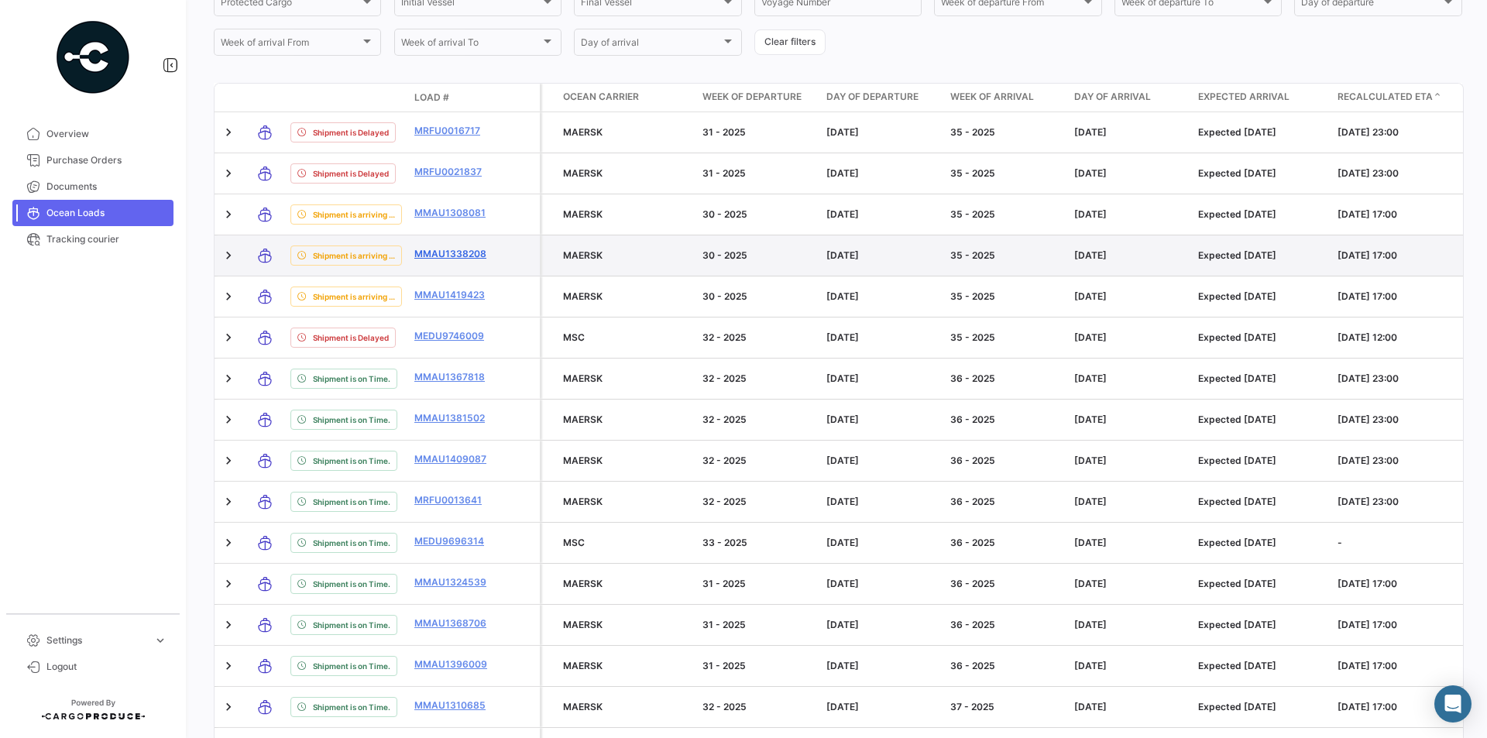
drag, startPoint x: 413, startPoint y: 254, endPoint x: 489, endPoint y: 255, distance: 75.9
click at [489, 255] on datatable-body-cell "MMAU1338208" at bounding box center [454, 255] width 93 height 40
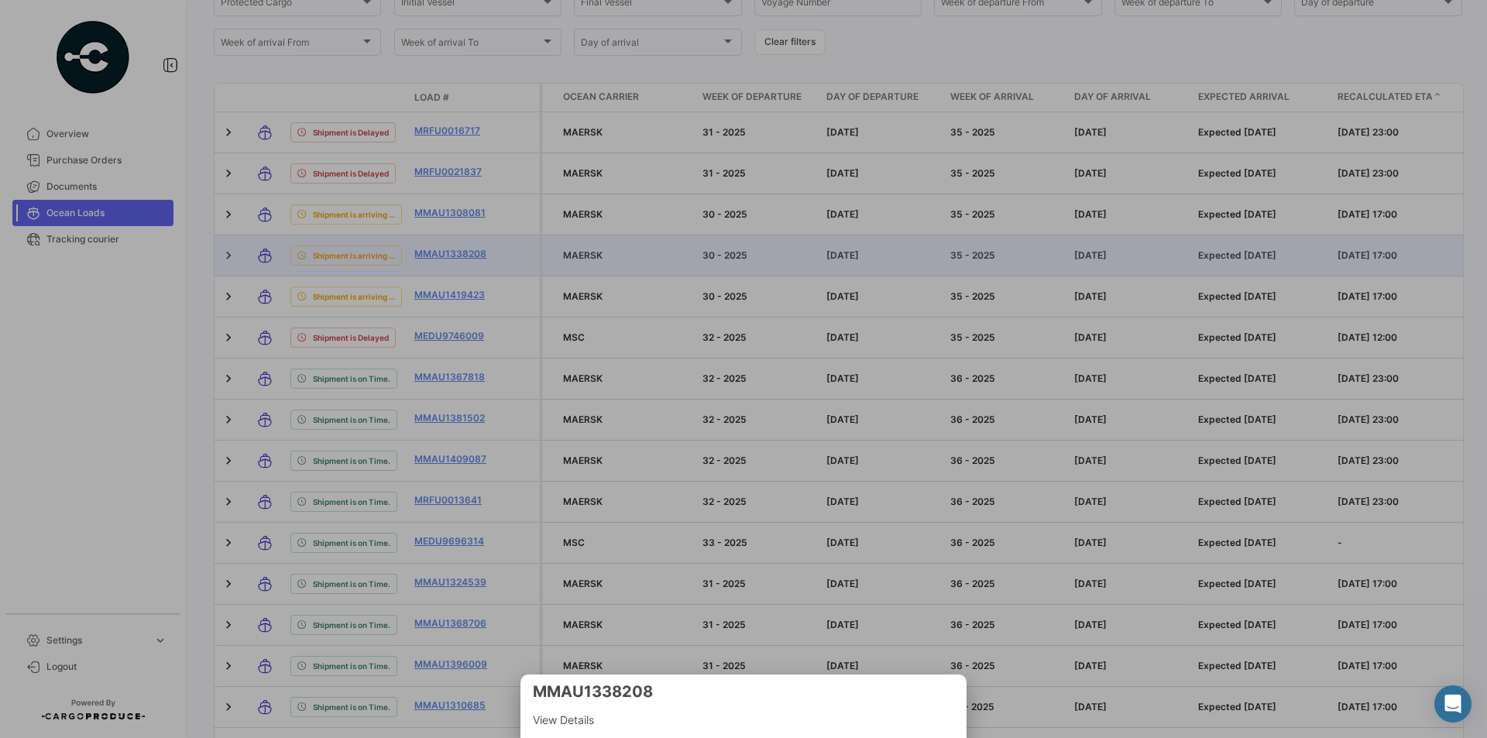
copy link "MMAU1338208"
click at [691, 390] on div at bounding box center [743, 369] width 1487 height 738
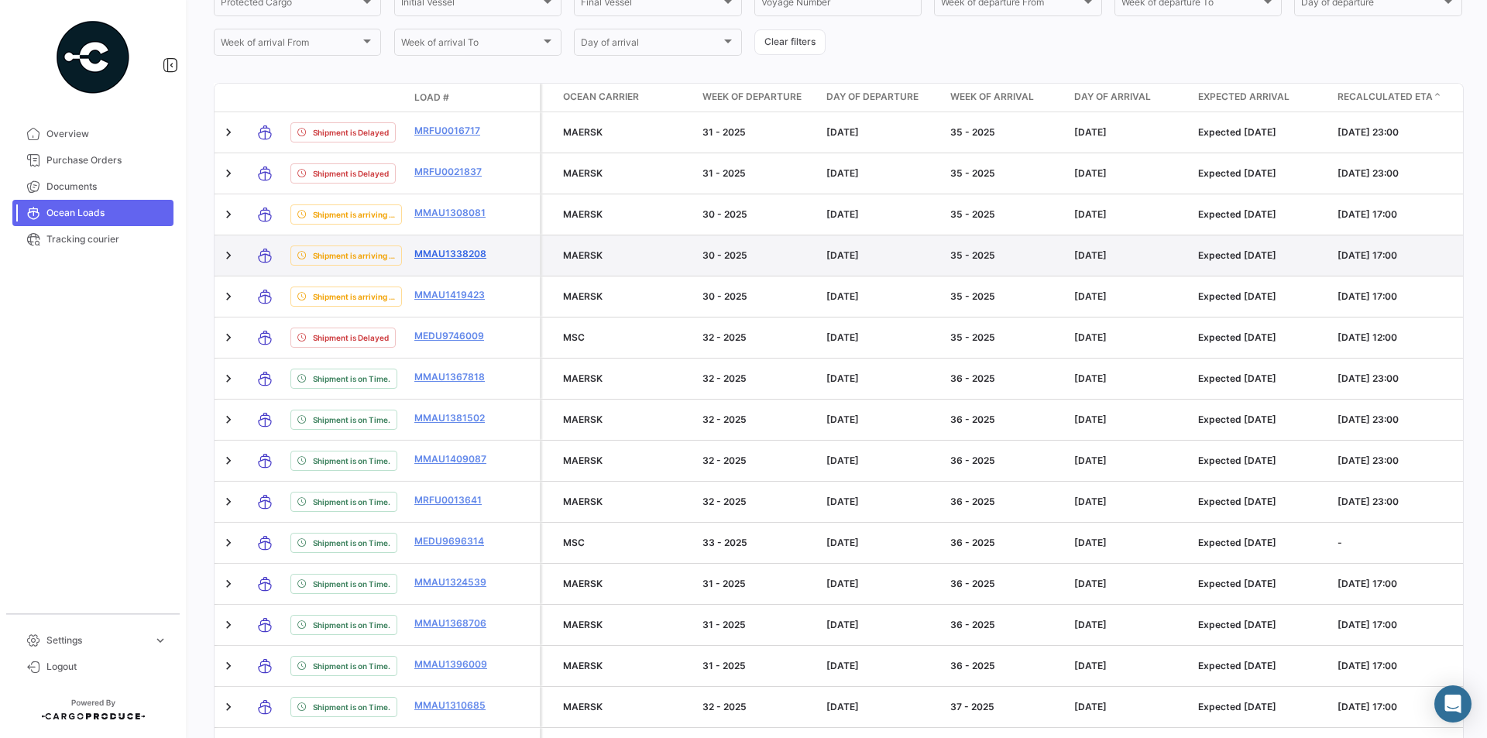
click at [478, 258] on link "MMAU1338208" at bounding box center [454, 254] width 81 height 14
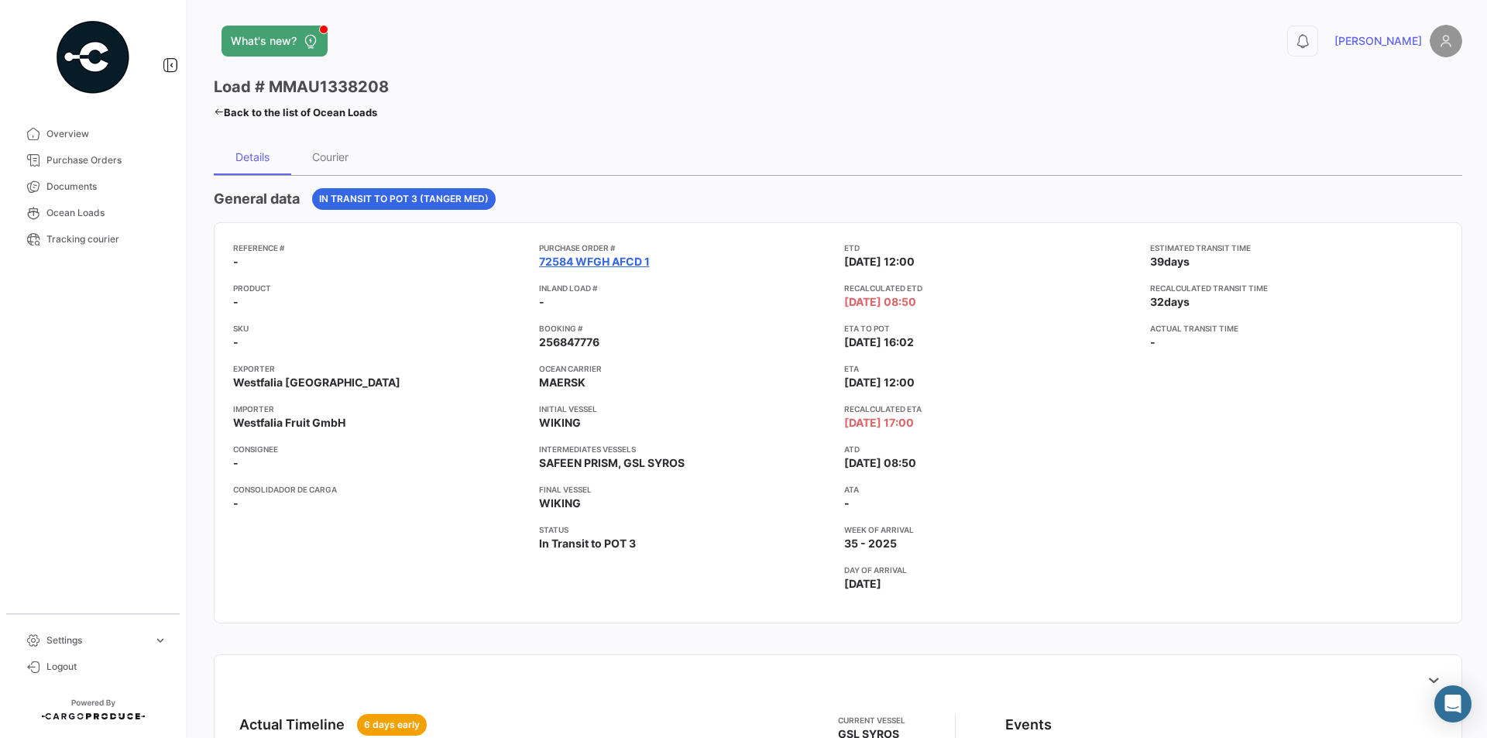
click at [576, 262] on link "72584 WFGH AFCD 1" at bounding box center [594, 261] width 111 height 15
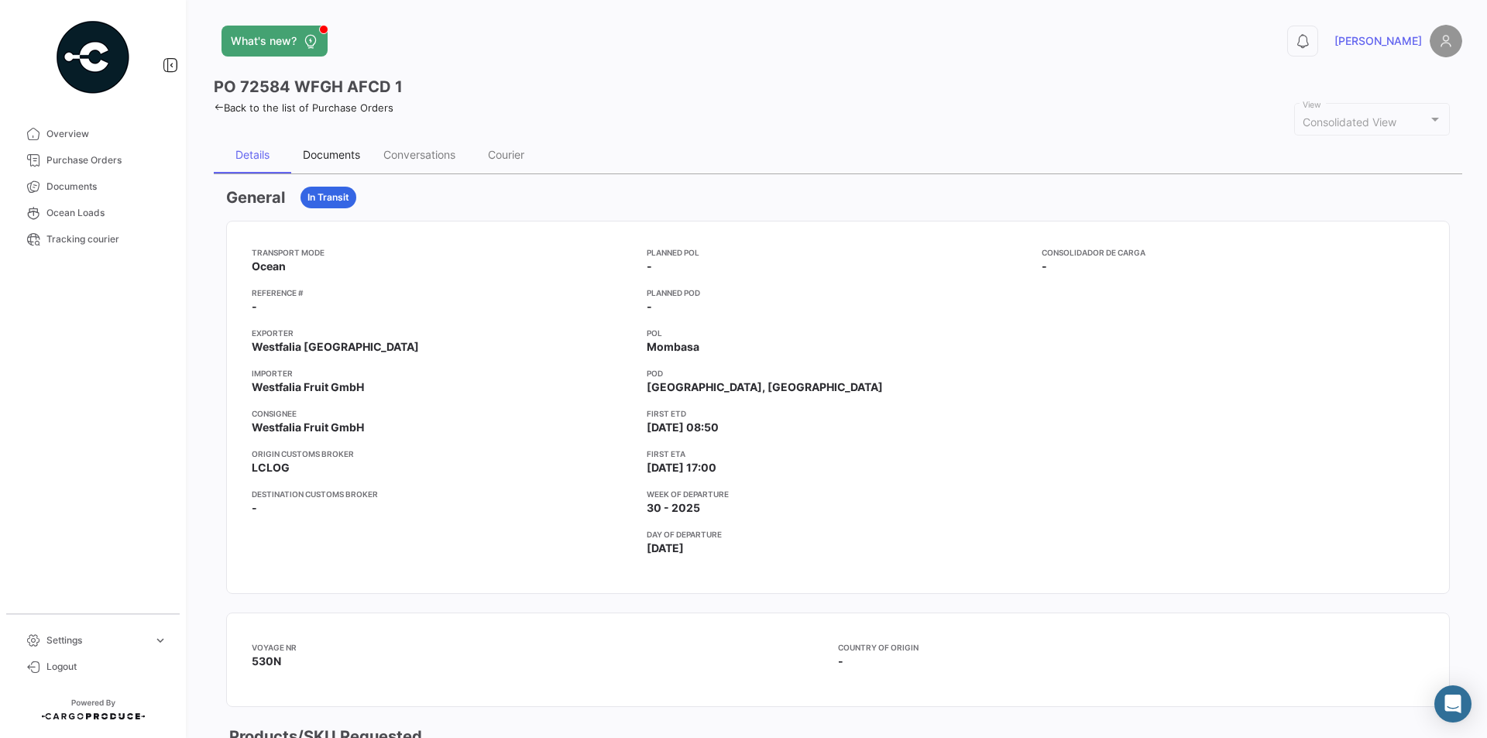
click at [349, 158] on div "Documents" at bounding box center [331, 154] width 57 height 13
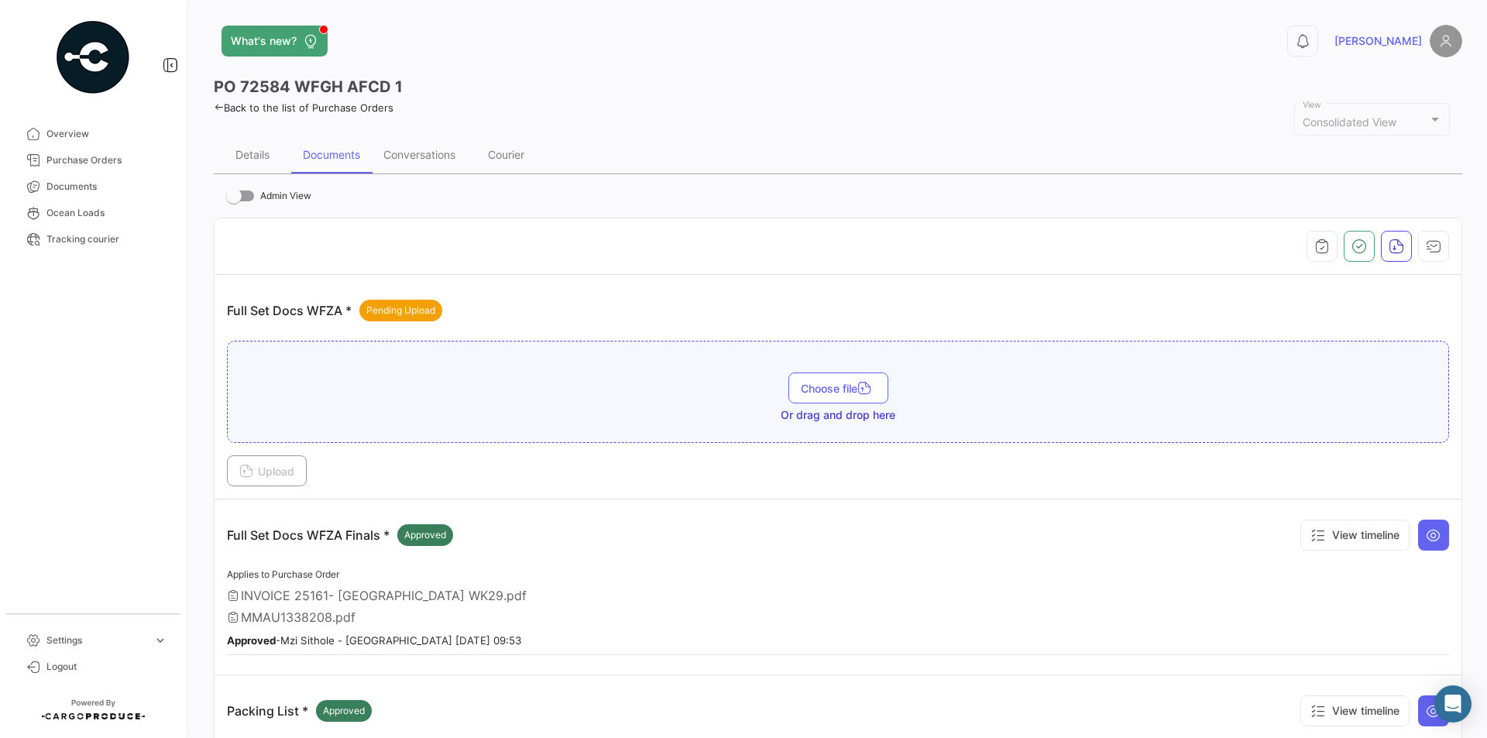
scroll to position [310, 0]
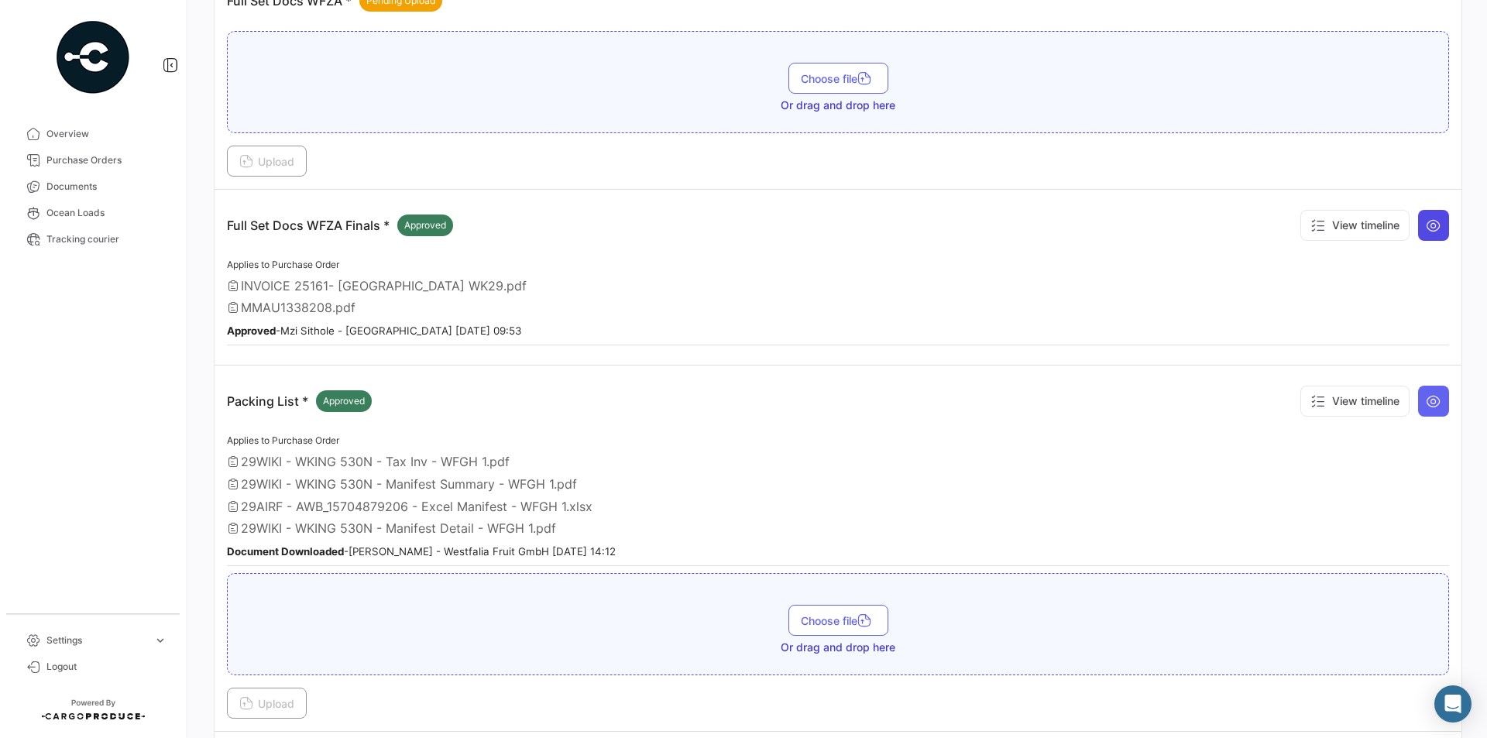
click at [1433, 228] on button at bounding box center [1433, 225] width 31 height 31
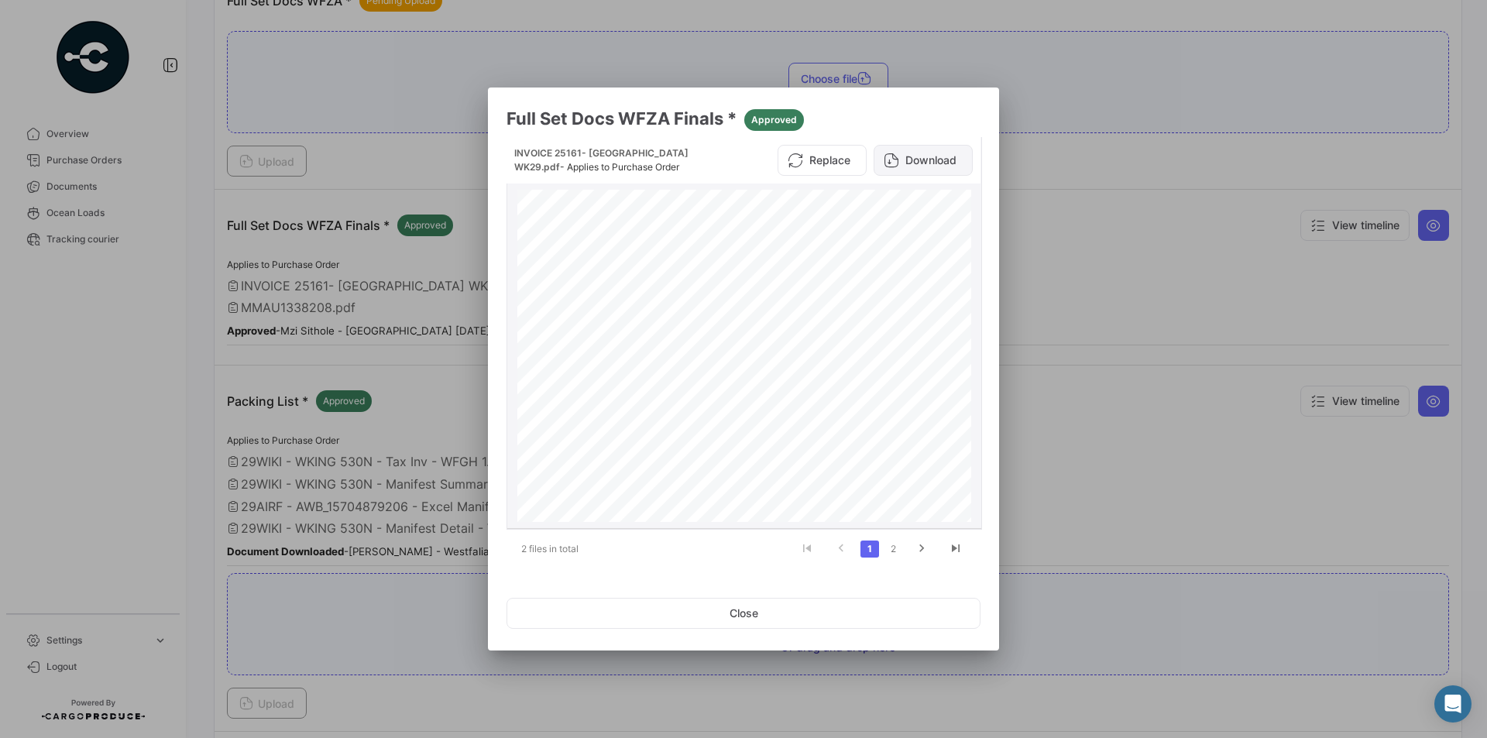
click at [920, 159] on button "Download" at bounding box center [923, 160] width 99 height 31
click at [890, 552] on link "2" at bounding box center [893, 549] width 19 height 17
click at [908, 160] on button "Download" at bounding box center [923, 160] width 99 height 31
click at [903, 600] on button "Close" at bounding box center [743, 613] width 474 height 31
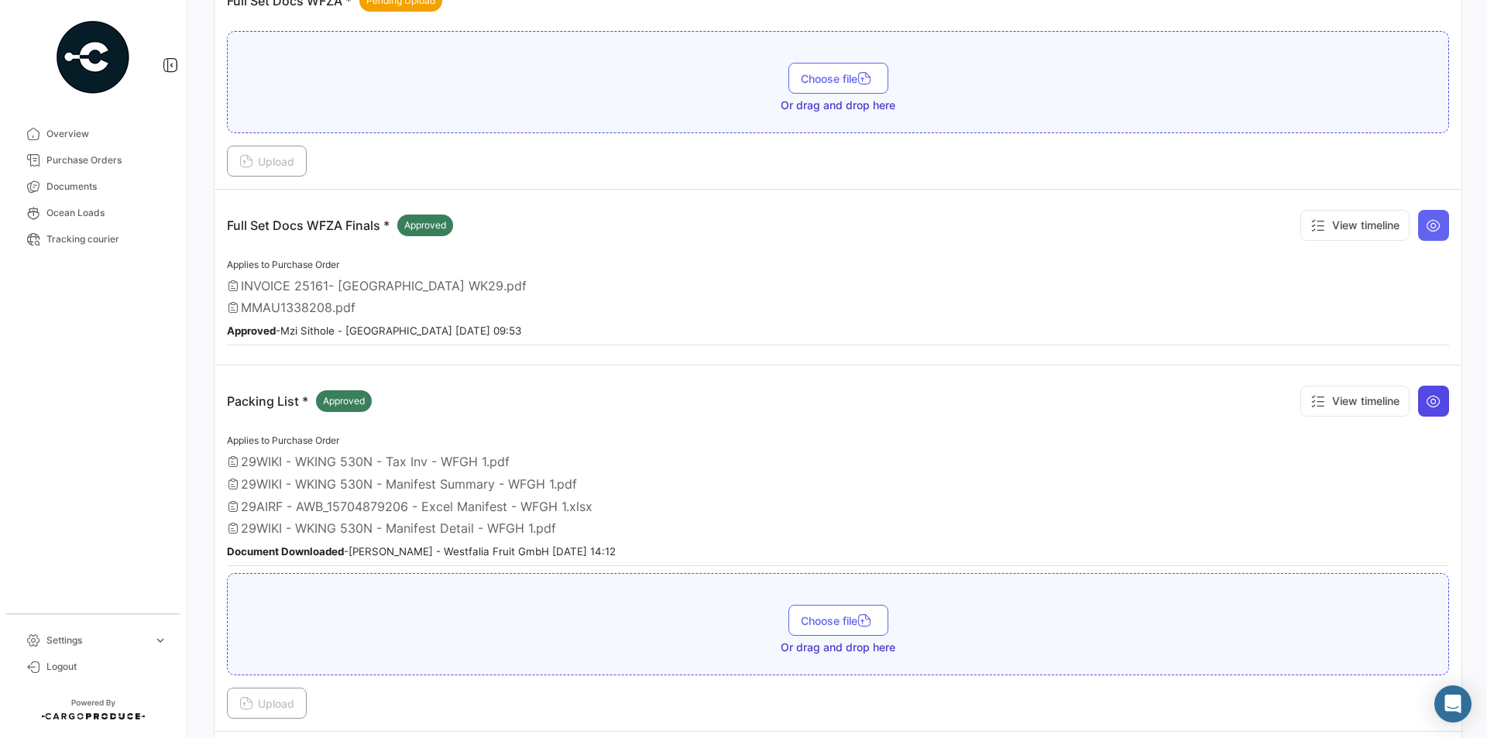
click at [1428, 403] on icon at bounding box center [1433, 400] width 15 height 15
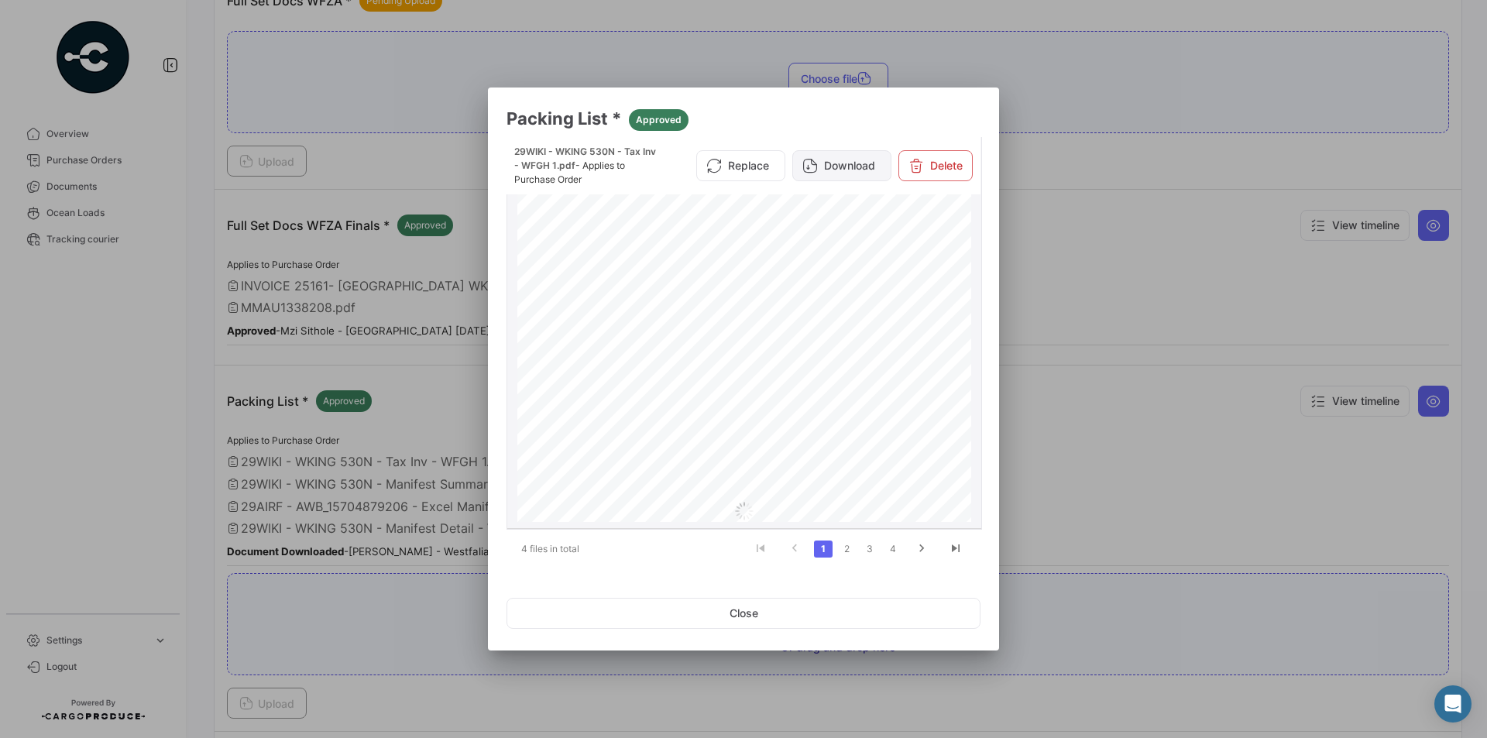
click at [874, 173] on button "Download" at bounding box center [841, 165] width 99 height 31
click at [846, 548] on link "2" at bounding box center [846, 549] width 19 height 17
click at [860, 175] on button "Download" at bounding box center [841, 165] width 99 height 31
click at [863, 547] on link "3" at bounding box center [869, 549] width 19 height 17
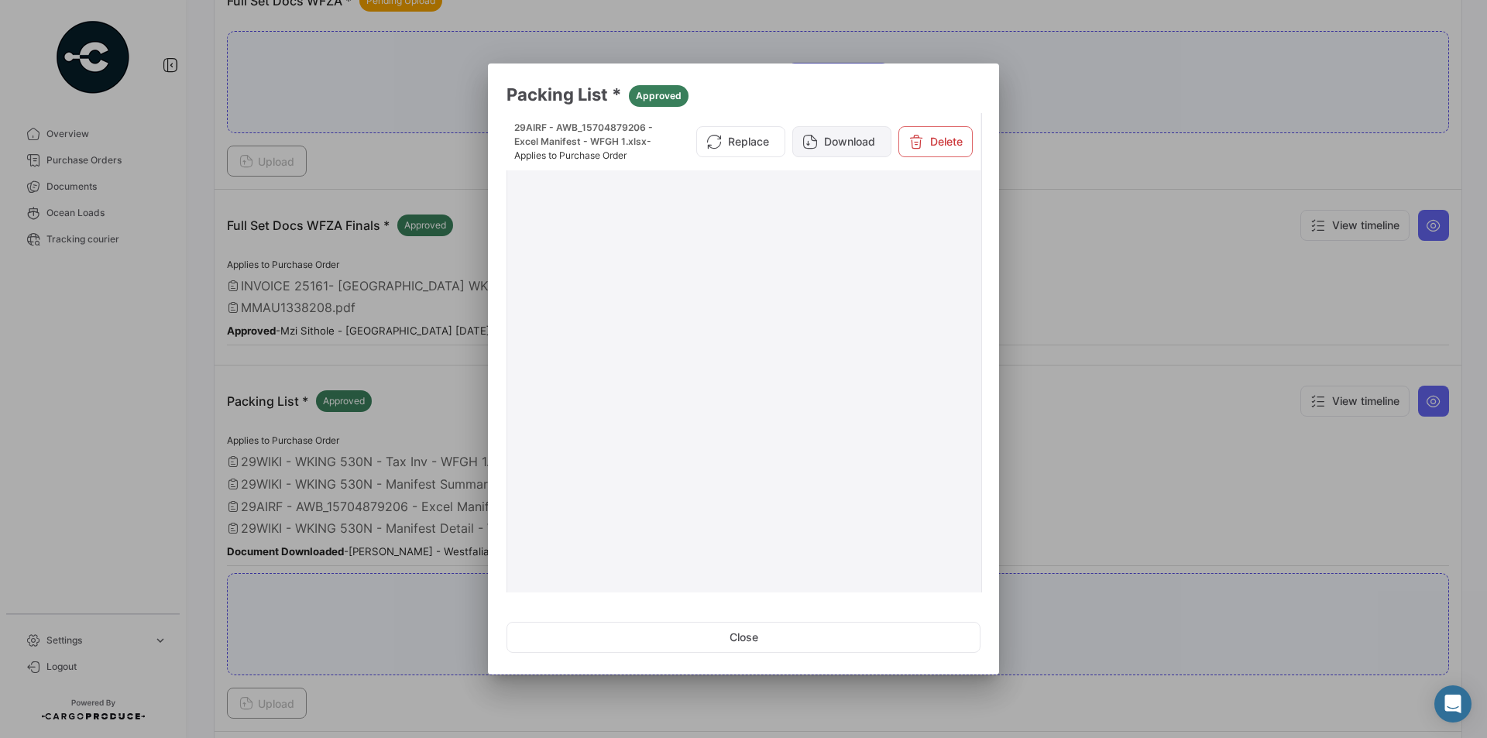
click at [835, 148] on button "Download" at bounding box center [841, 141] width 99 height 31
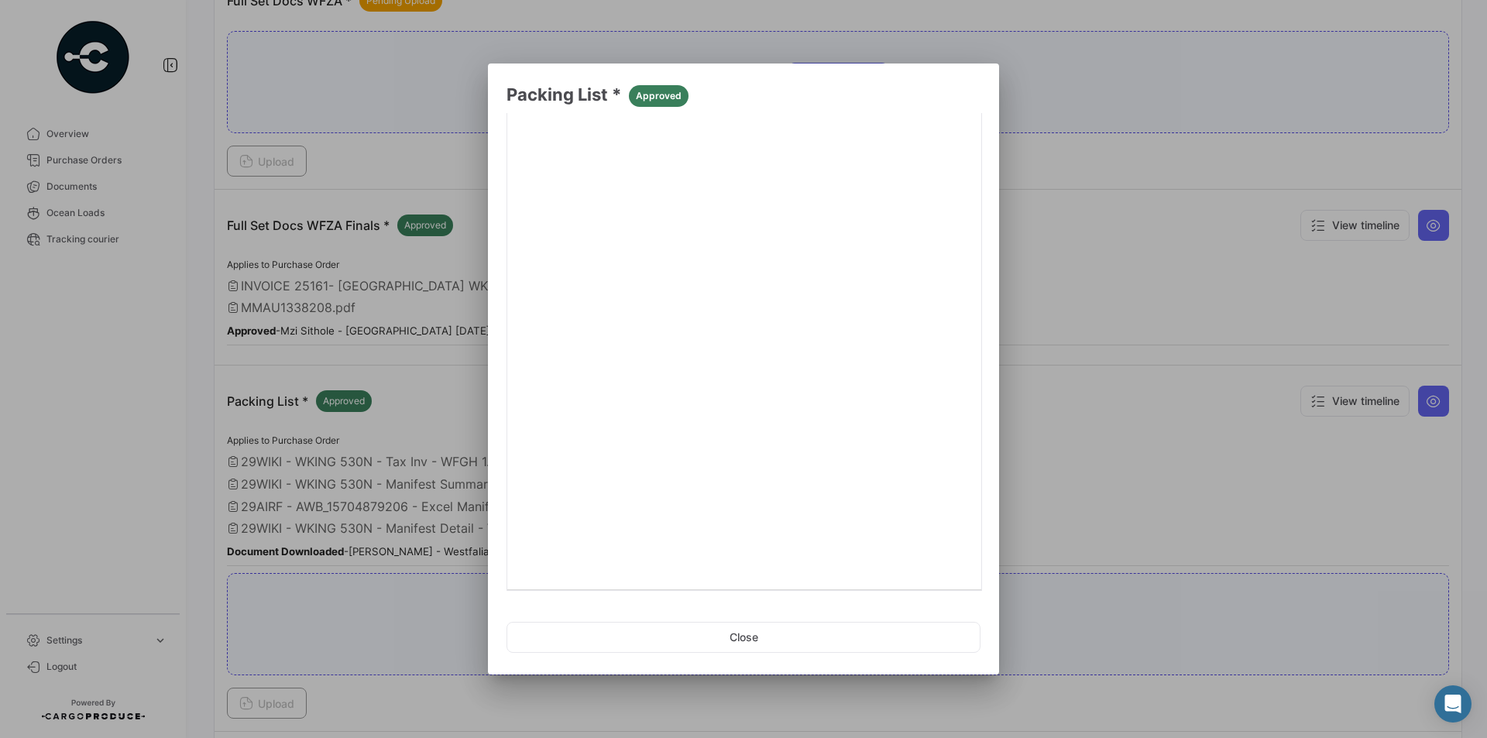
scroll to position [210, 0]
click at [884, 573] on link "4" at bounding box center [893, 573] width 19 height 17
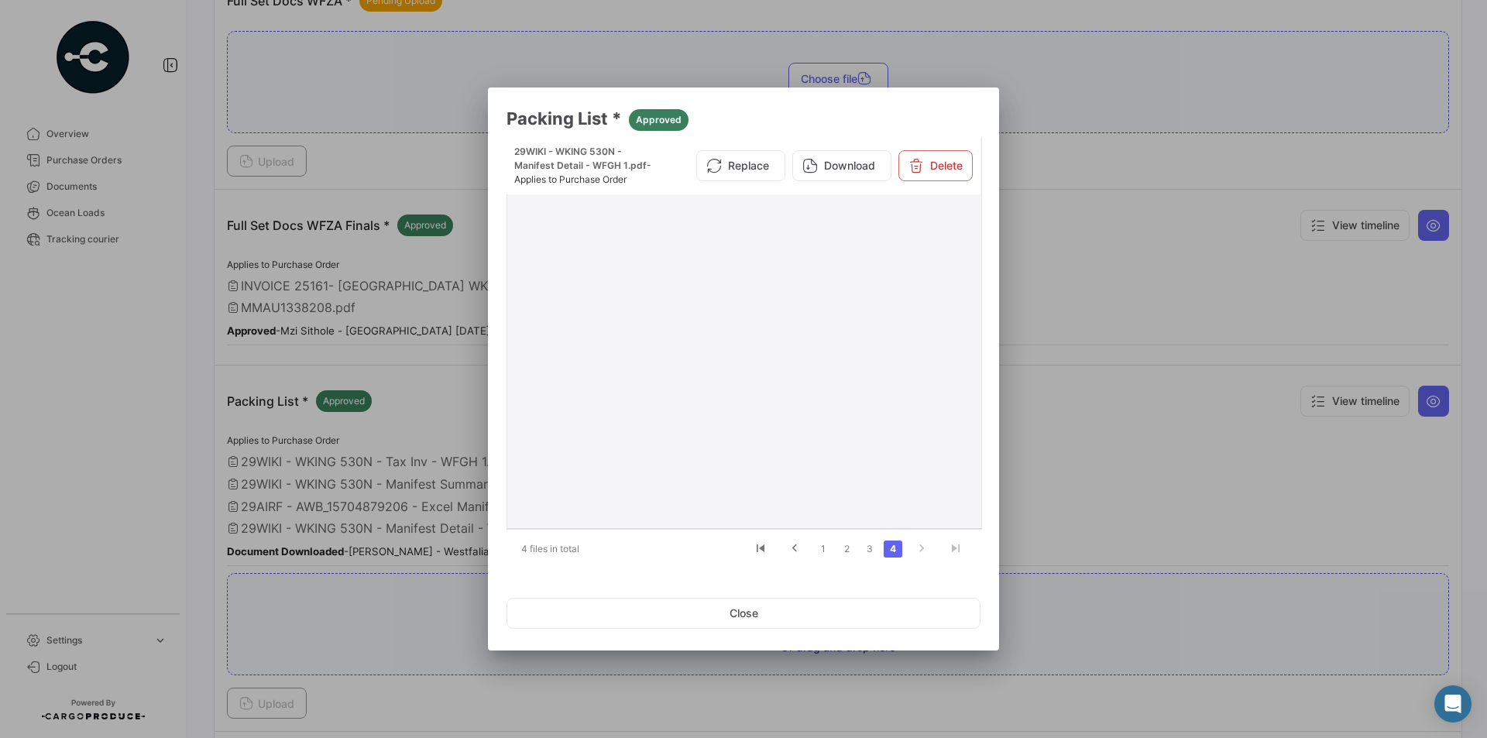
scroll to position [0, 0]
click at [850, 167] on button "Download" at bounding box center [841, 165] width 99 height 31
click at [723, 605] on button "Close" at bounding box center [743, 613] width 474 height 31
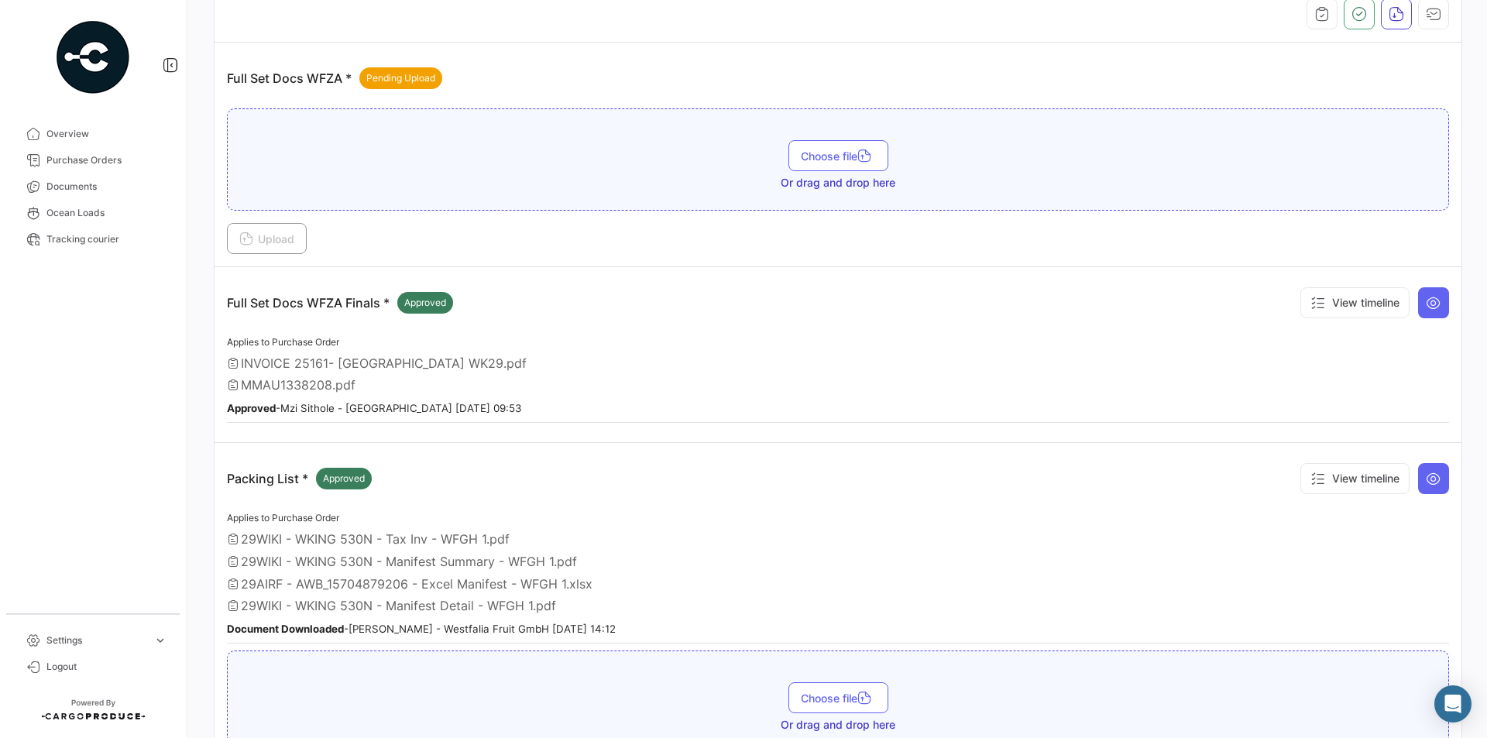
scroll to position [391, 0]
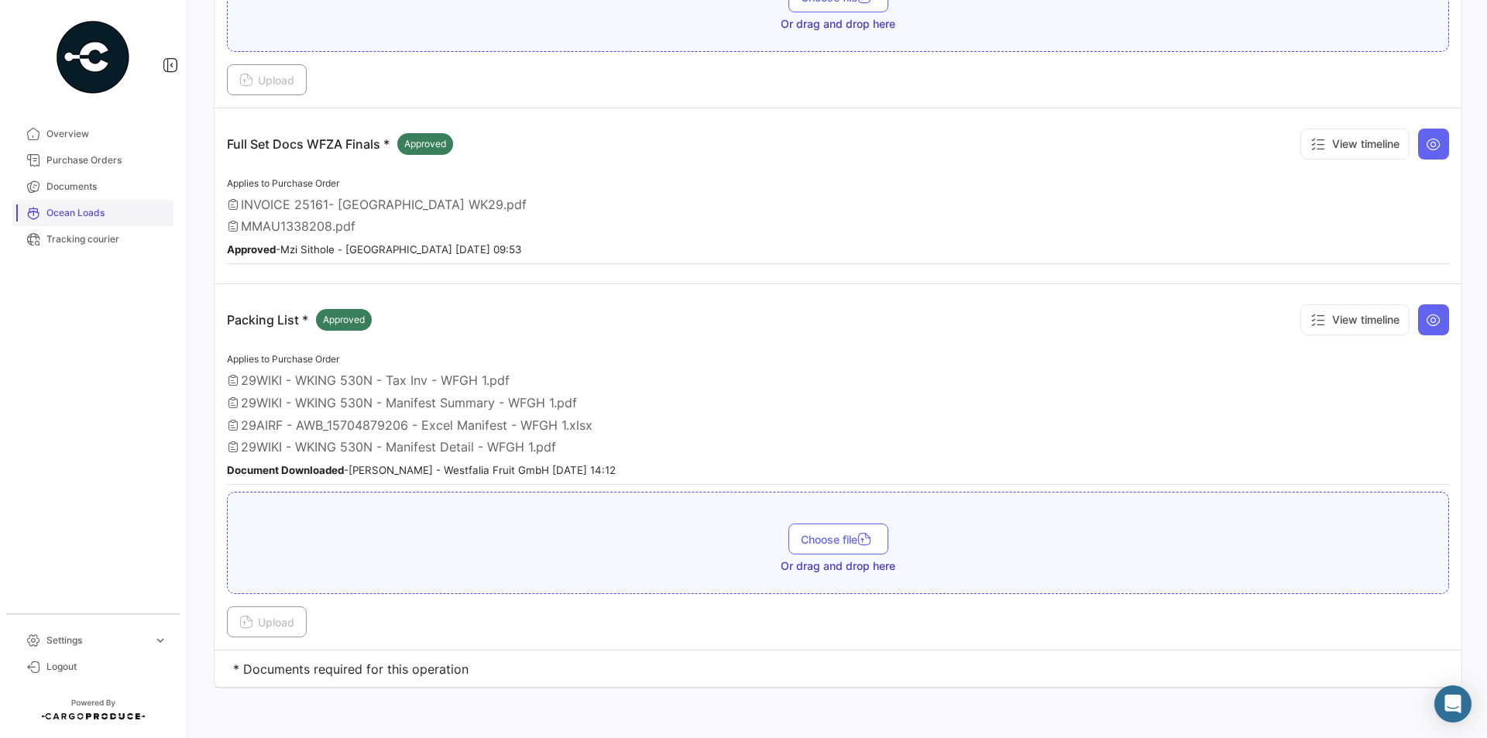
click at [72, 210] on span "Ocean Loads" at bounding box center [106, 213] width 121 height 14
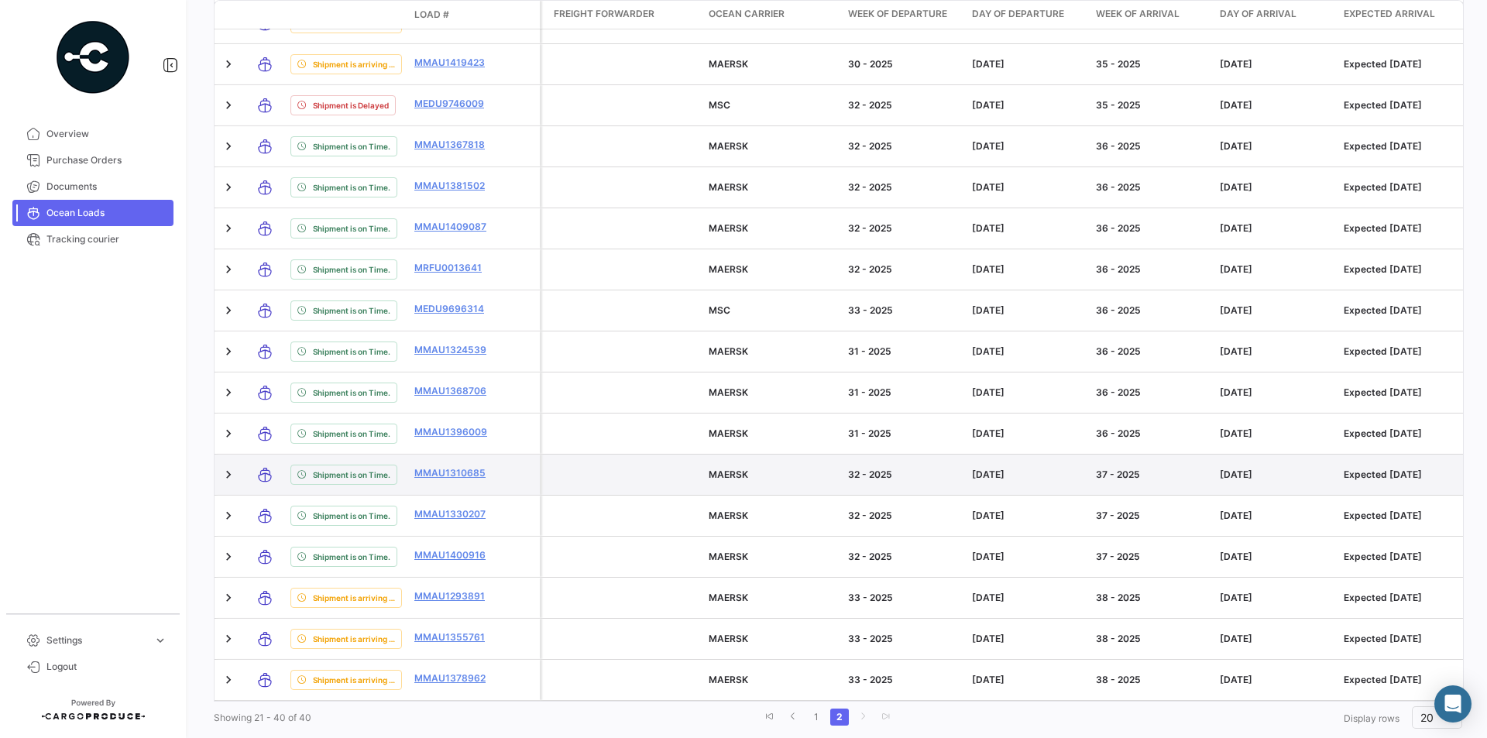
scroll to position [352, 0]
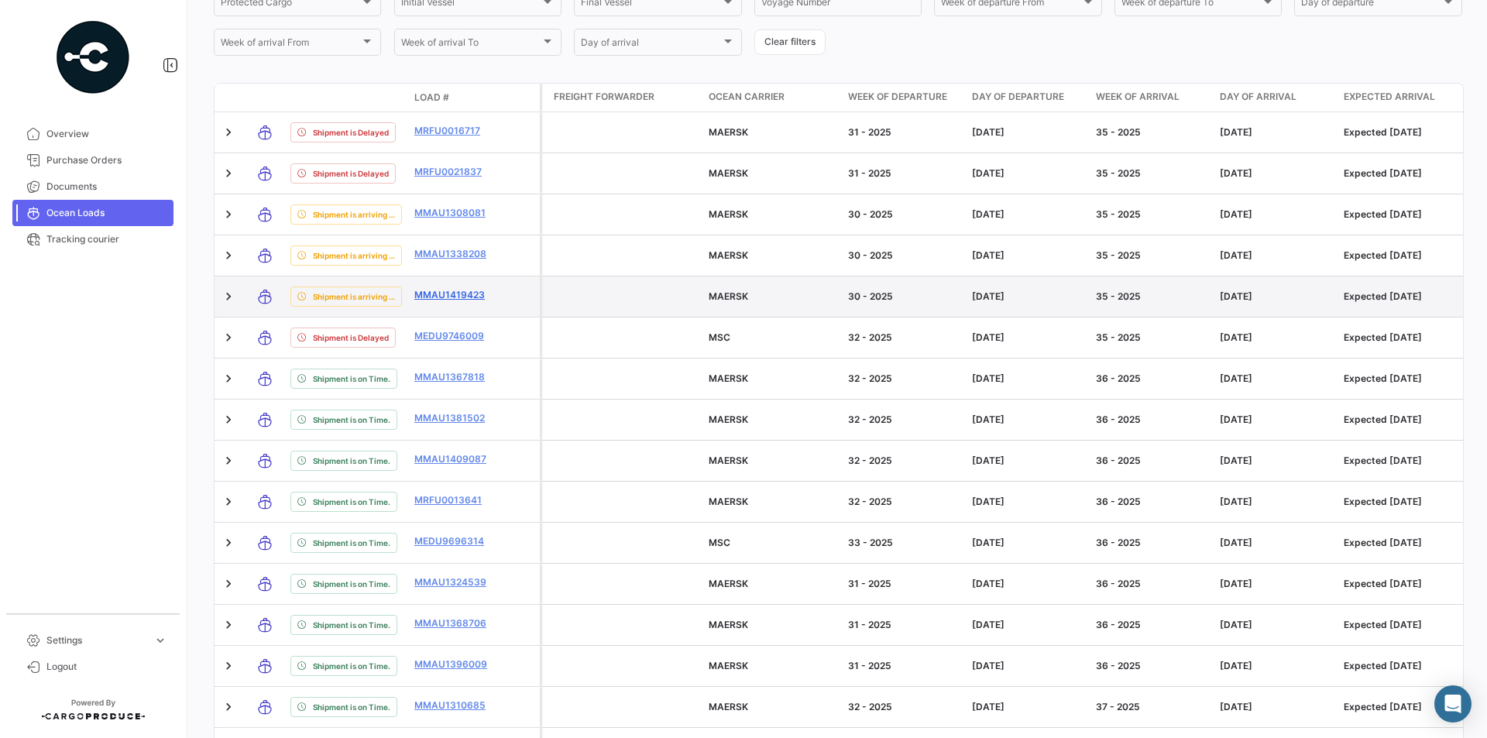
drag, startPoint x: 410, startPoint y: 293, endPoint x: 489, endPoint y: 296, distance: 78.3
click at [489, 296] on datatable-body-cell "MMAU1419423" at bounding box center [454, 296] width 93 height 40
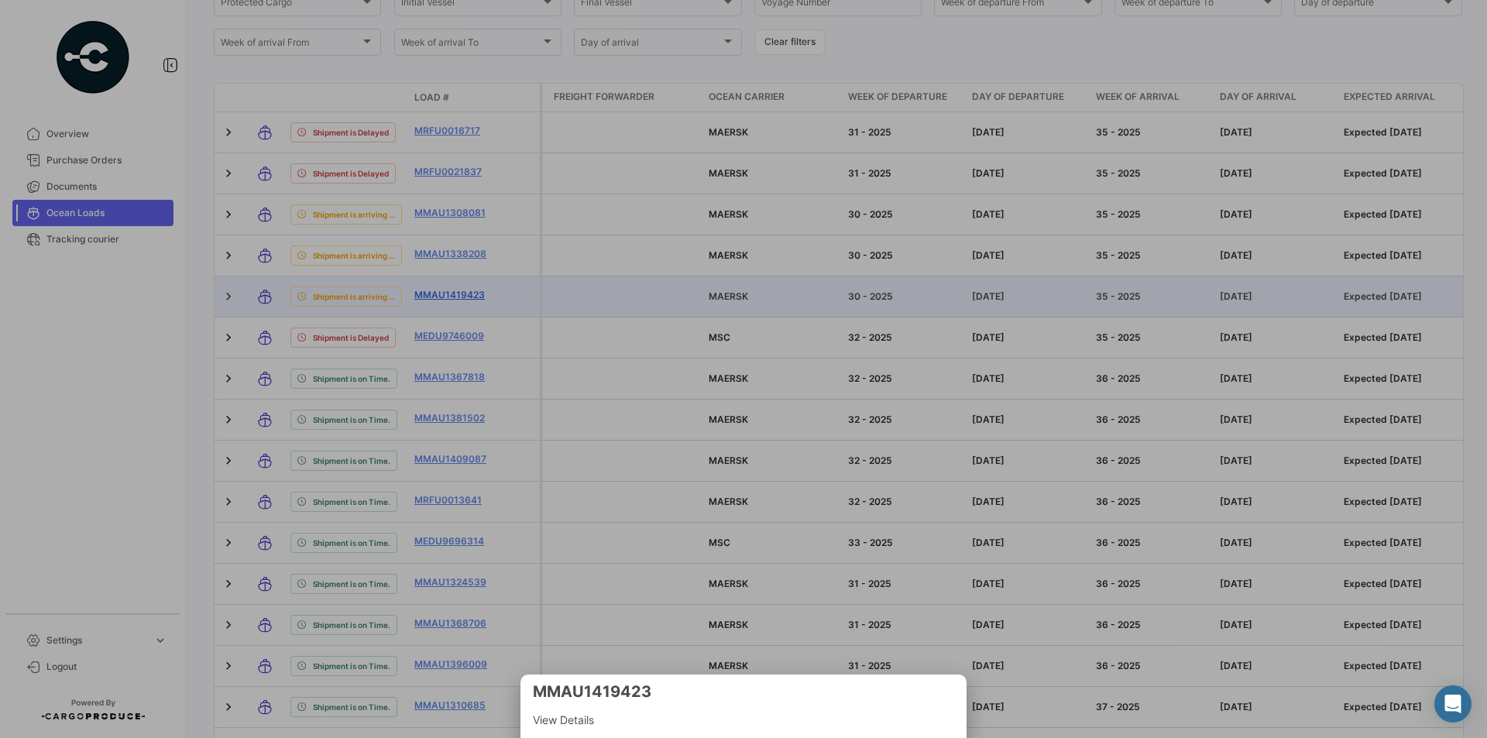
copy link "MMAU1419423"
click at [464, 298] on div at bounding box center [743, 369] width 1487 height 738
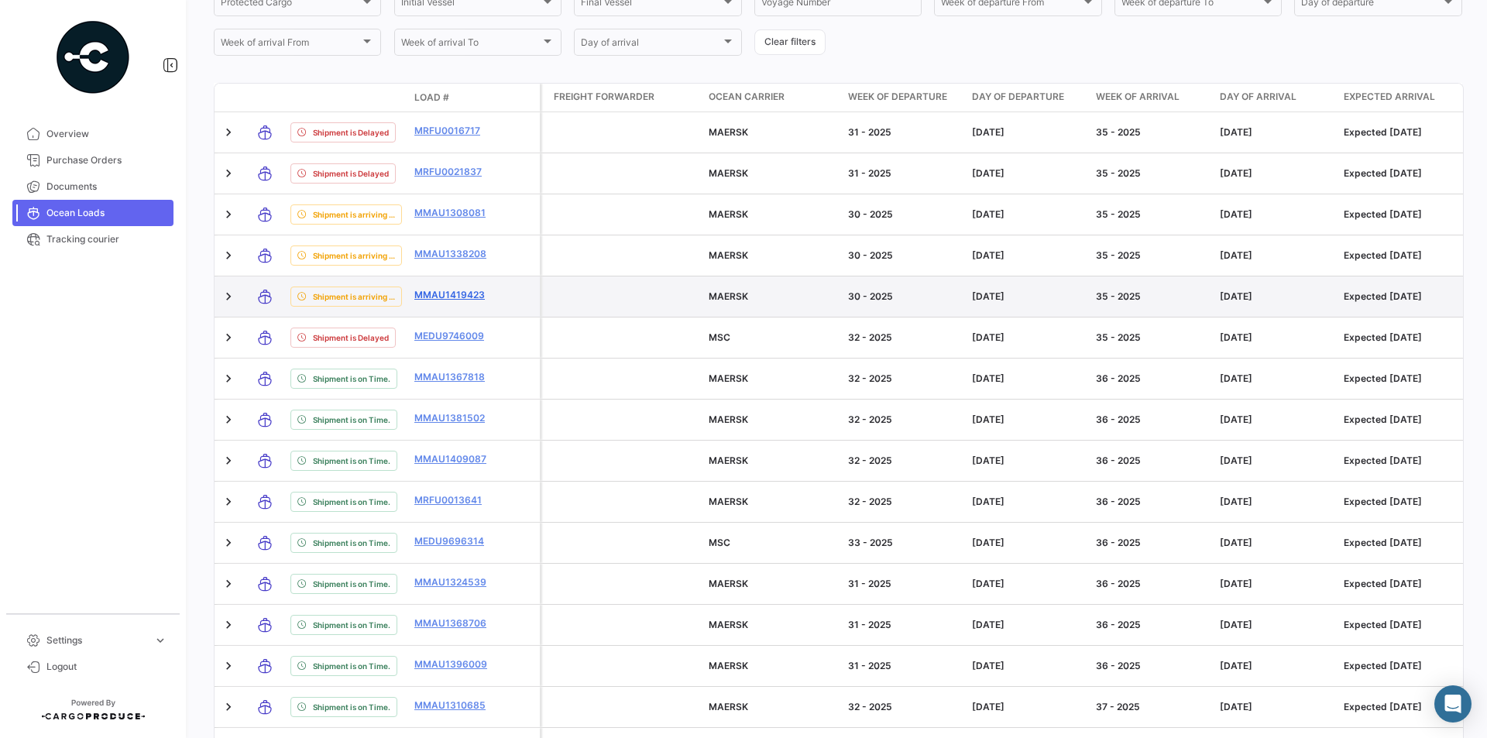
click at [464, 295] on link "MMAU1419423" at bounding box center [454, 295] width 81 height 14
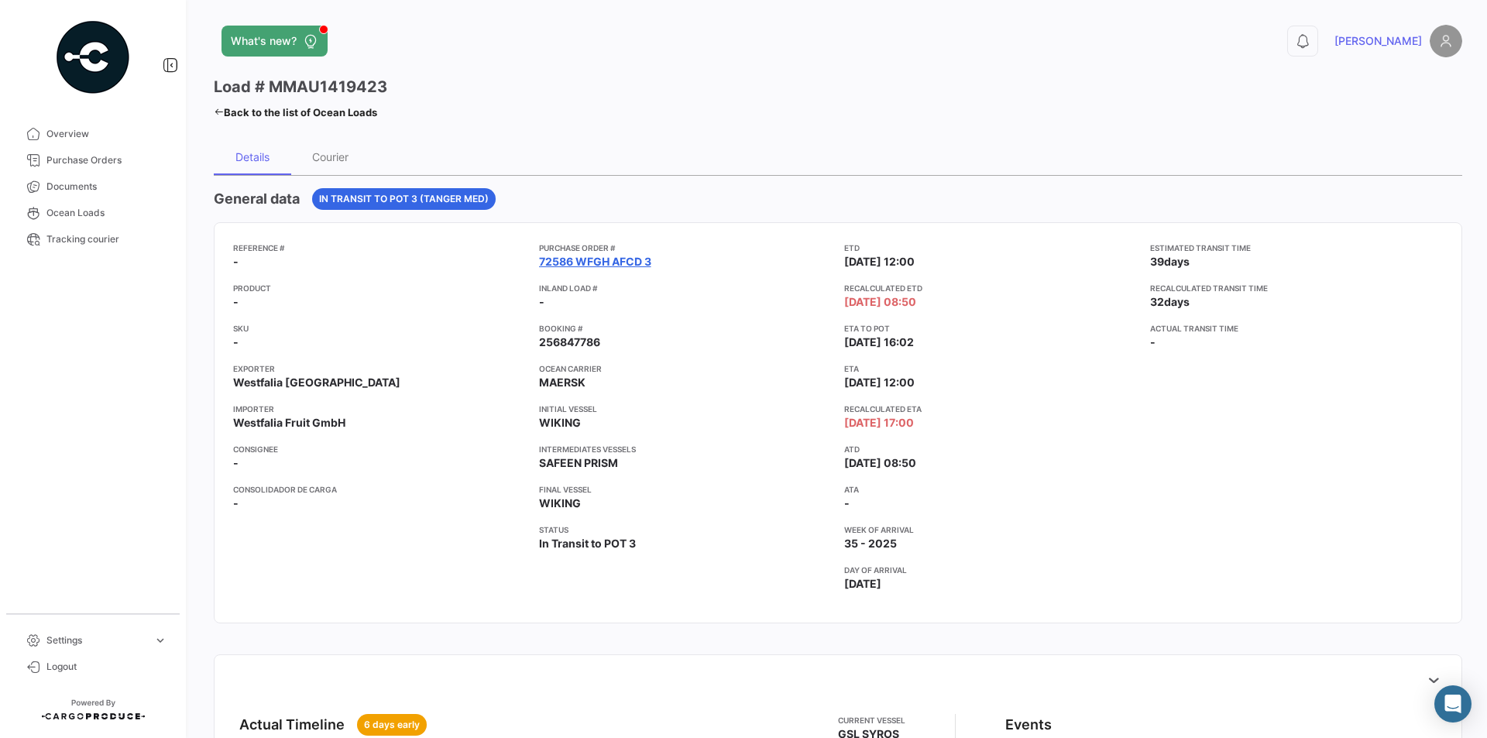
click at [569, 263] on link "72586 WFGH AFCD 3" at bounding box center [595, 261] width 112 height 15
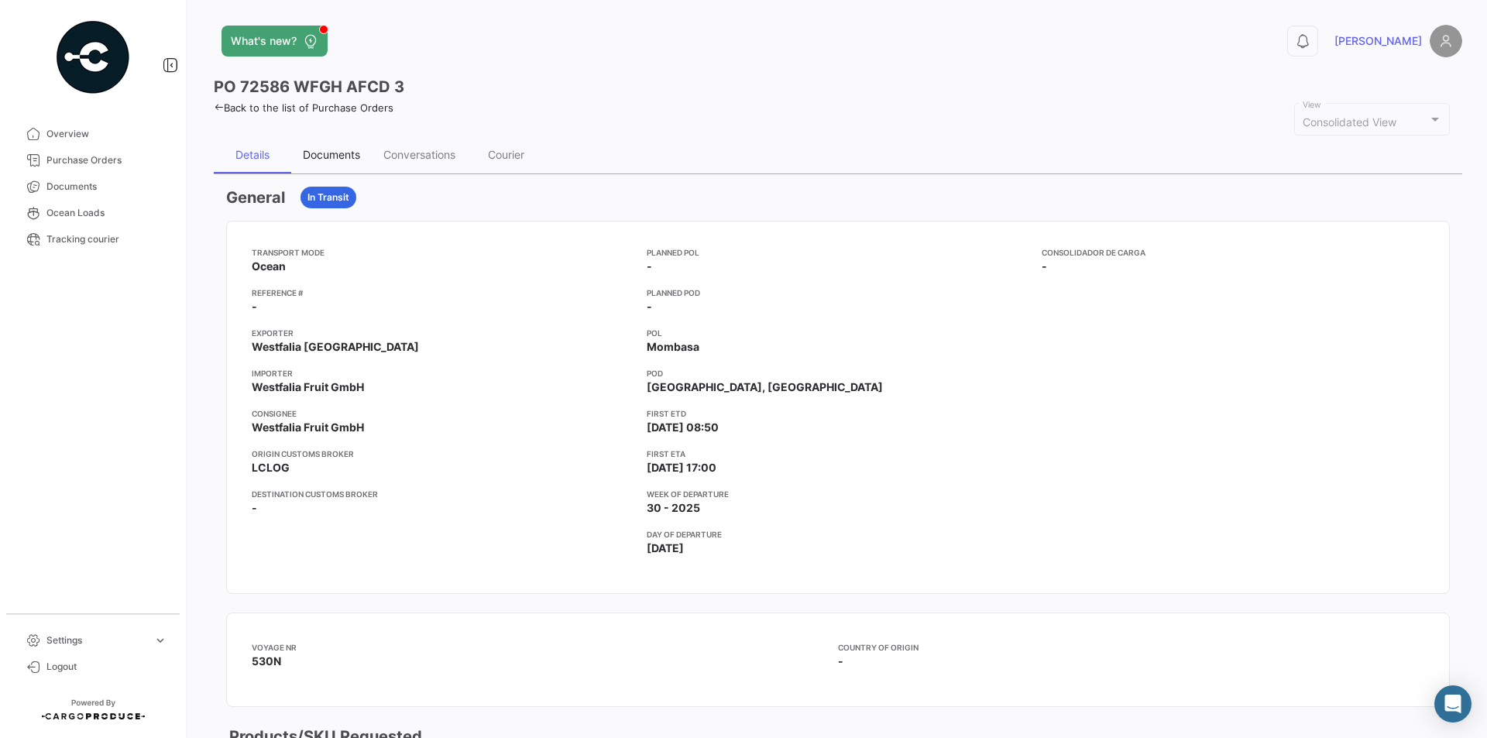
click at [316, 156] on div "Documents" at bounding box center [331, 154] width 57 height 13
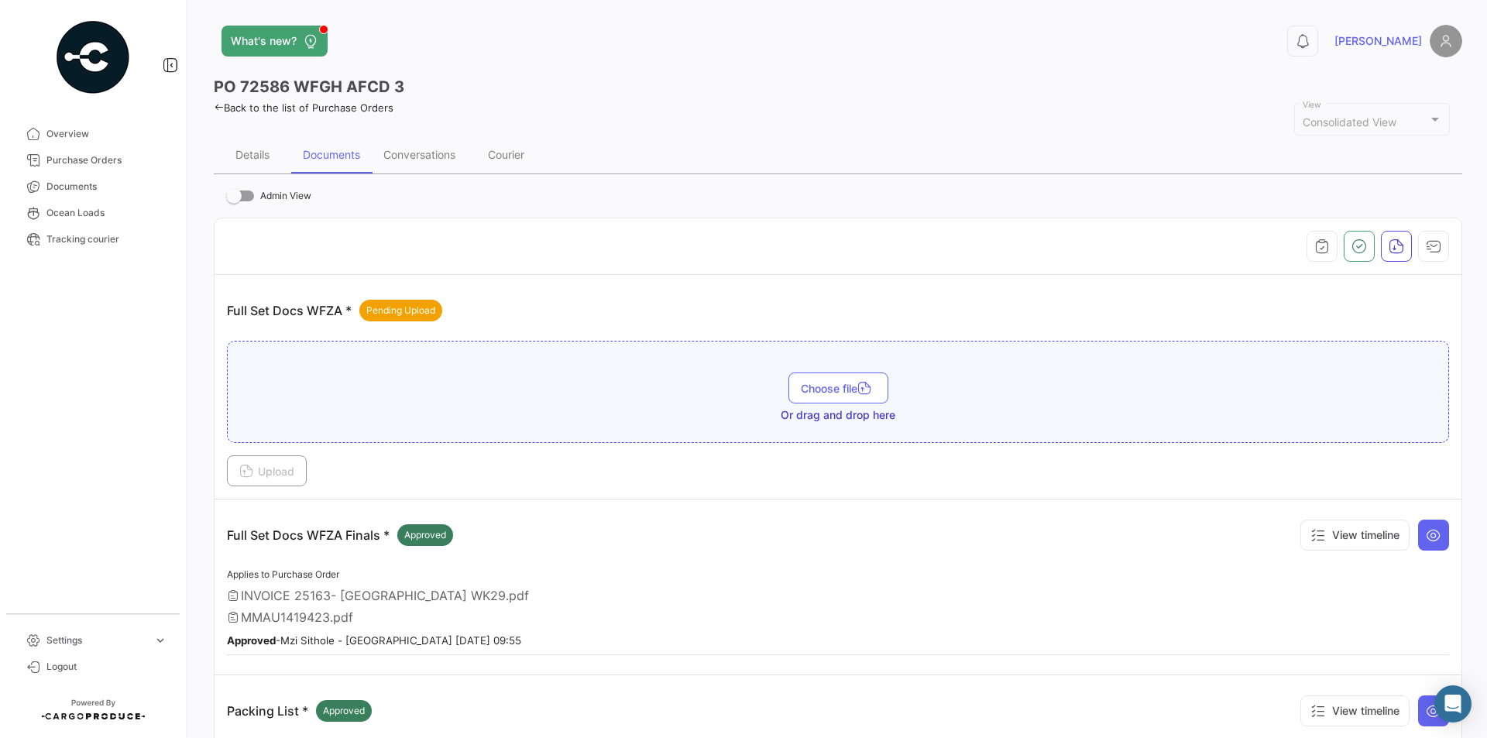
scroll to position [232, 0]
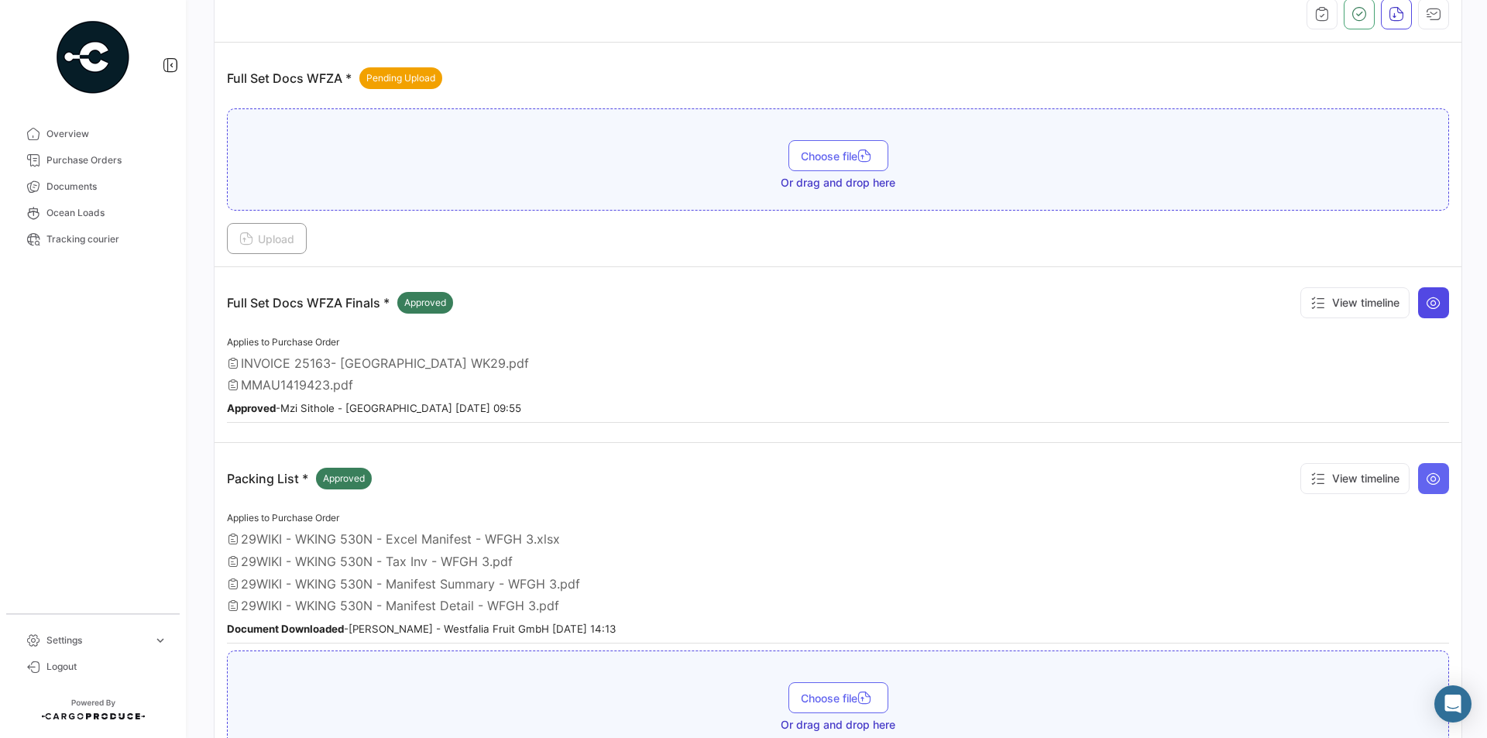
click at [1421, 311] on button at bounding box center [1433, 302] width 31 height 31
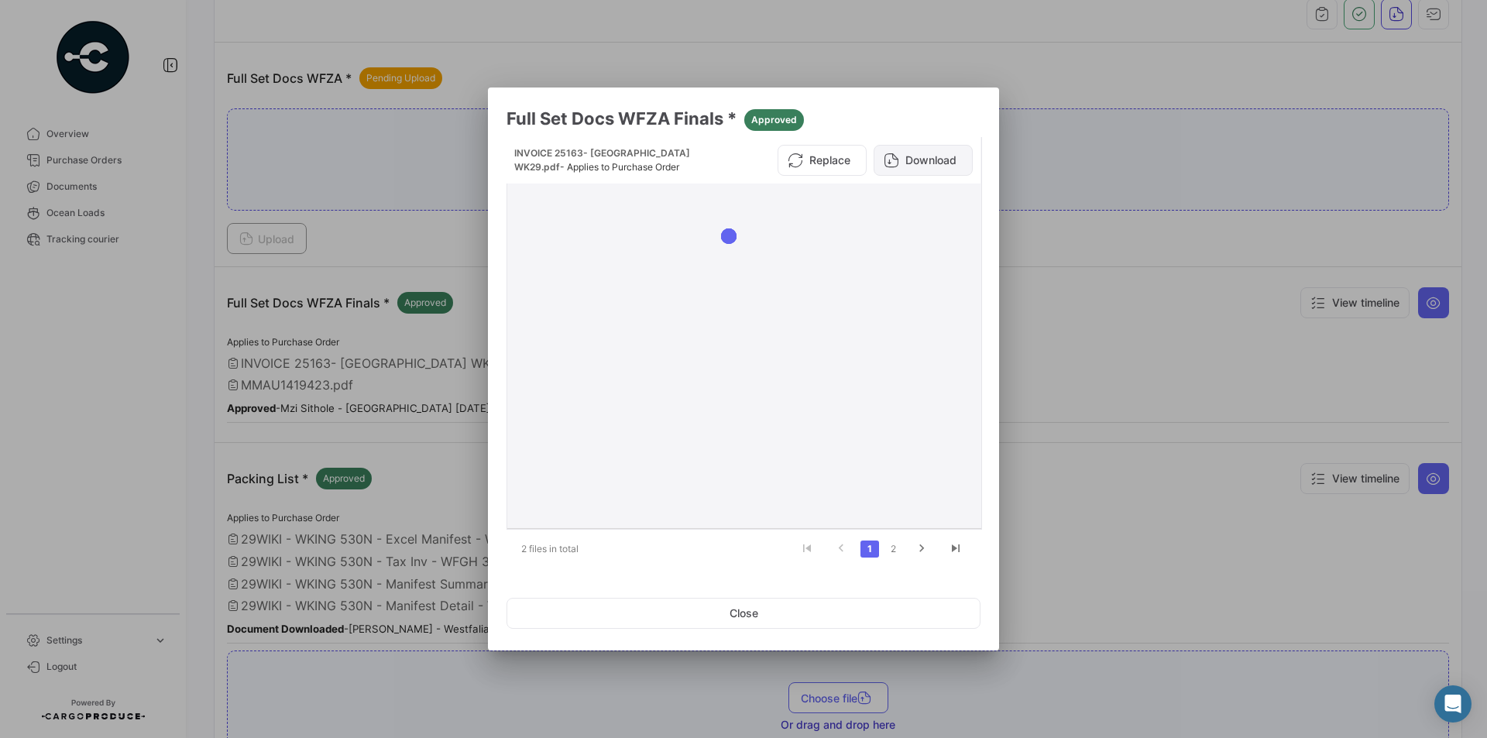
click at [909, 156] on button "Download" at bounding box center [923, 160] width 99 height 31
click at [887, 547] on link "2" at bounding box center [893, 549] width 19 height 17
click at [918, 161] on button "Download" at bounding box center [923, 160] width 99 height 31
click at [818, 620] on button "Close" at bounding box center [743, 613] width 474 height 31
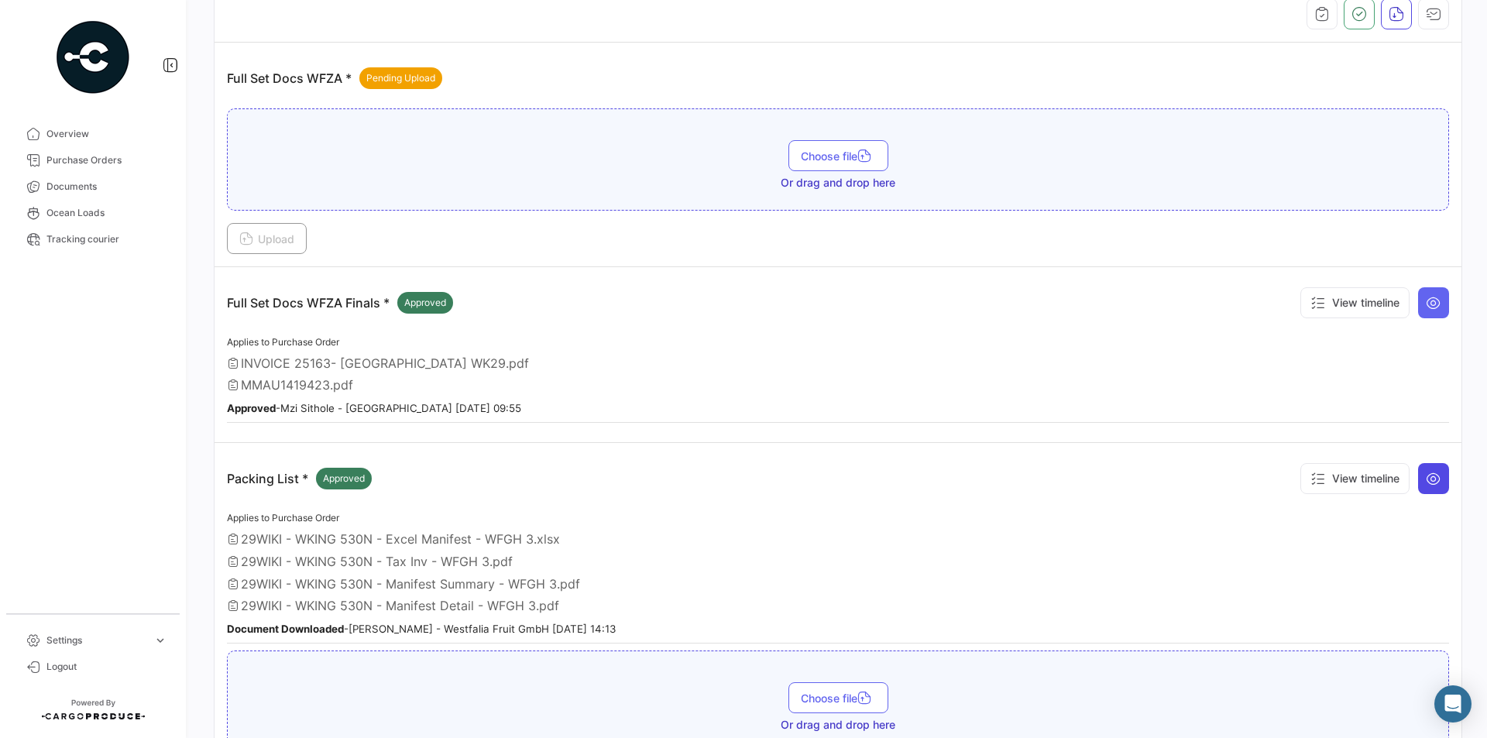
click at [1434, 478] on button at bounding box center [1433, 478] width 31 height 31
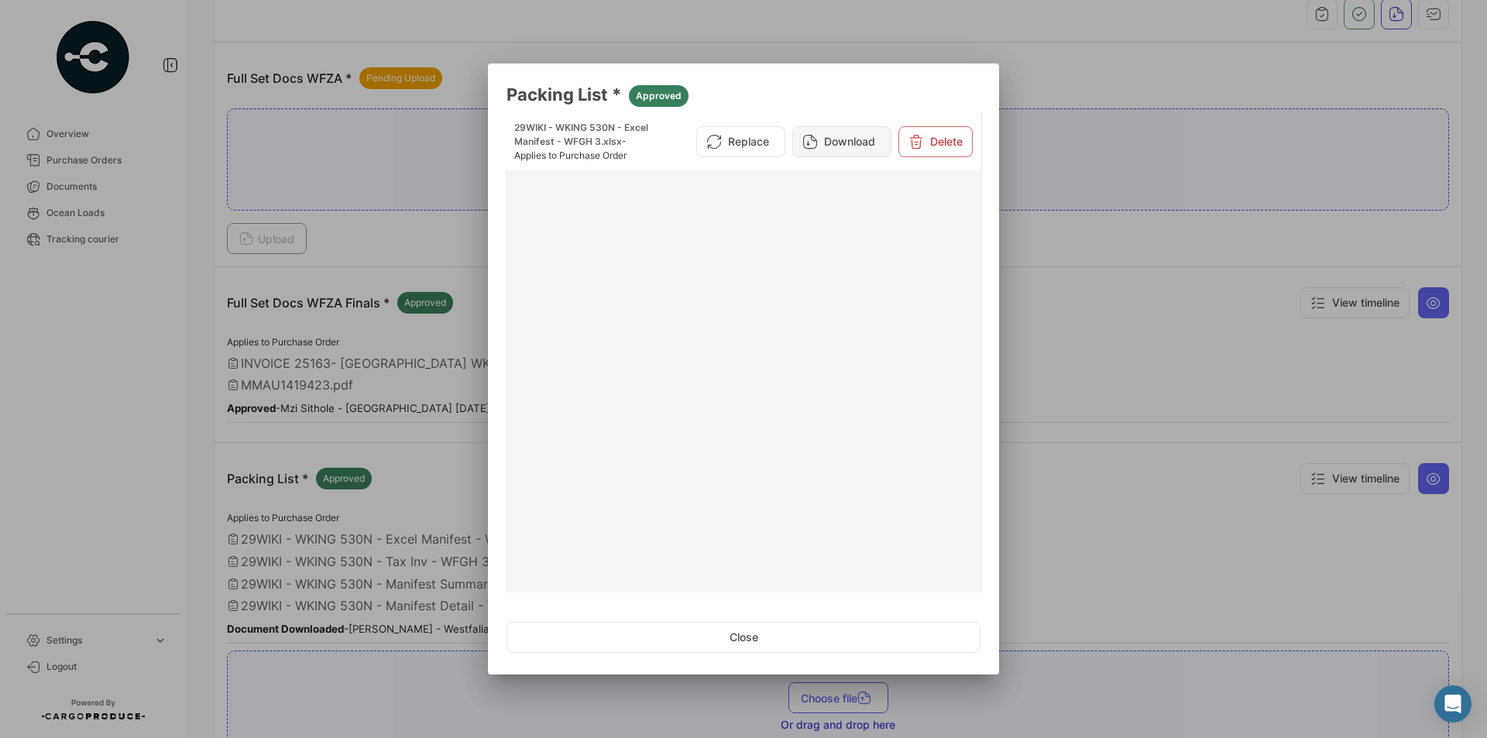
click at [815, 149] on button "Download" at bounding box center [841, 141] width 99 height 31
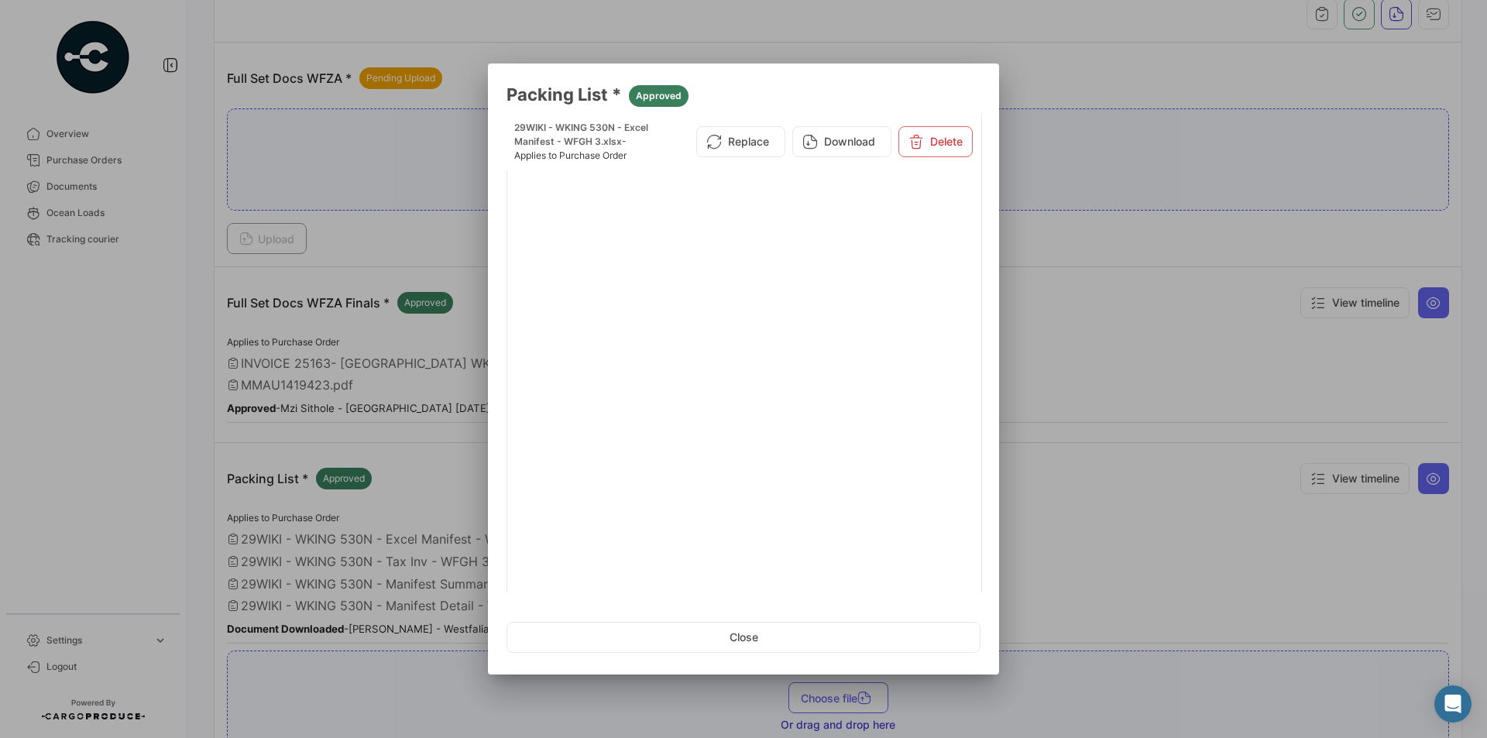
scroll to position [210, 0]
click at [845, 576] on link "2" at bounding box center [846, 573] width 19 height 17
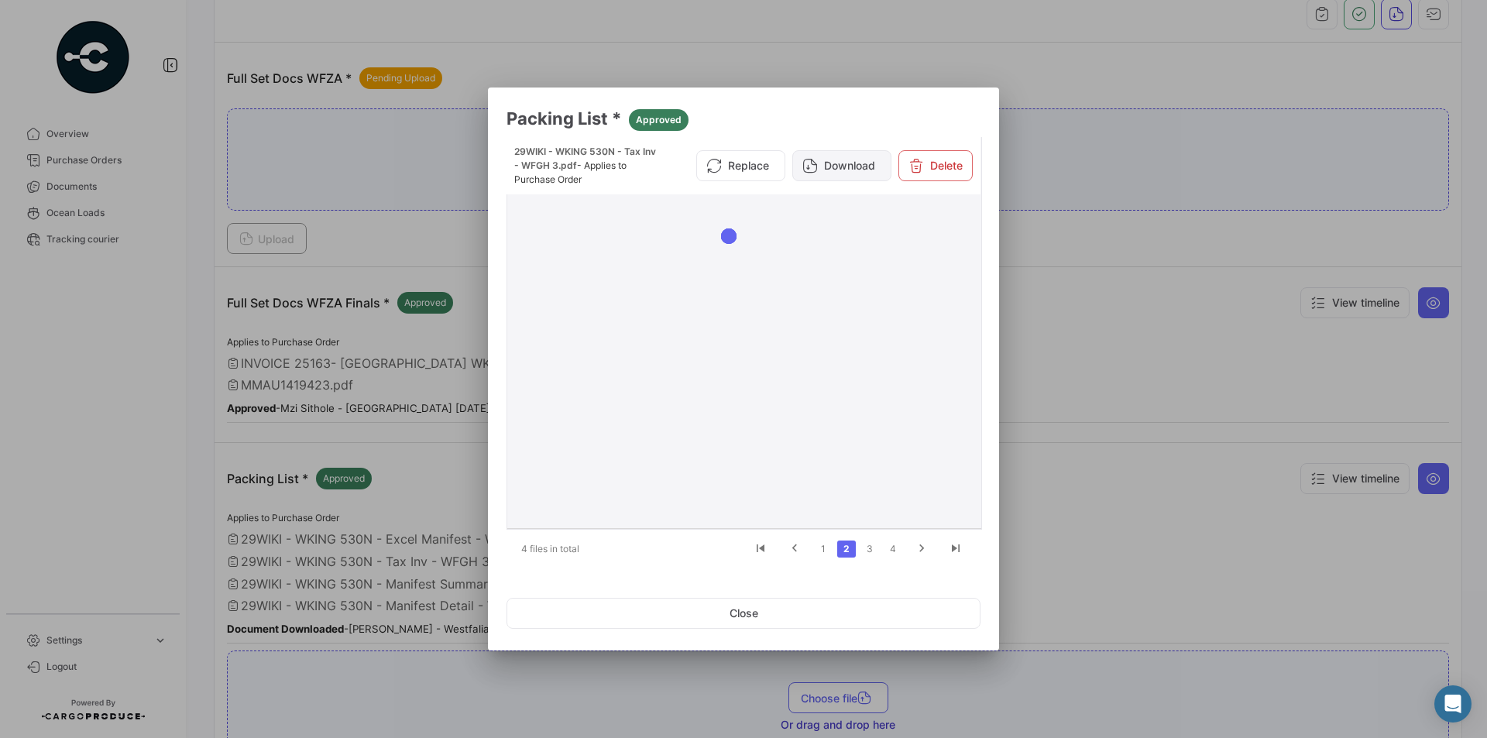
click at [857, 165] on button "Download" at bounding box center [841, 165] width 99 height 31
click at [873, 549] on link "3" at bounding box center [869, 549] width 19 height 17
click at [860, 180] on button "Download" at bounding box center [841, 172] width 99 height 31
click at [897, 544] on link "4" at bounding box center [893, 549] width 19 height 17
click at [849, 172] on button "Download" at bounding box center [841, 165] width 99 height 31
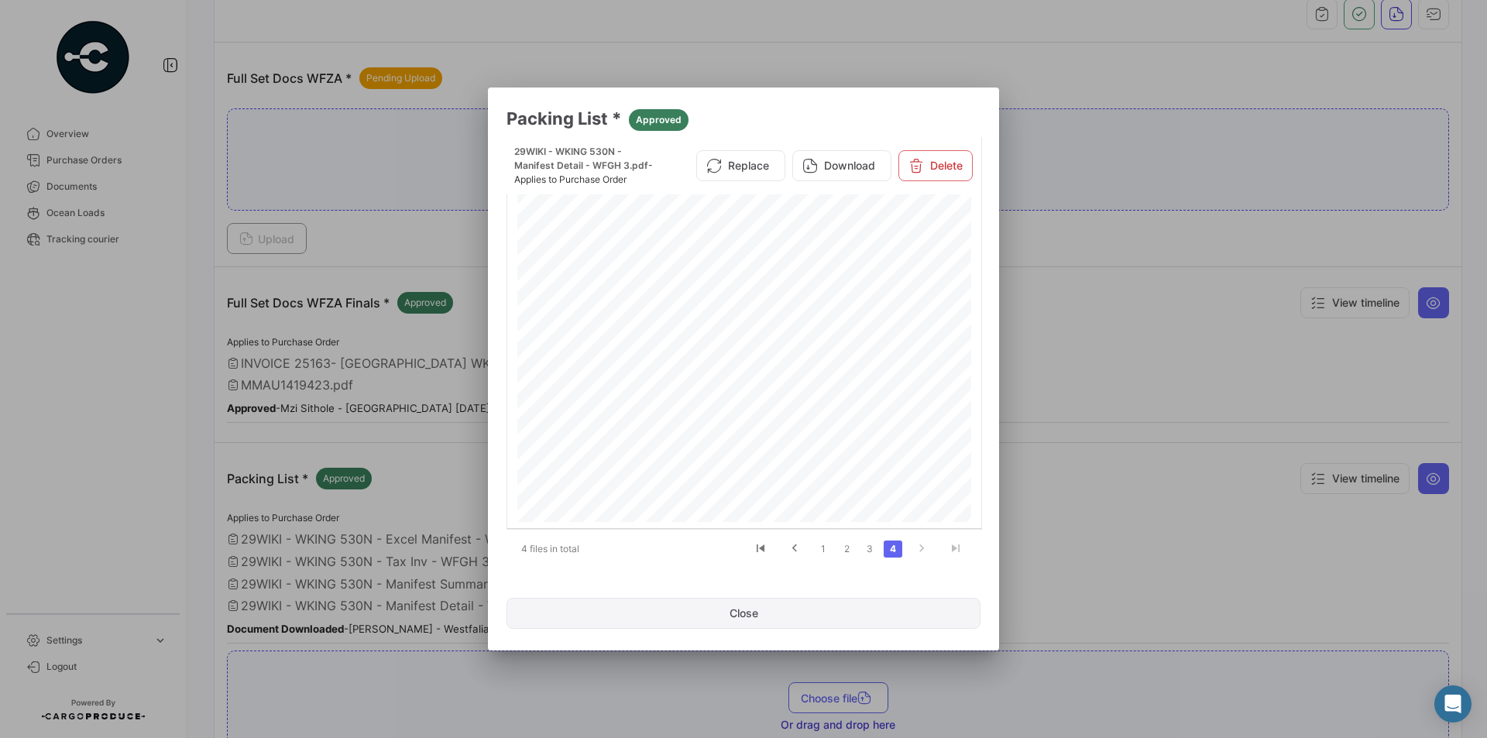
drag, startPoint x: 827, startPoint y: 610, endPoint x: 863, endPoint y: 590, distance: 41.6
click at [827, 610] on button "Close" at bounding box center [743, 613] width 474 height 31
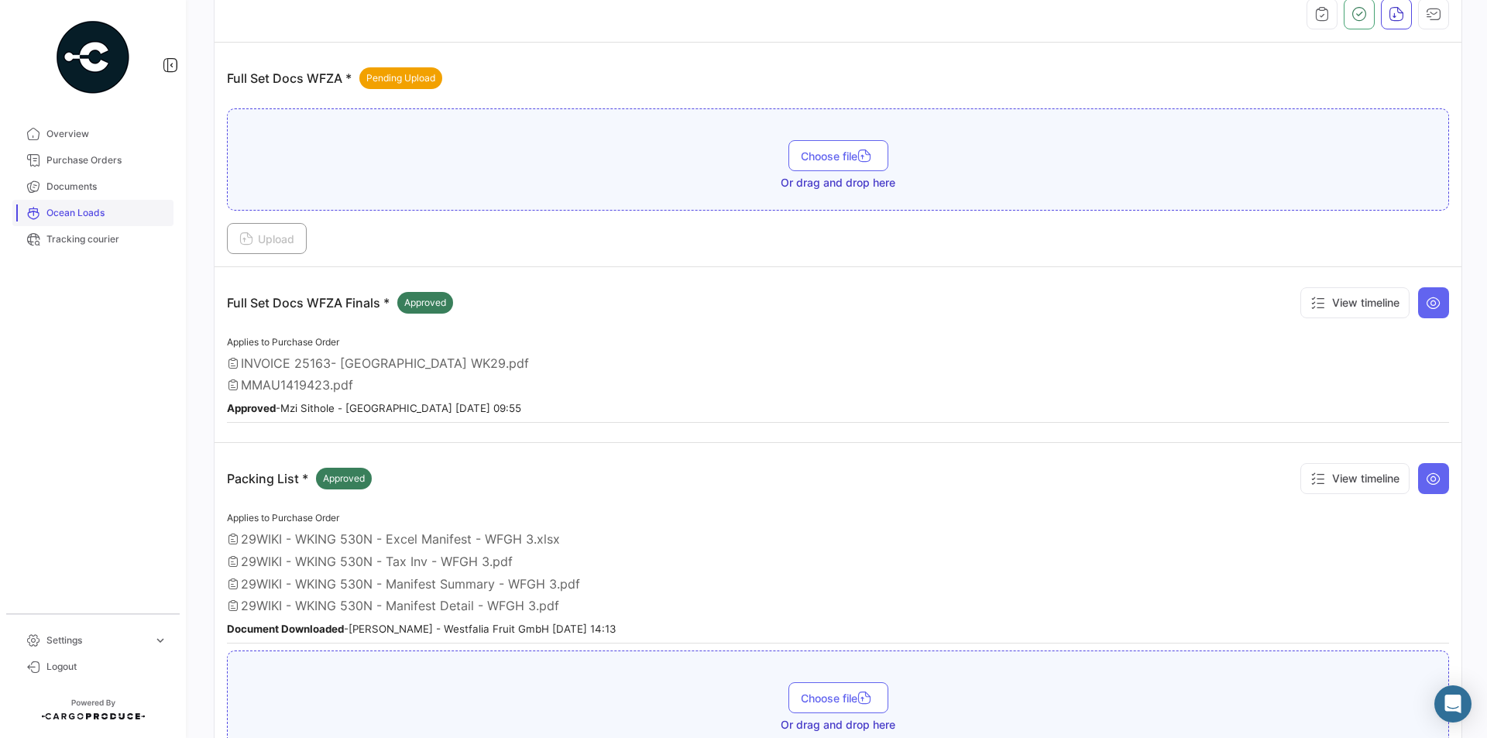
click at [109, 208] on span "Ocean Loads" at bounding box center [106, 213] width 121 height 14
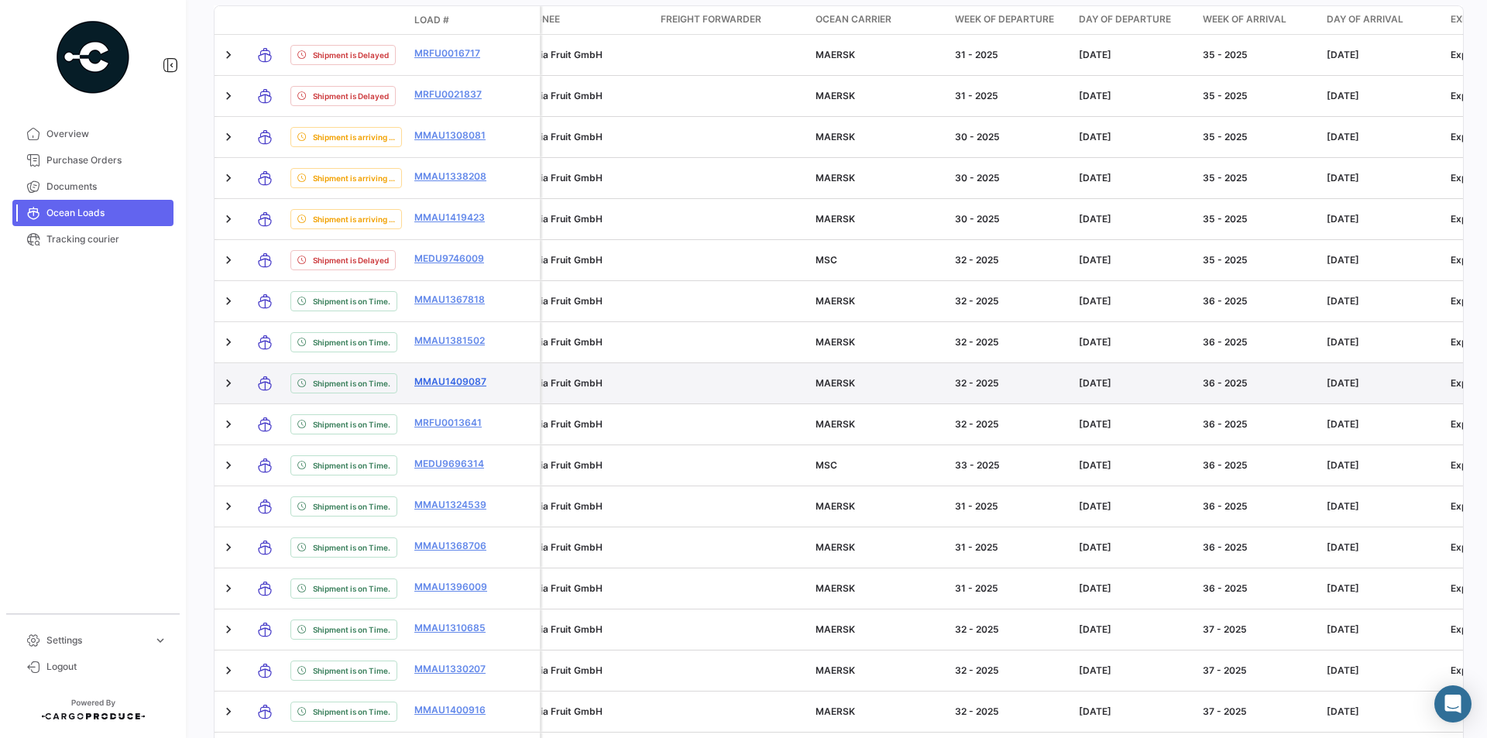
scroll to position [352, 0]
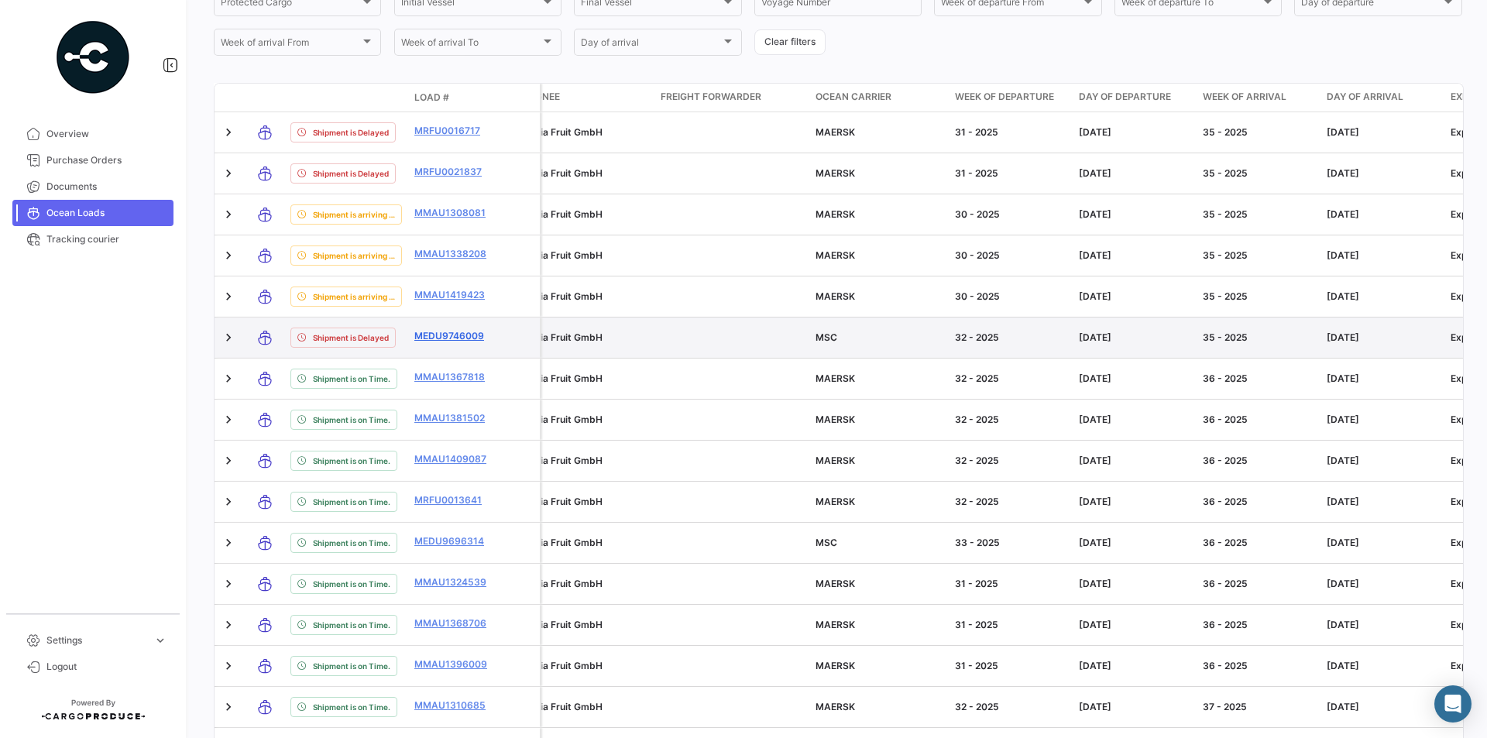
drag, startPoint x: 412, startPoint y: 333, endPoint x: 487, endPoint y: 331, distance: 75.1
click at [487, 331] on datatable-body-cell "MEDU9746009" at bounding box center [454, 338] width 93 height 40
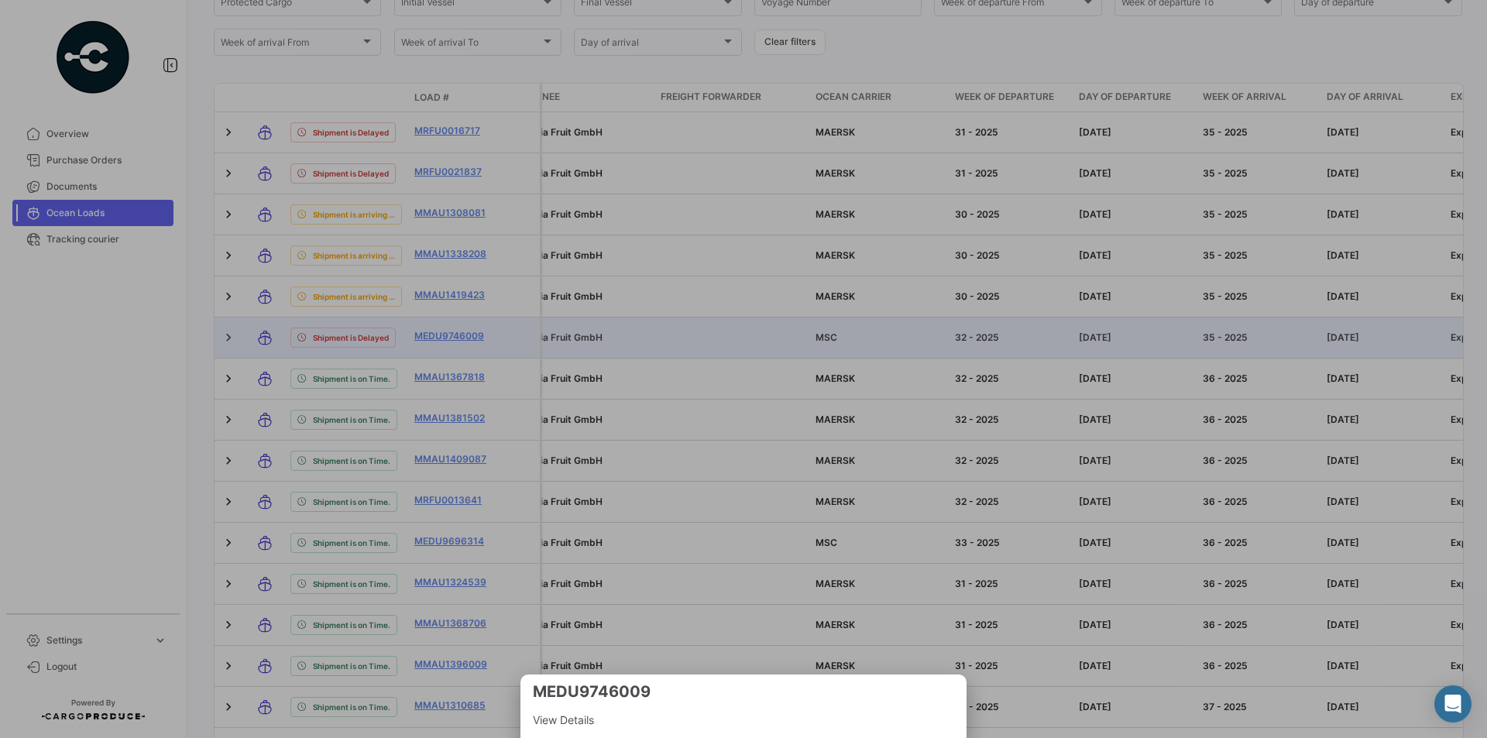
copy link "MEDU9746009"
click at [462, 386] on div at bounding box center [743, 369] width 1487 height 738
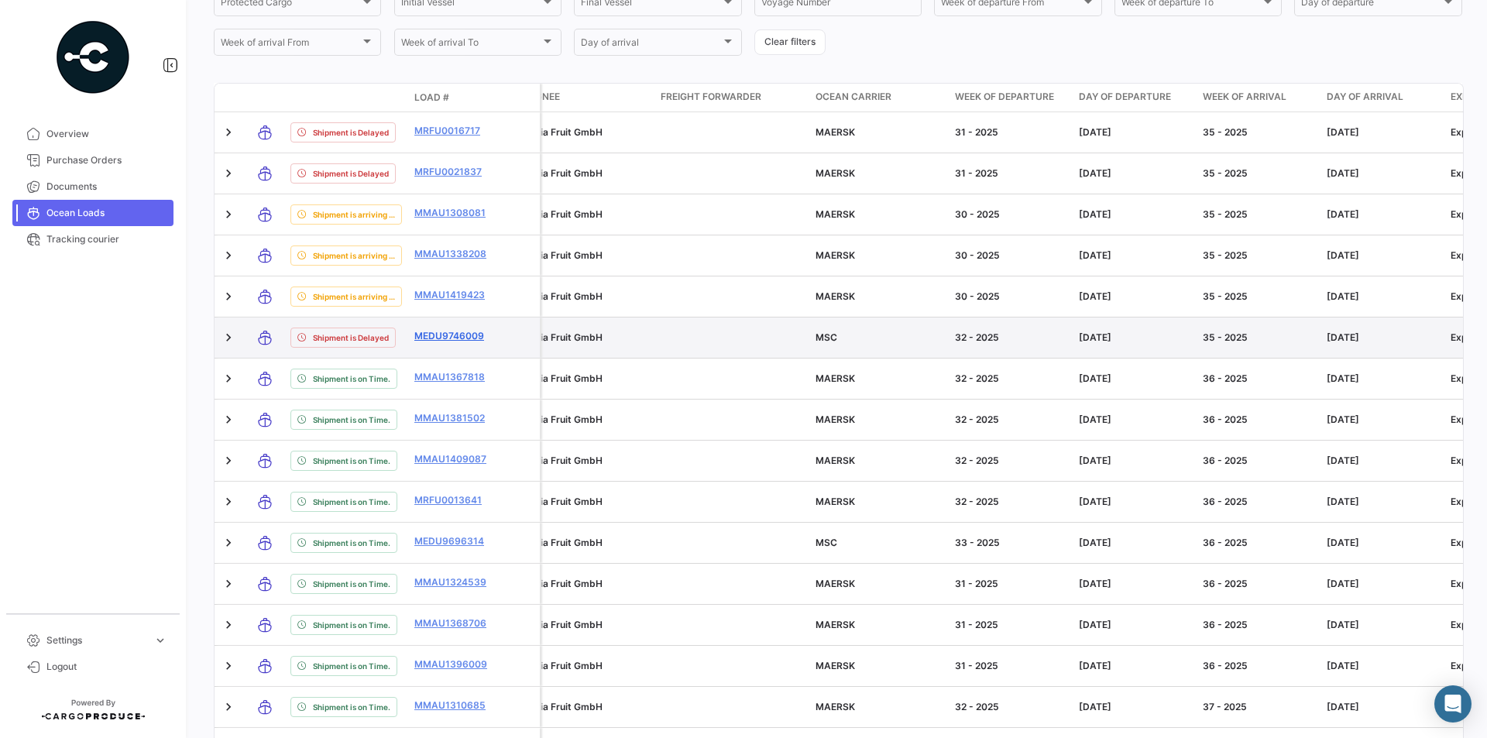
click at [469, 335] on link "MEDU9746009" at bounding box center [454, 336] width 81 height 14
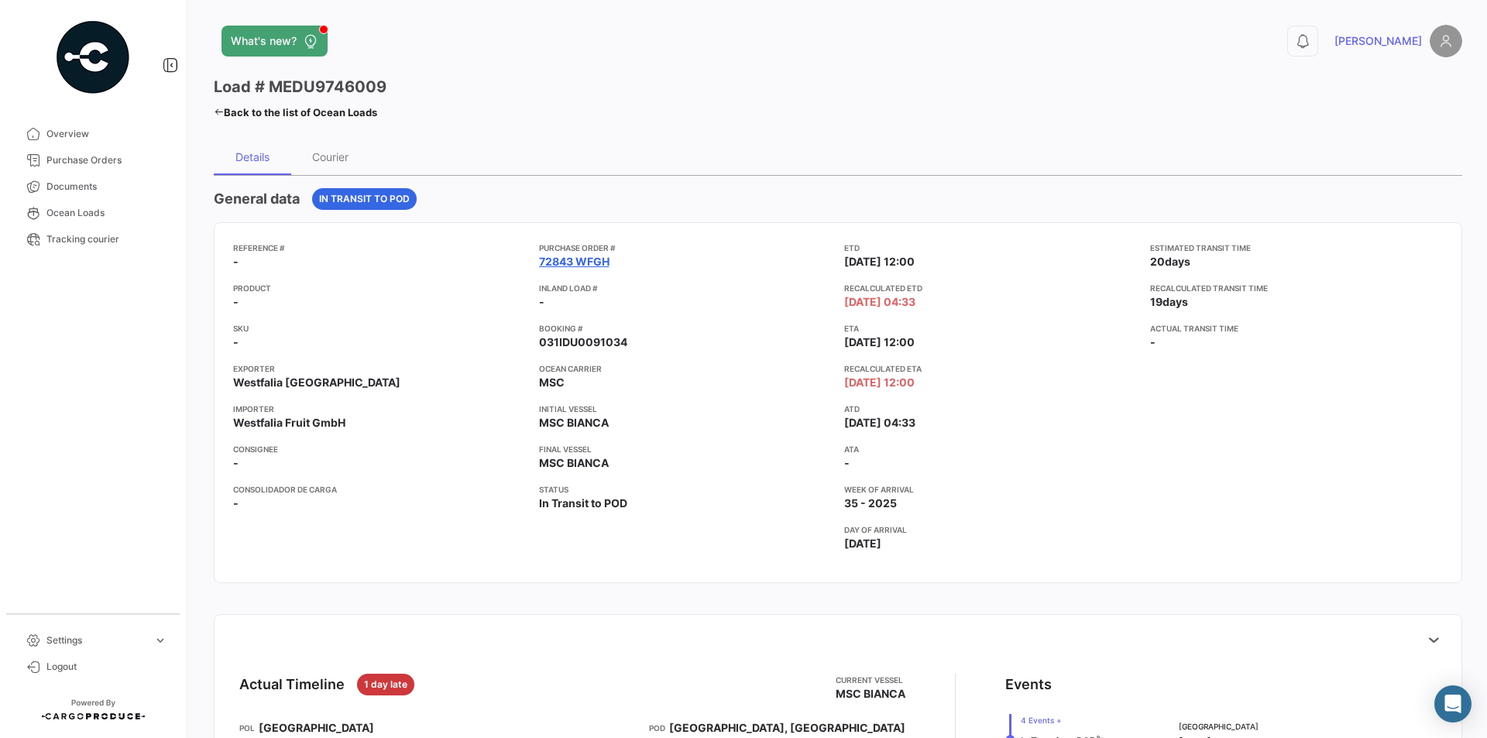
click at [553, 263] on link "72843 WFGH" at bounding box center [574, 261] width 70 height 15
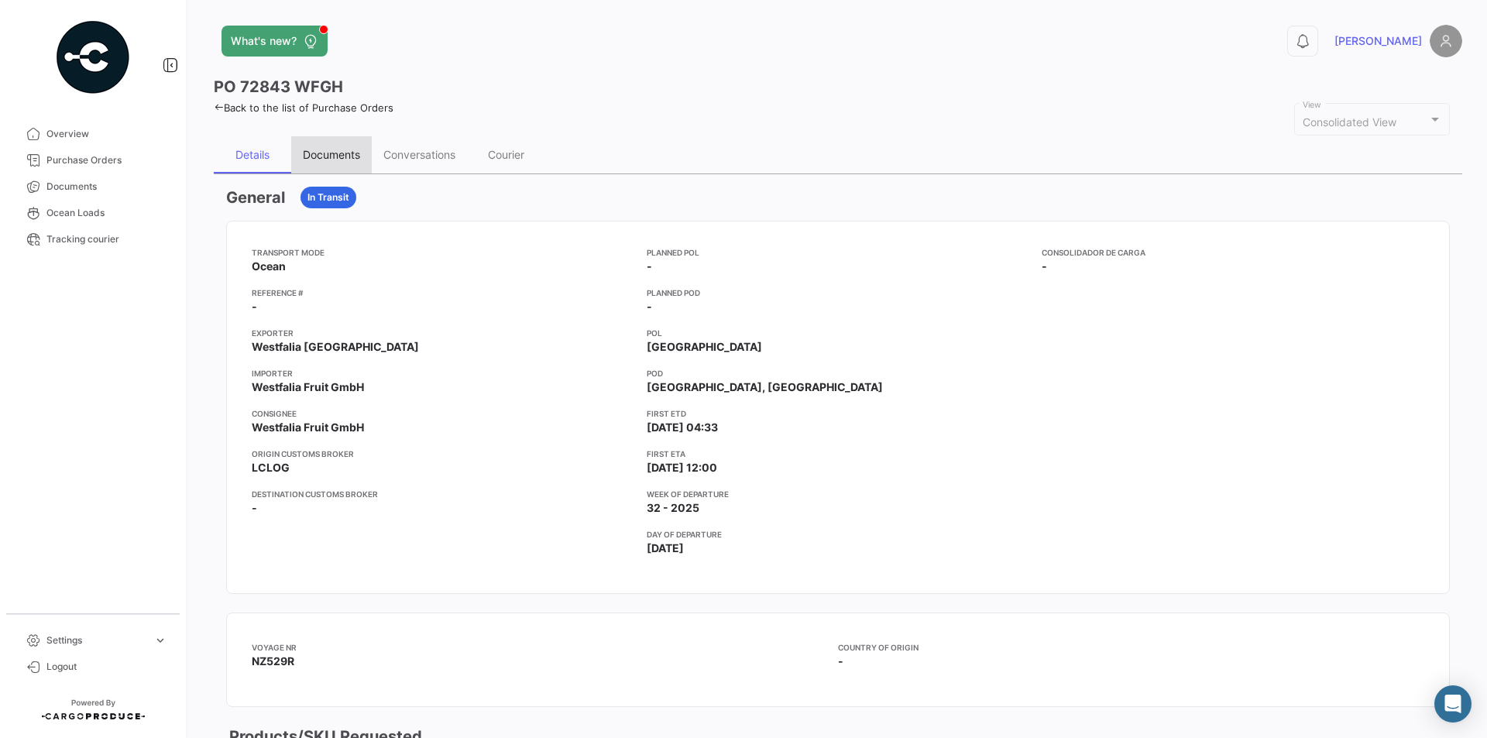
click at [353, 156] on div "Documents" at bounding box center [331, 154] width 57 height 13
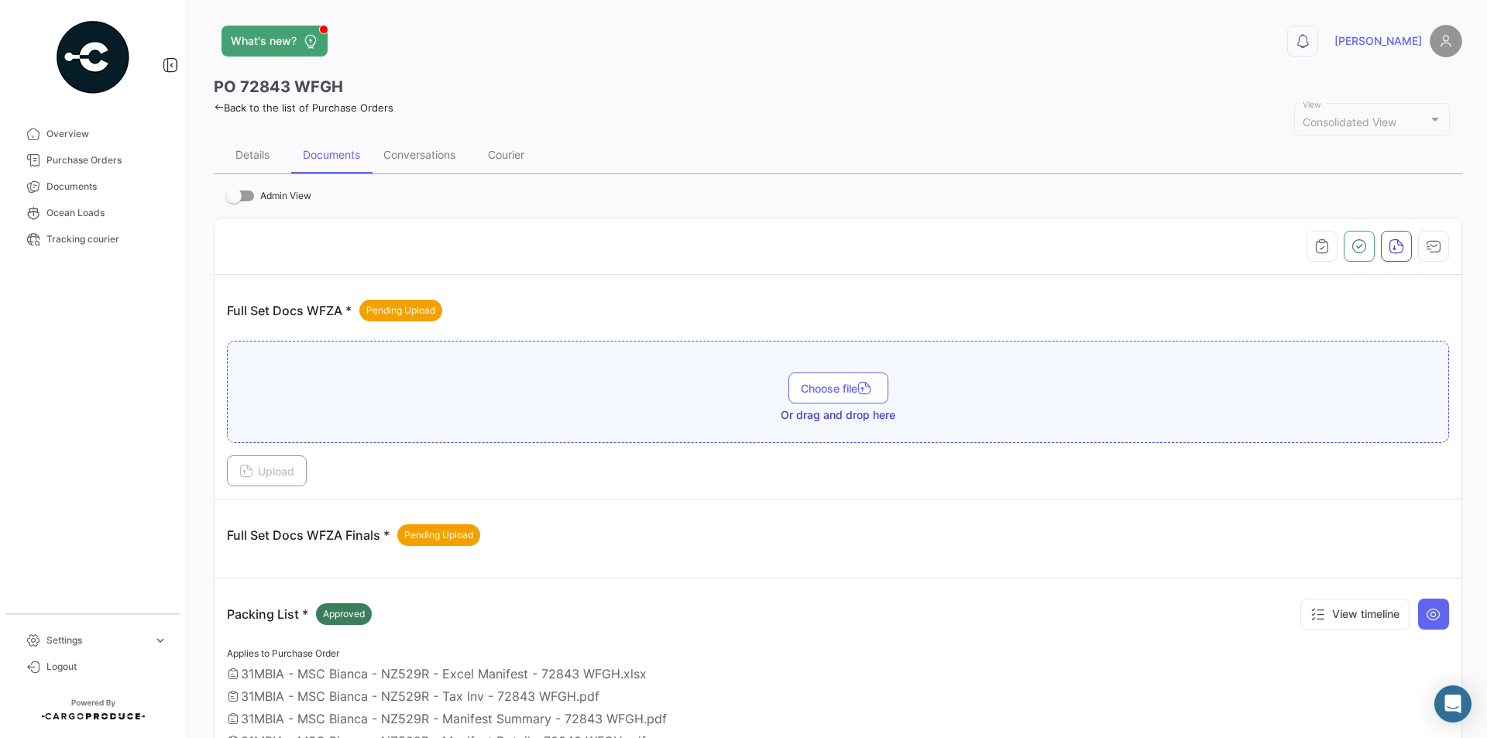
scroll to position [294, 0]
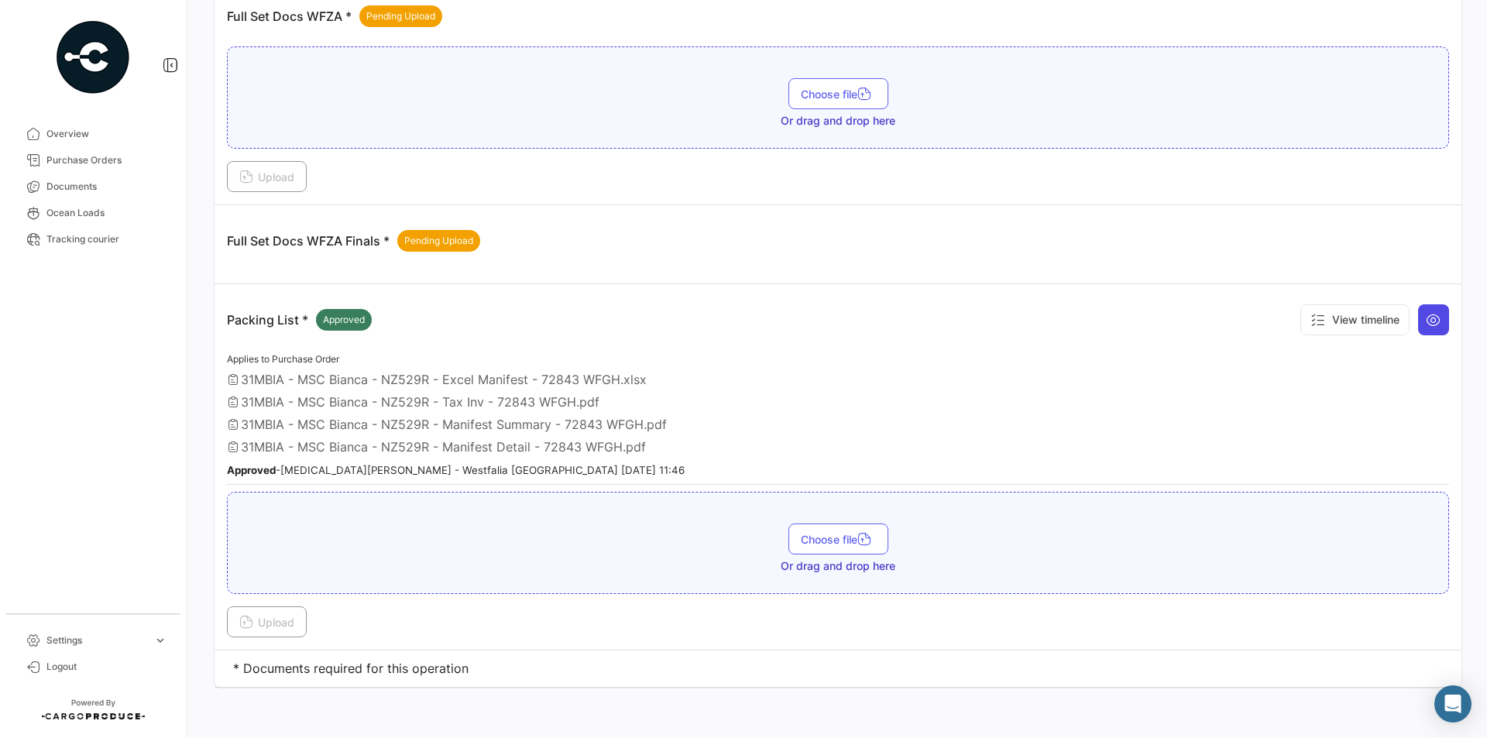
click at [1423, 329] on button at bounding box center [1433, 319] width 31 height 31
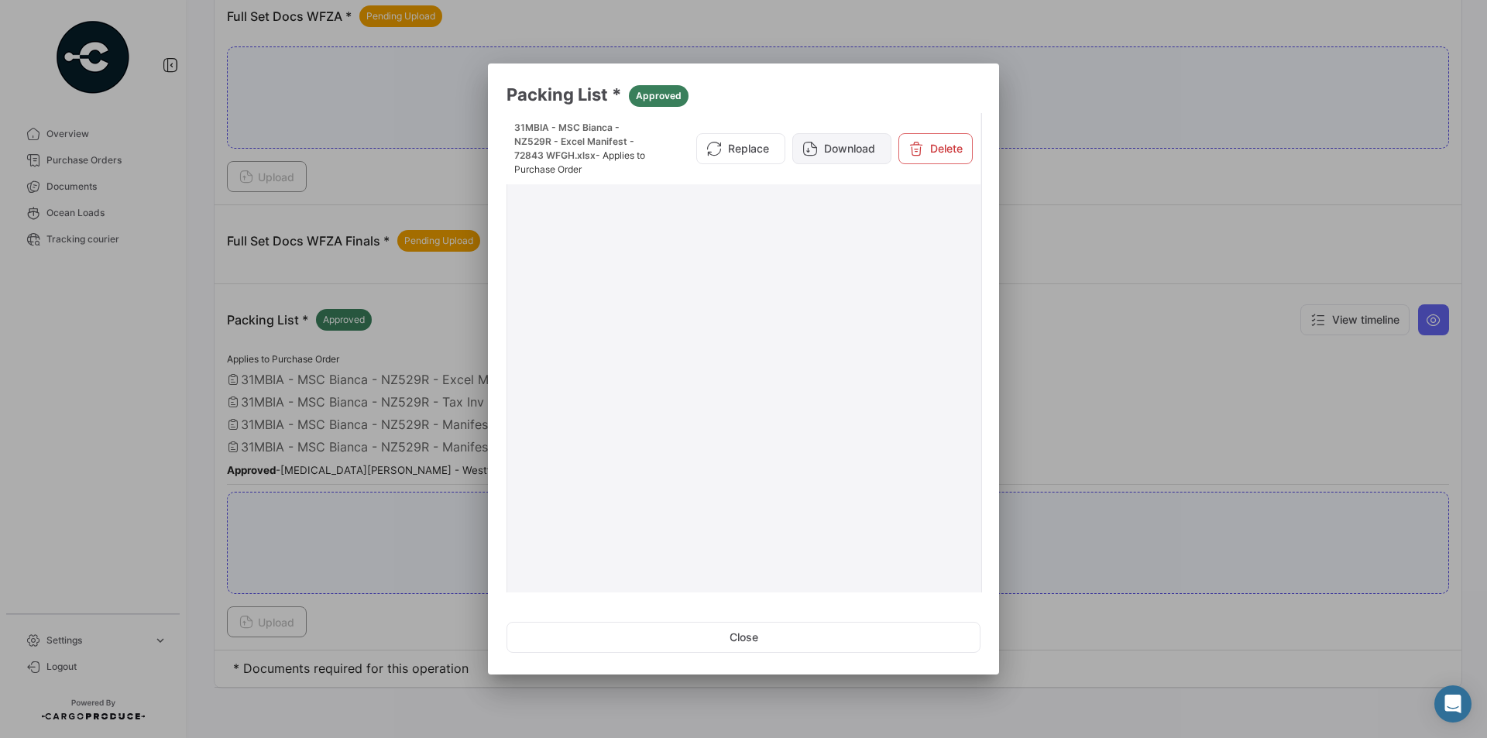
click at [855, 163] on button "Download" at bounding box center [841, 148] width 99 height 31
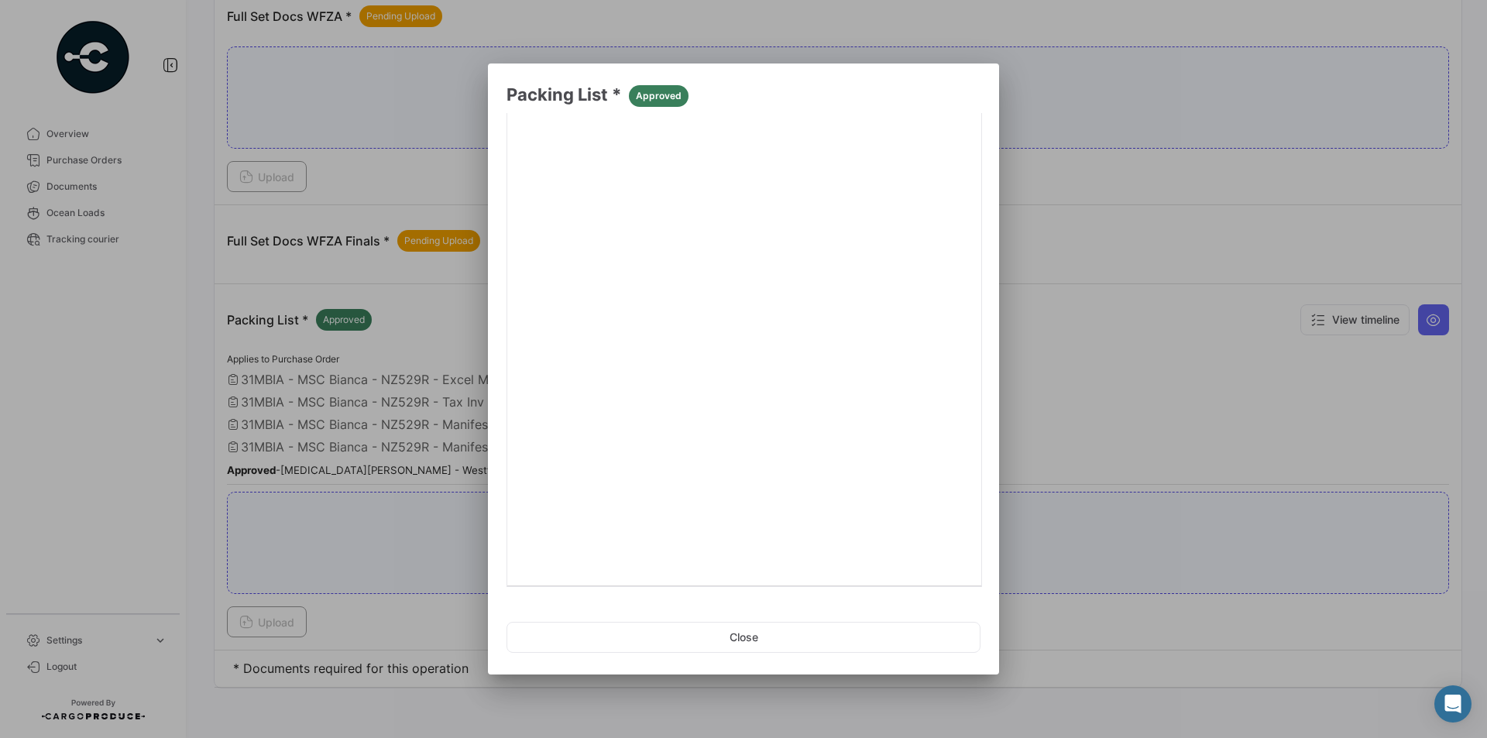
scroll to position [210, 0]
click at [839, 572] on link "2" at bounding box center [846, 573] width 19 height 17
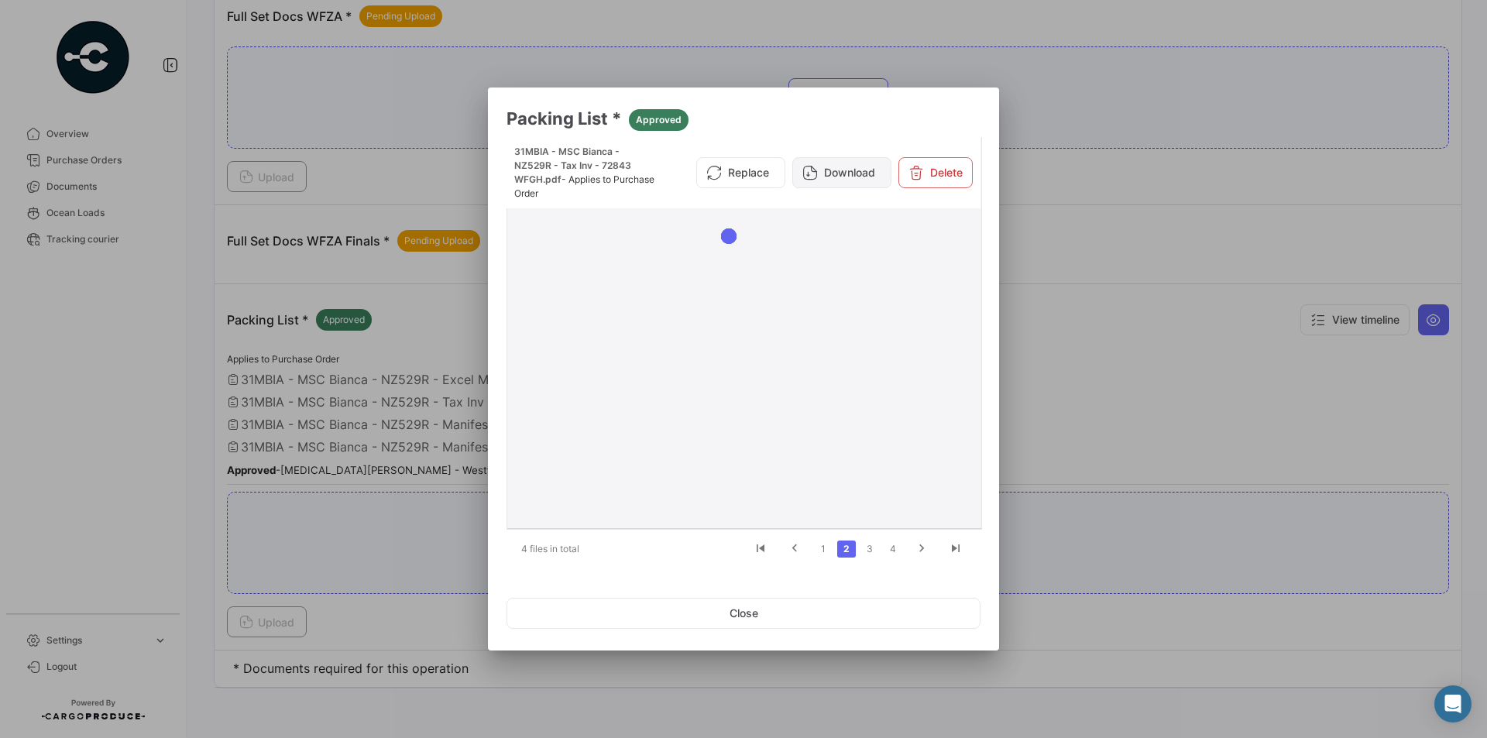
click at [860, 172] on button "Download" at bounding box center [841, 172] width 99 height 31
click at [874, 548] on link "3" at bounding box center [869, 549] width 19 height 17
click at [866, 173] on button "Download" at bounding box center [841, 172] width 99 height 31
click at [887, 544] on link "4" at bounding box center [893, 549] width 19 height 17
click at [867, 170] on button "Download" at bounding box center [841, 172] width 99 height 31
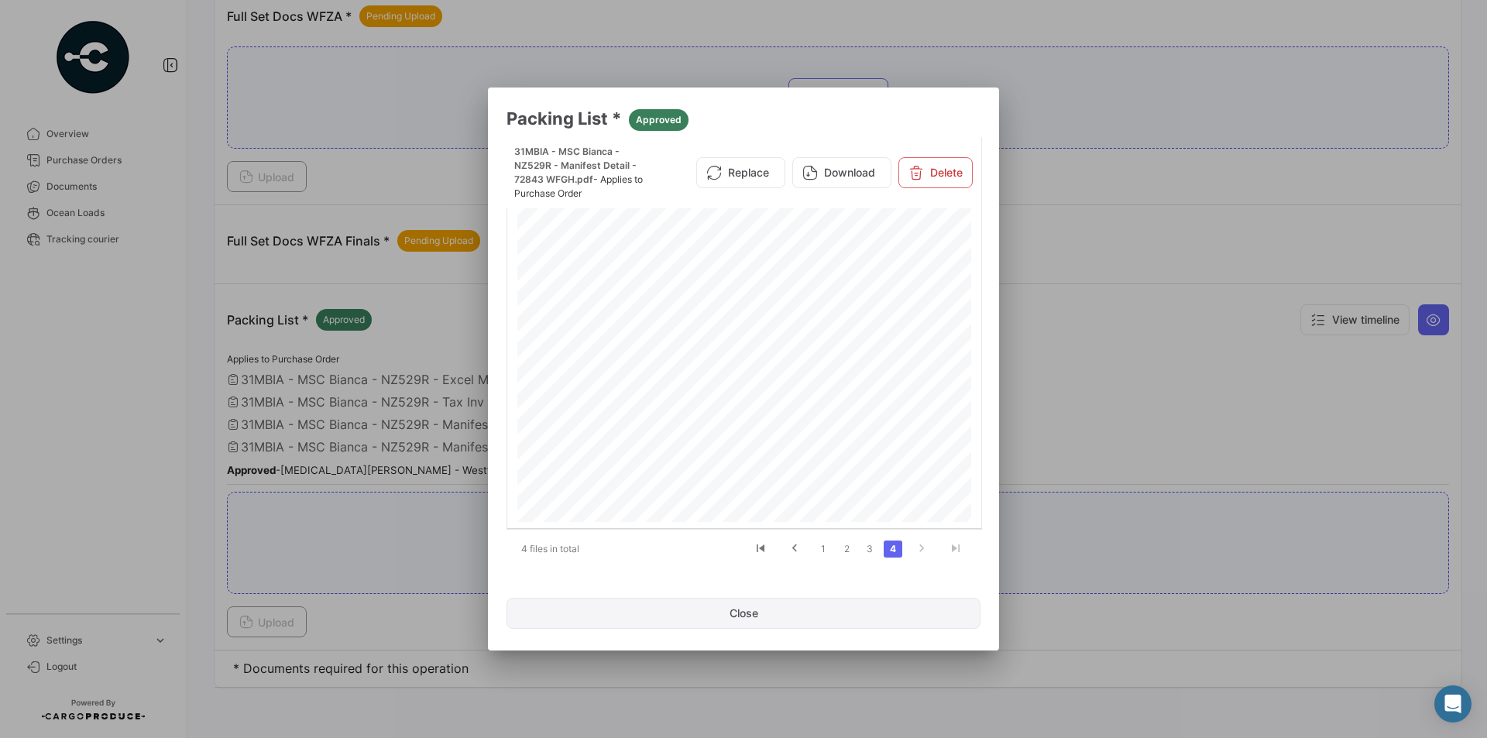
click at [861, 616] on button "Close" at bounding box center [743, 613] width 474 height 31
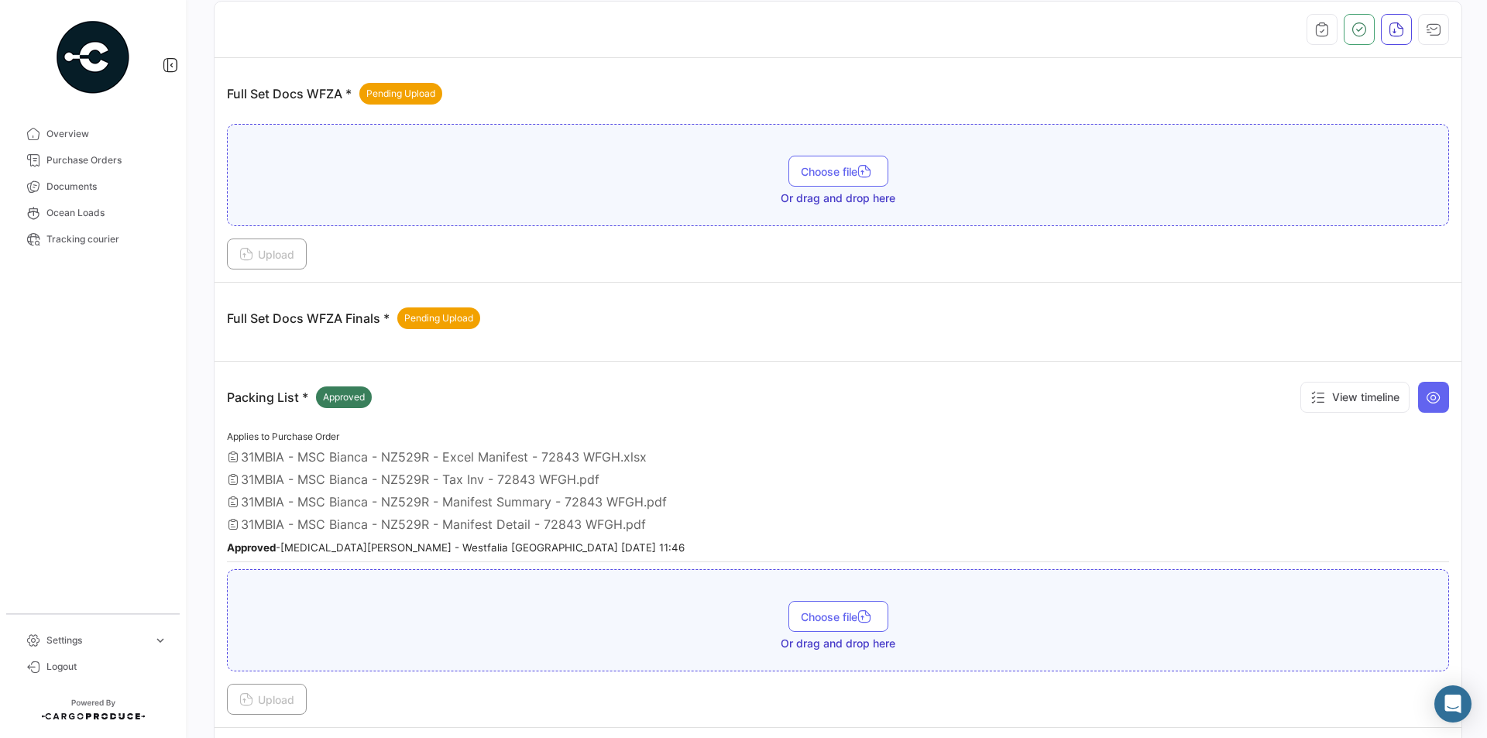
scroll to position [294, 0]
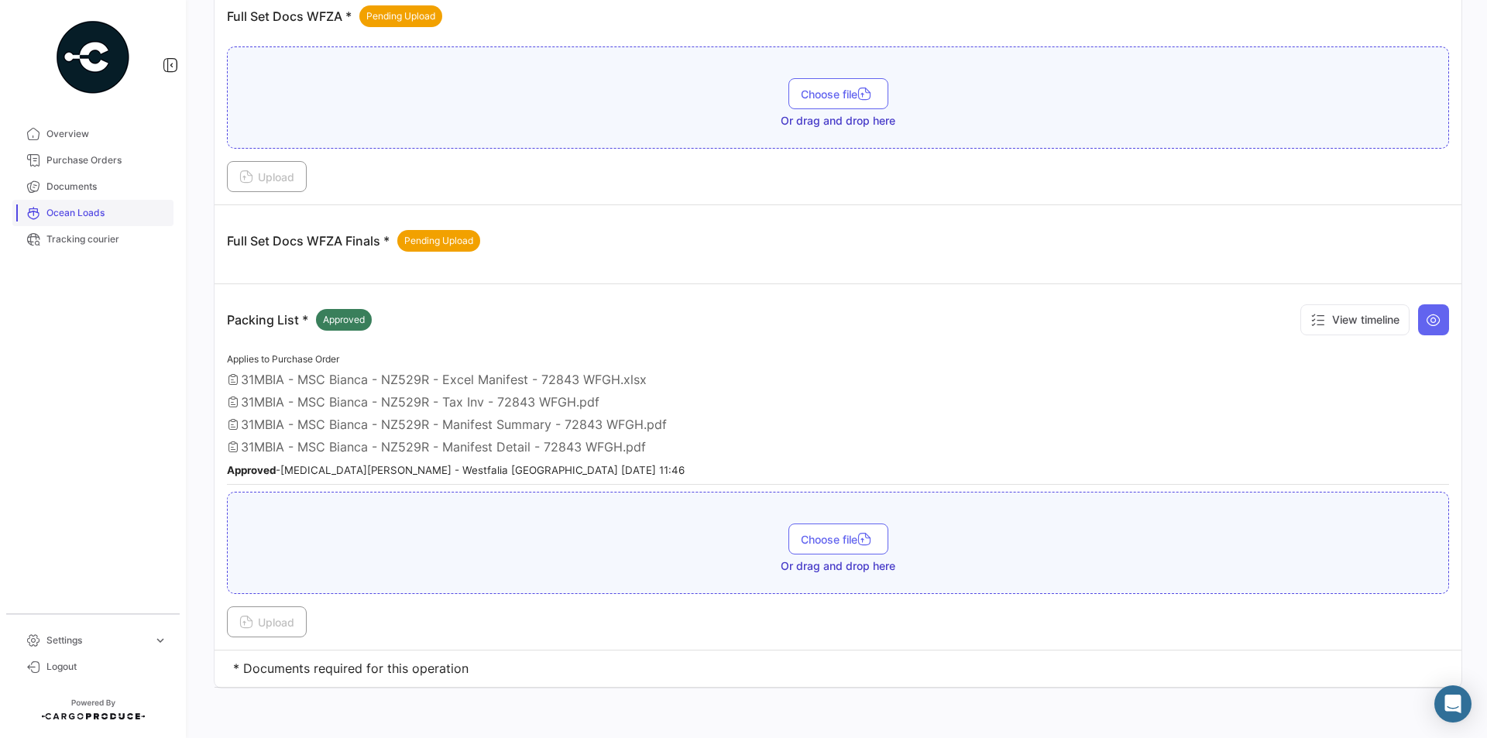
click at [116, 204] on link "Ocean Loads" at bounding box center [92, 213] width 161 height 26
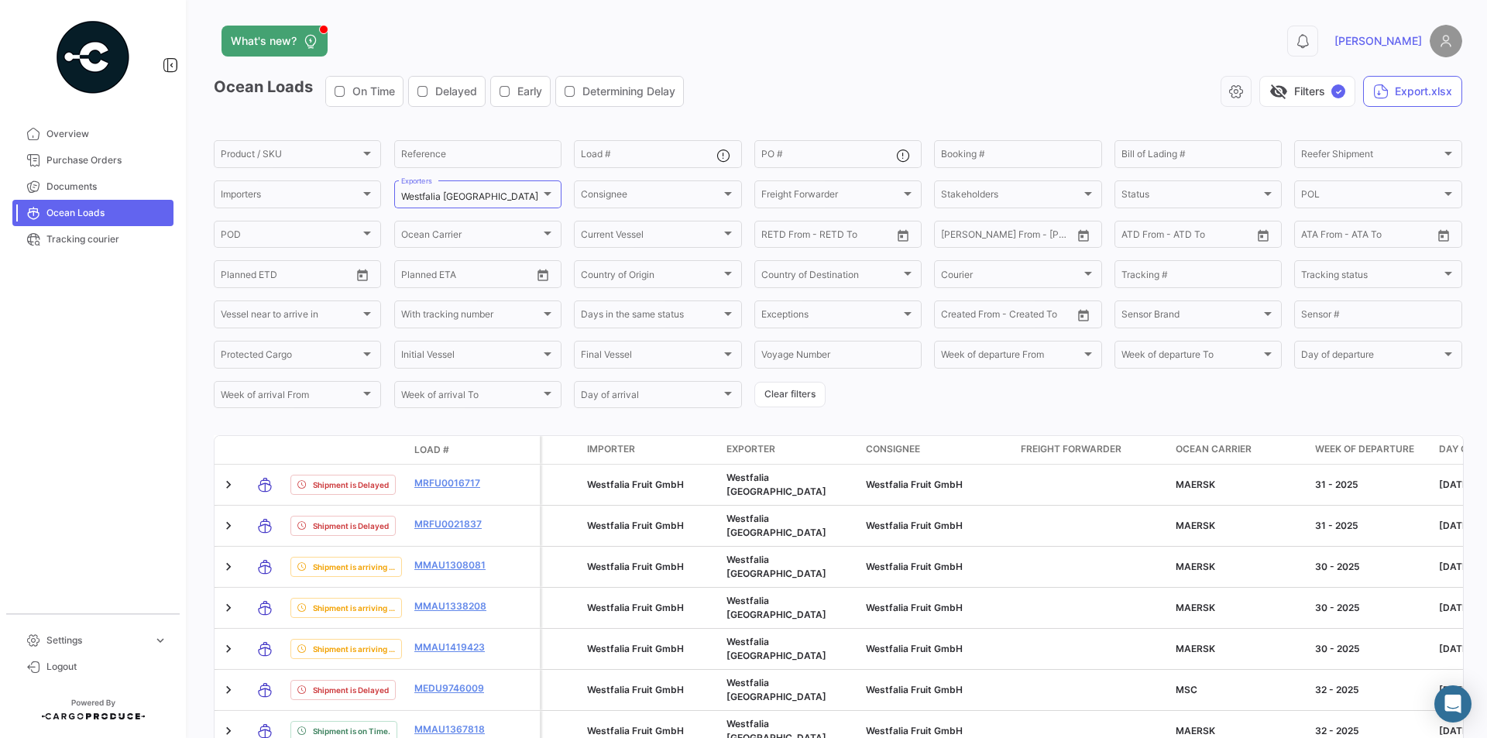
click at [125, 201] on link "Ocean Loads" at bounding box center [92, 213] width 161 height 26
